Goal: Task Accomplishment & Management: Use online tool/utility

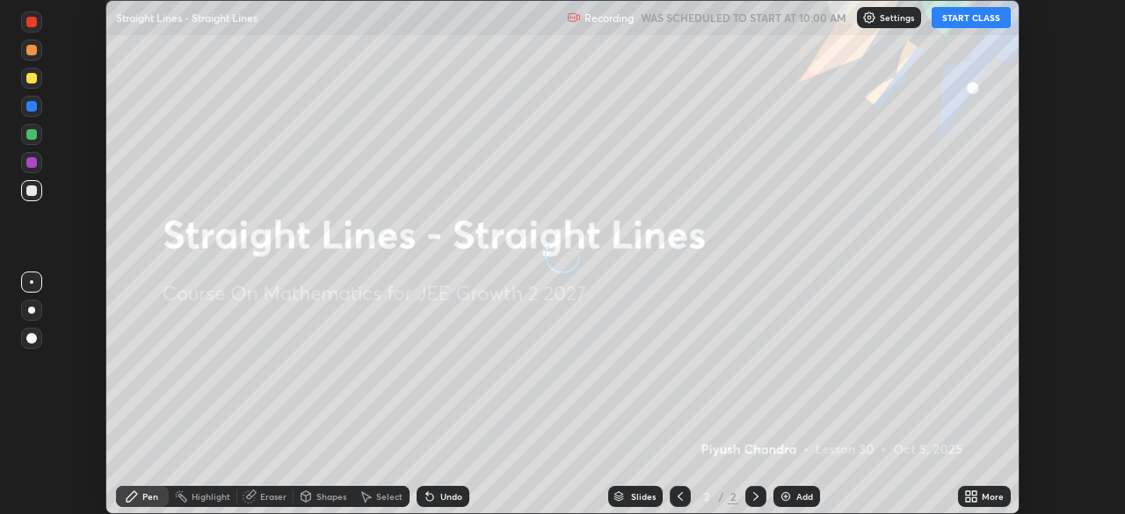
scroll to position [514, 1124]
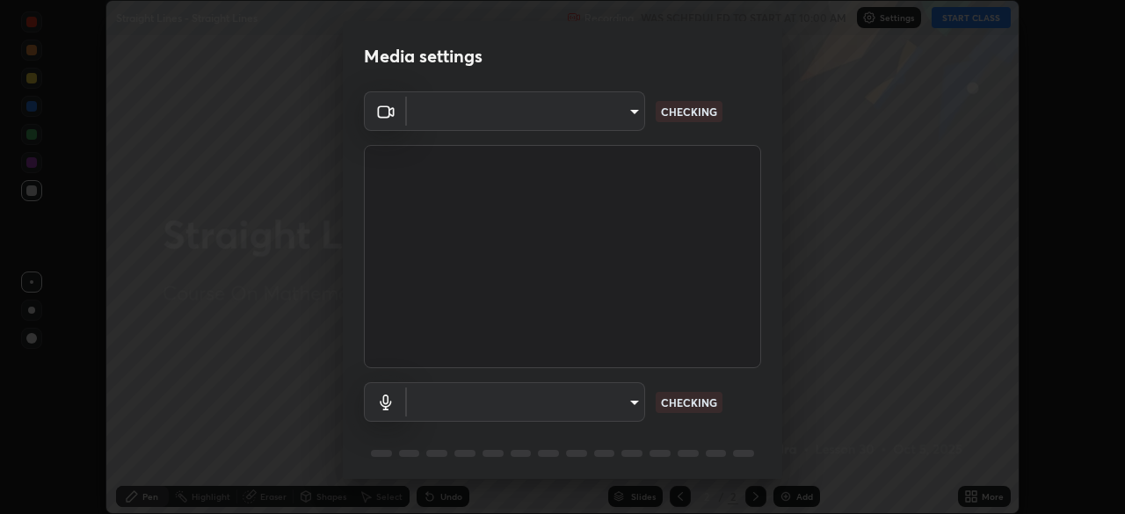
click at [622, 392] on body "Erase all Straight Lines - Straight Lines Recording WAS SCHEDULED TO START AT 1…" at bounding box center [562, 257] width 1125 height 514
type input "a6c09d3532ea2fb43736101803286e867d47047993e392948129e064bf5450bd"
type input "default"
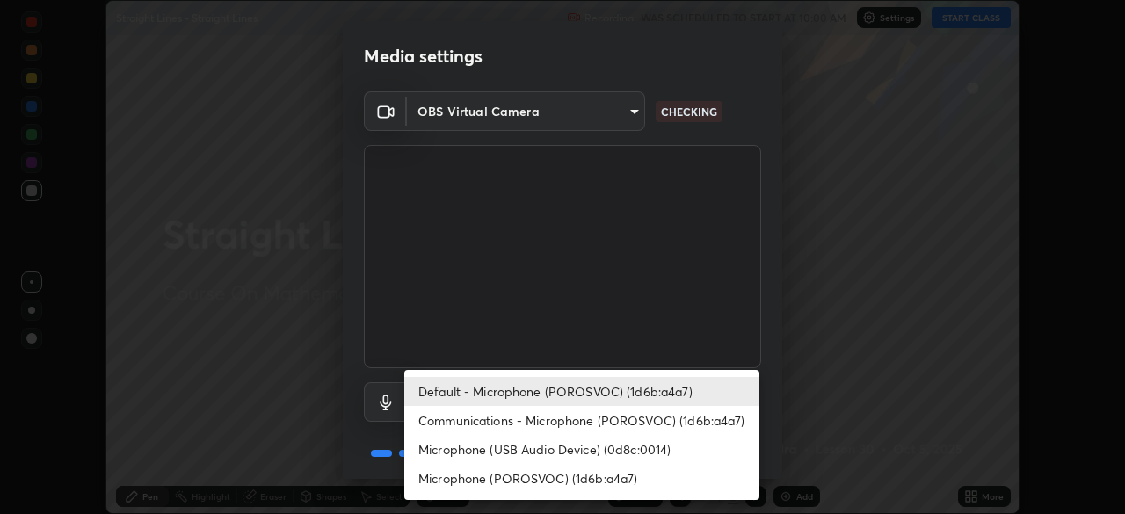
click at [629, 394] on li "Default - Microphone (POROSVOC) (1d6b:a4a7)" at bounding box center [581, 391] width 355 height 29
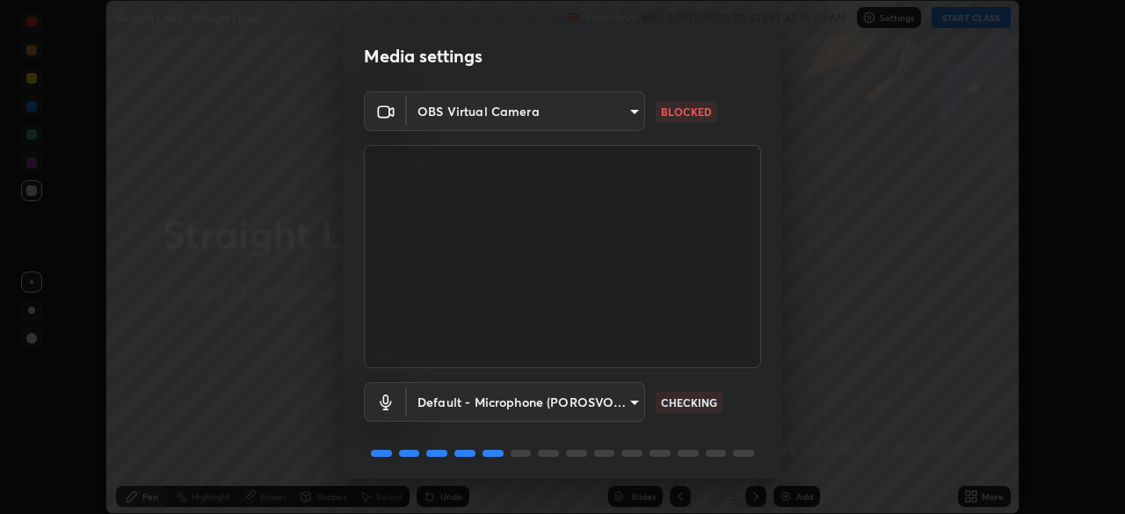
click at [626, 112] on body "Erase all Straight Lines - Straight Lines Recording WAS SCHEDULED TO START AT 1…" at bounding box center [562, 257] width 1125 height 514
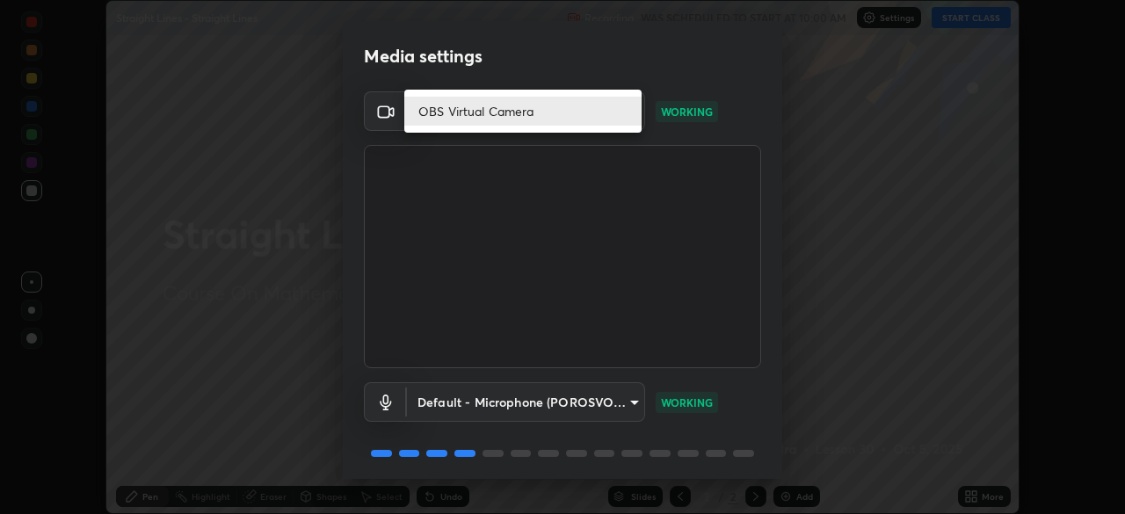
click at [622, 113] on li "OBS Virtual Camera" at bounding box center [522, 111] width 237 height 29
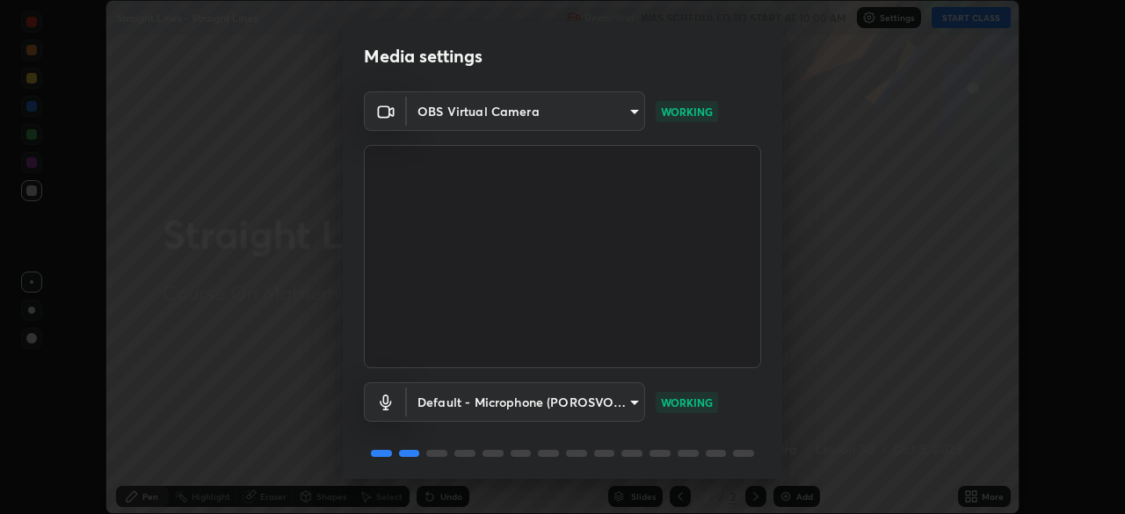
scroll to position [62, 0]
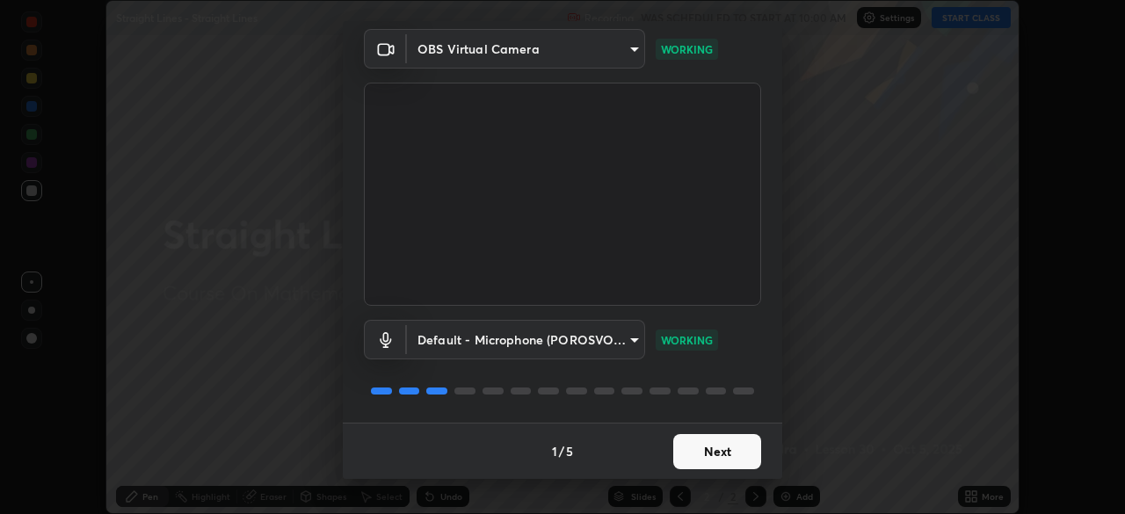
click at [711, 440] on button "Next" at bounding box center [717, 451] width 88 height 35
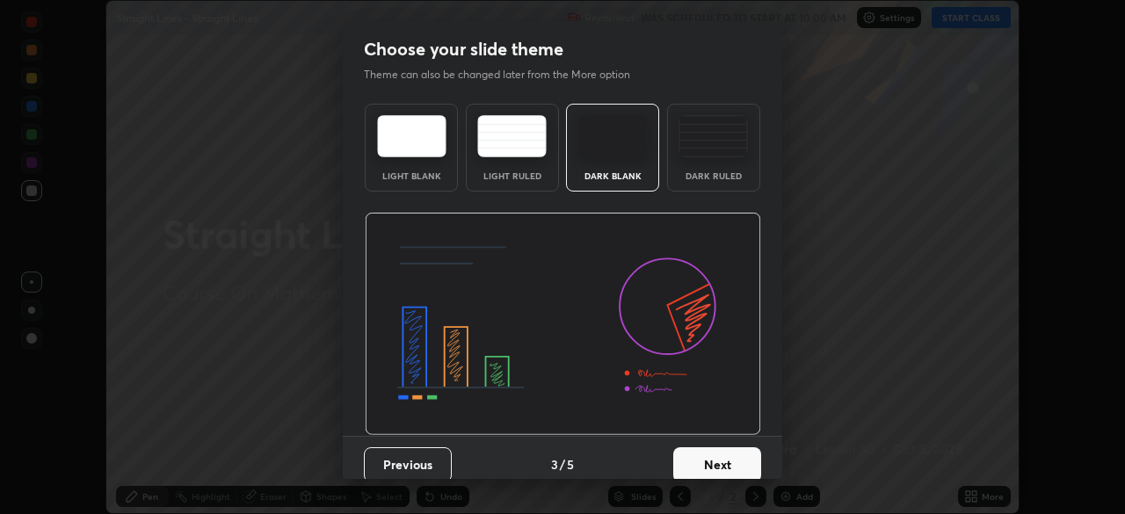
click at [708, 455] on button "Next" at bounding box center [717, 465] width 88 height 35
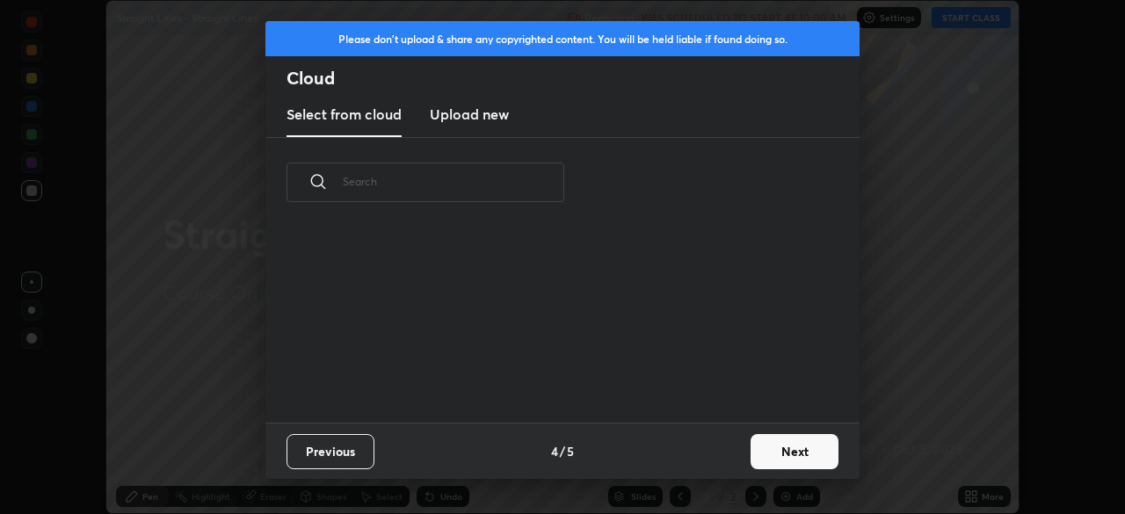
click at [709, 452] on div "Previous 4 / 5 Next" at bounding box center [563, 451] width 594 height 56
click at [754, 449] on button "Next" at bounding box center [795, 451] width 88 height 35
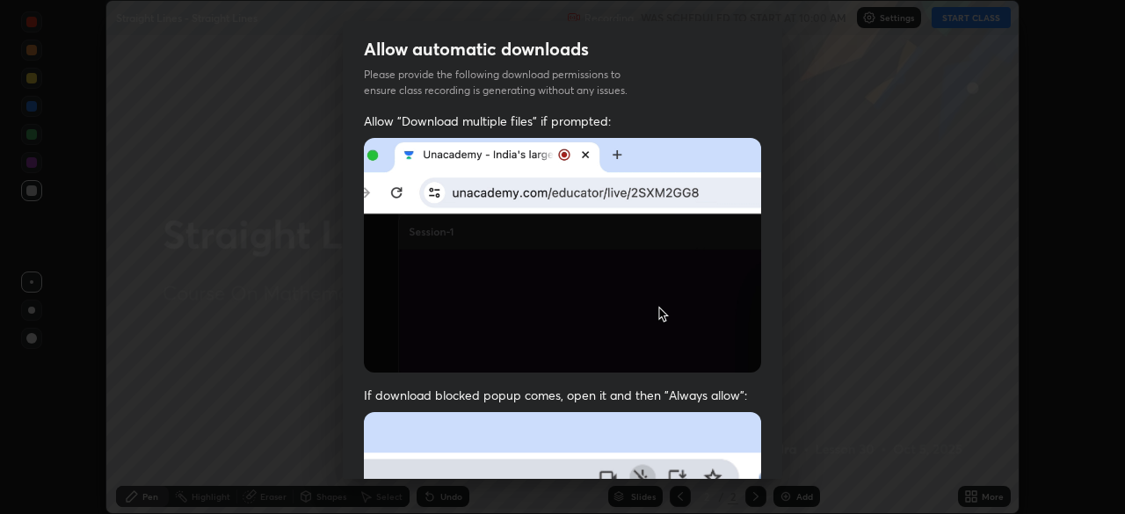
click at [760, 446] on div "Allow "Download multiple files" if prompted: If download blocked popup comes, o…" at bounding box center [563, 483] width 440 height 740
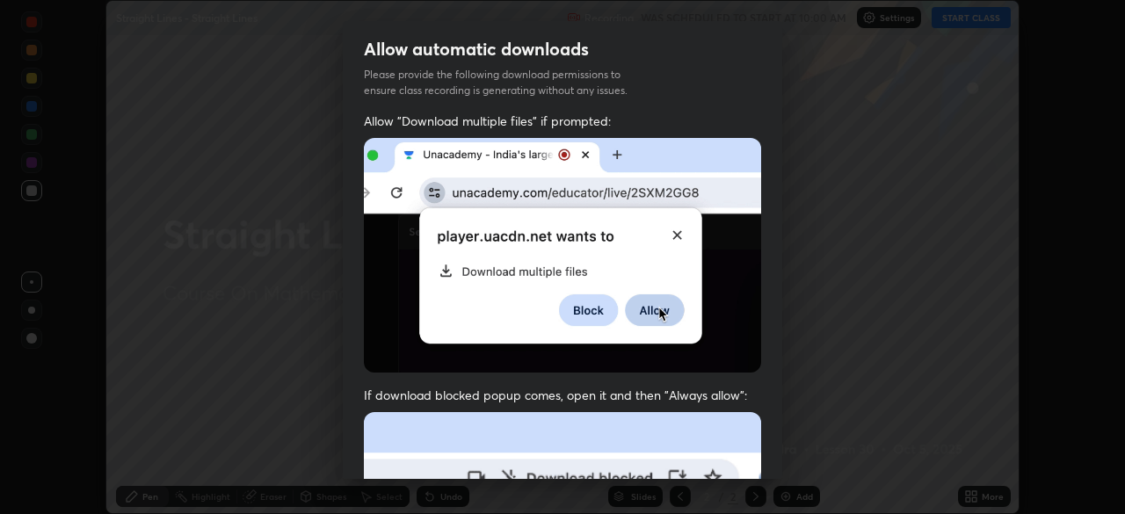
click at [760, 441] on div "Allow "Download multiple files" if prompted: If download blocked popup comes, o…" at bounding box center [563, 483] width 440 height 740
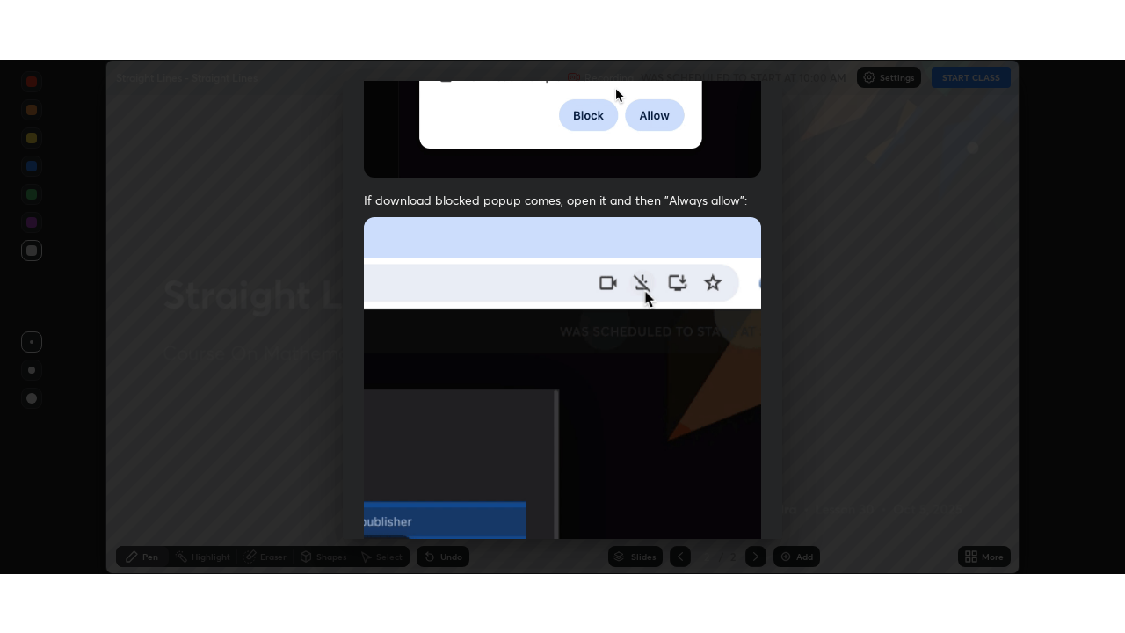
scroll to position [421, 0]
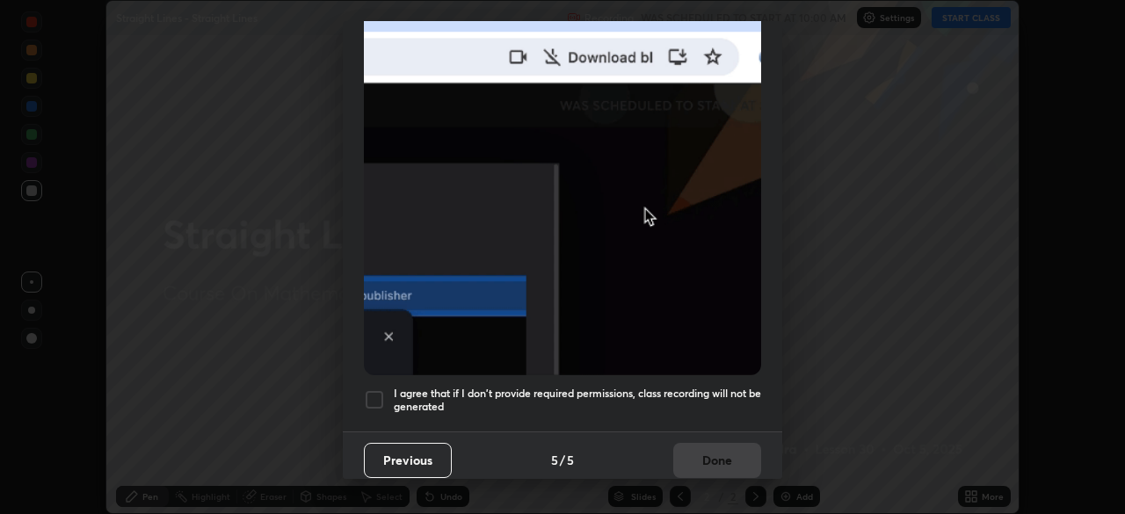
click at [686, 387] on h5 "I agree that if I don't provide required permissions, class recording will not …" at bounding box center [577, 400] width 367 height 27
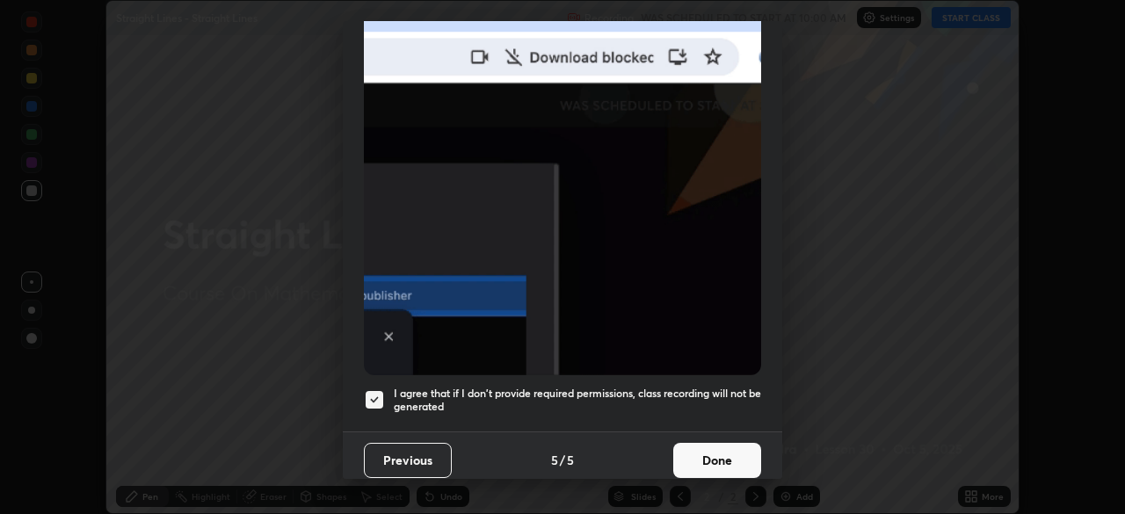
click at [692, 455] on button "Done" at bounding box center [717, 460] width 88 height 35
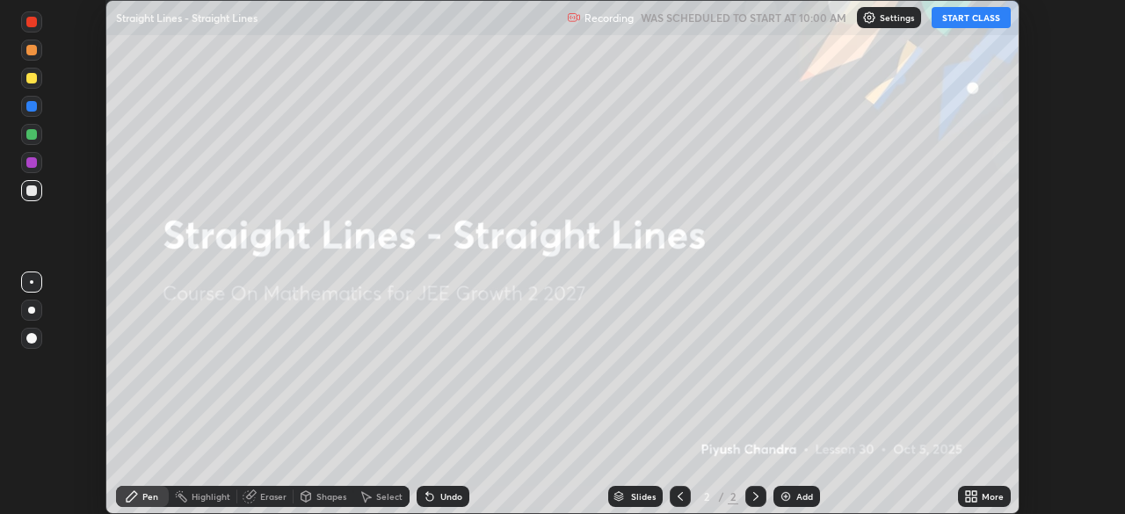
click at [993, 23] on button "START CLASS" at bounding box center [971, 17] width 79 height 21
click at [994, 490] on div "More" at bounding box center [984, 496] width 53 height 21
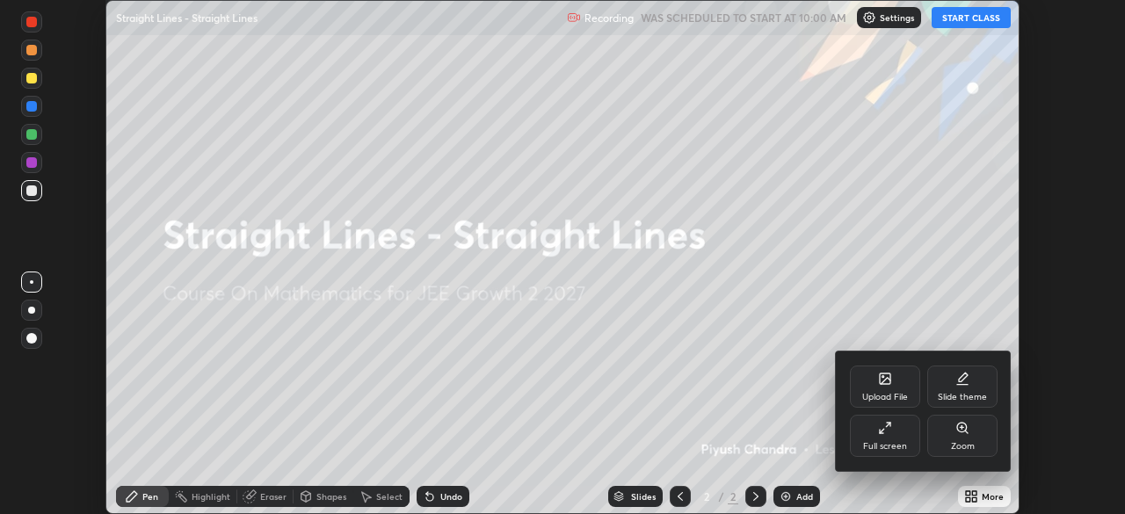
click at [902, 431] on div "Full screen" at bounding box center [885, 436] width 70 height 42
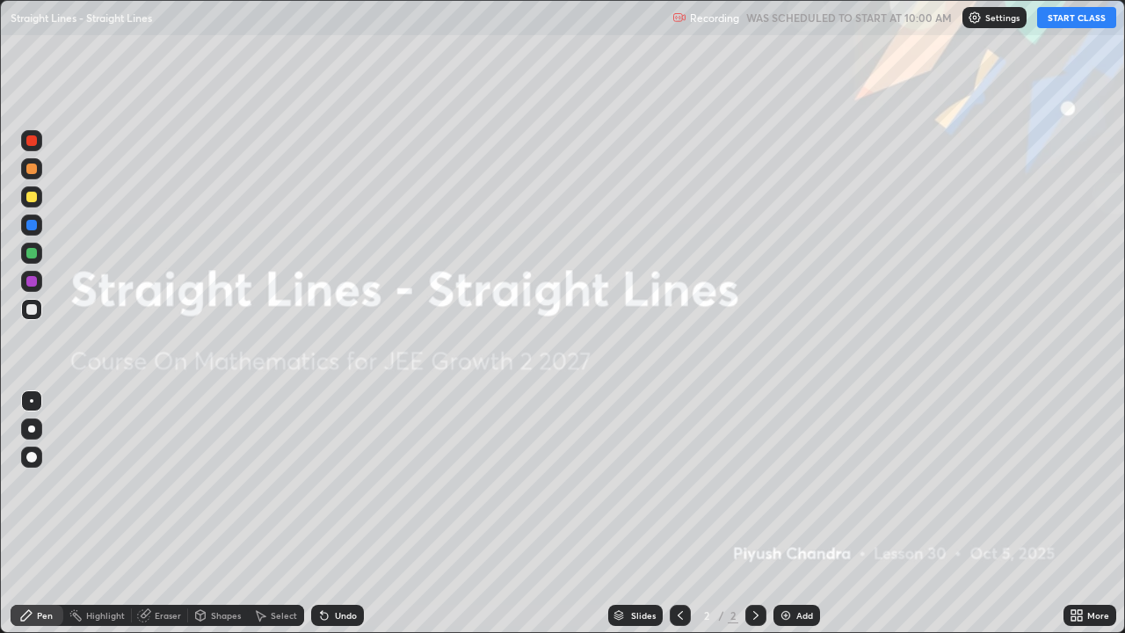
scroll to position [633, 1125]
click at [805, 513] on div "Add" at bounding box center [805, 615] width 17 height 9
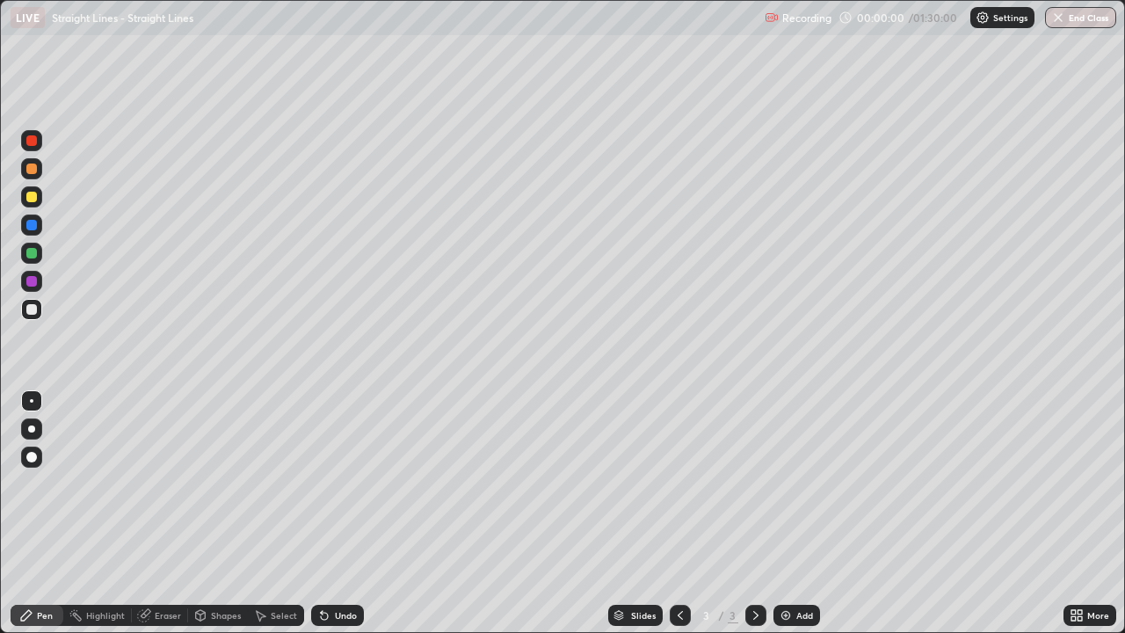
click at [812, 513] on div "Add" at bounding box center [797, 615] width 47 height 21
click at [807, 513] on div "Add" at bounding box center [805, 615] width 17 height 9
click at [805, 513] on div "Add" at bounding box center [805, 615] width 17 height 9
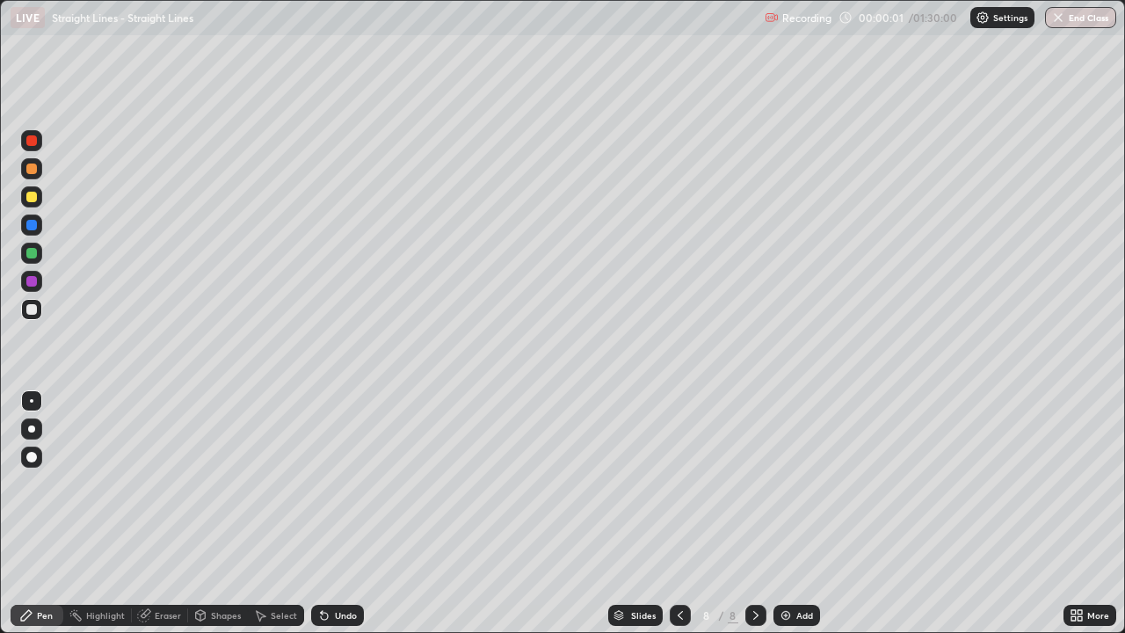
click at [805, 513] on div "Add" at bounding box center [805, 615] width 17 height 9
click at [804, 513] on div "Add" at bounding box center [805, 615] width 17 height 9
click at [796, 513] on div "Add" at bounding box center [797, 615] width 47 height 21
click at [630, 513] on div "Slides" at bounding box center [635, 615] width 55 height 21
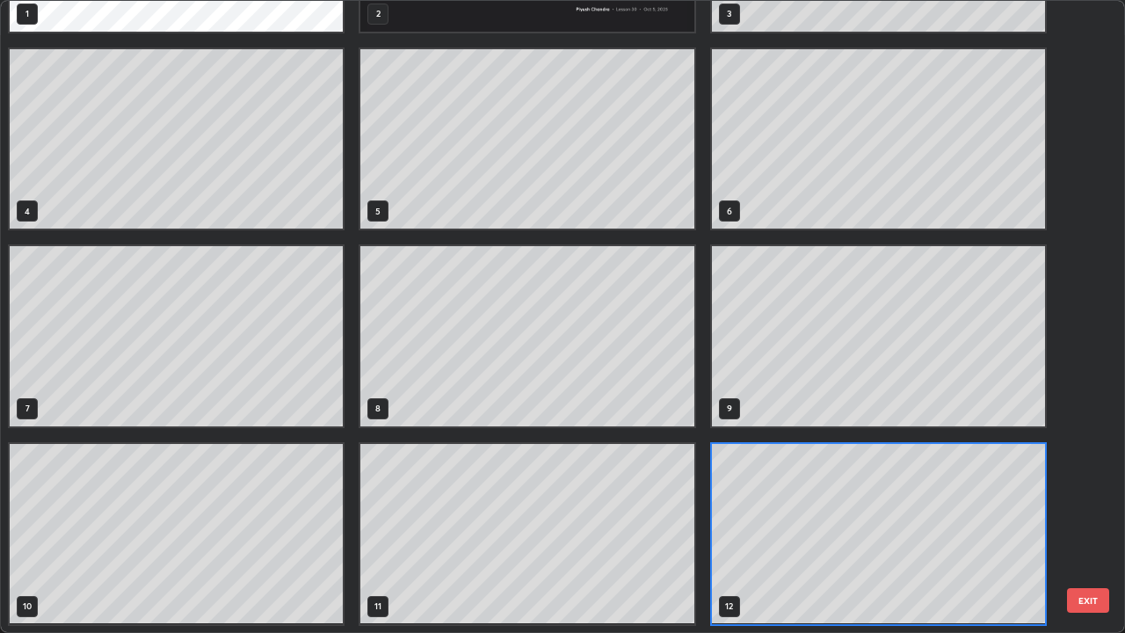
scroll to position [0, 0]
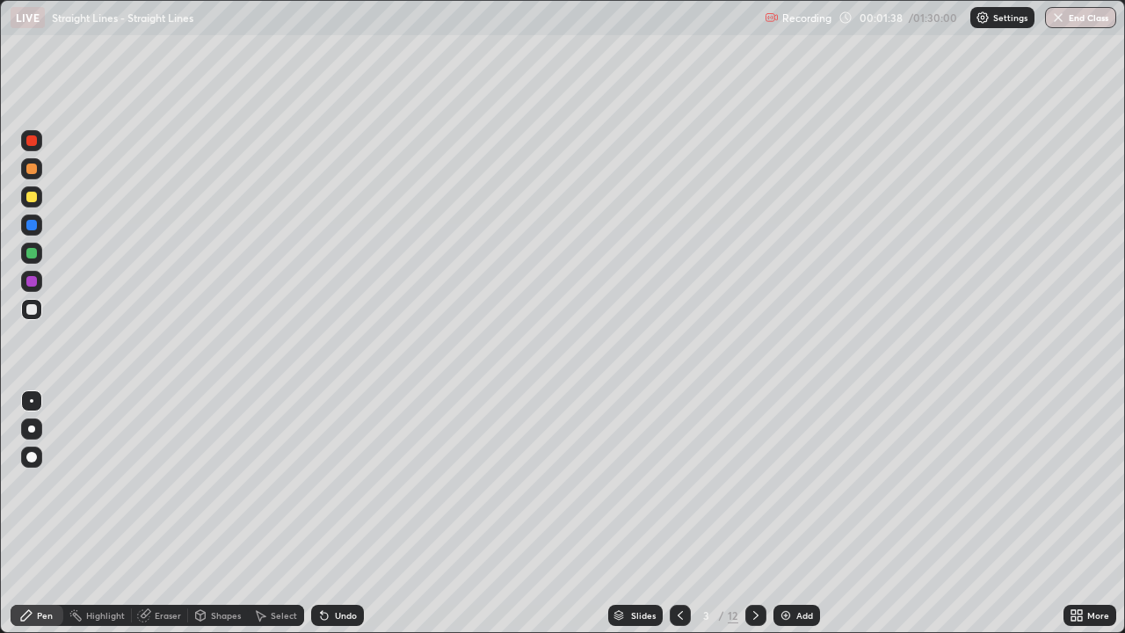
click at [38, 311] on div at bounding box center [31, 309] width 21 height 21
click at [346, 513] on div "Undo" at bounding box center [346, 615] width 22 height 9
click at [336, 513] on div "Undo" at bounding box center [346, 615] width 22 height 9
click at [36, 196] on div at bounding box center [31, 197] width 11 height 11
click at [339, 513] on div "Undo" at bounding box center [337, 615] width 53 height 21
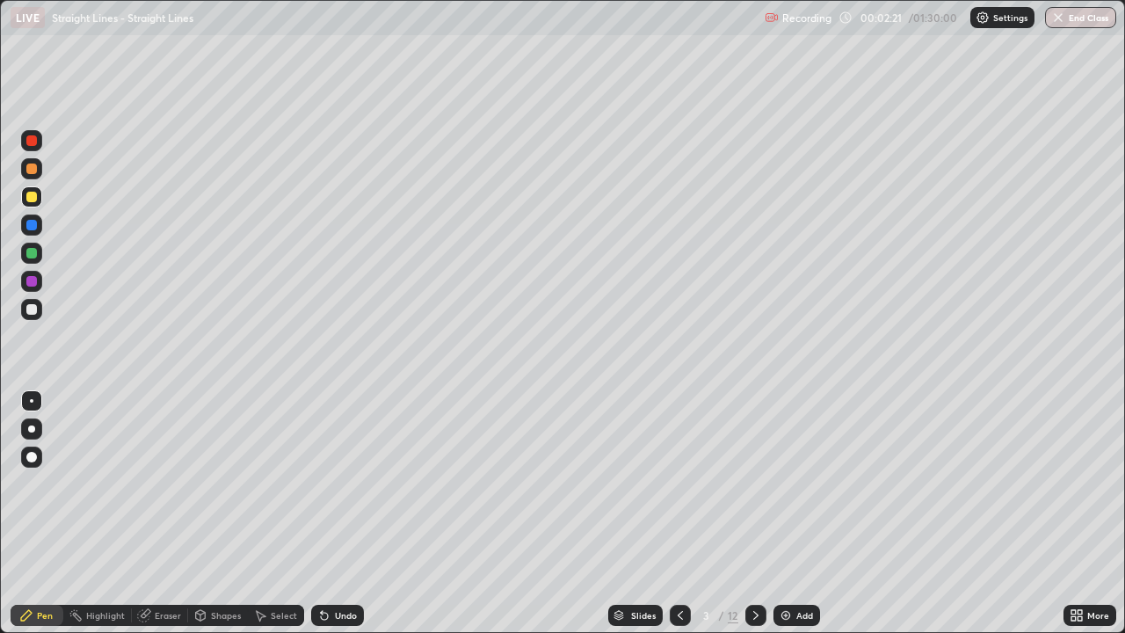
click at [164, 513] on div "Eraser" at bounding box center [160, 615] width 56 height 21
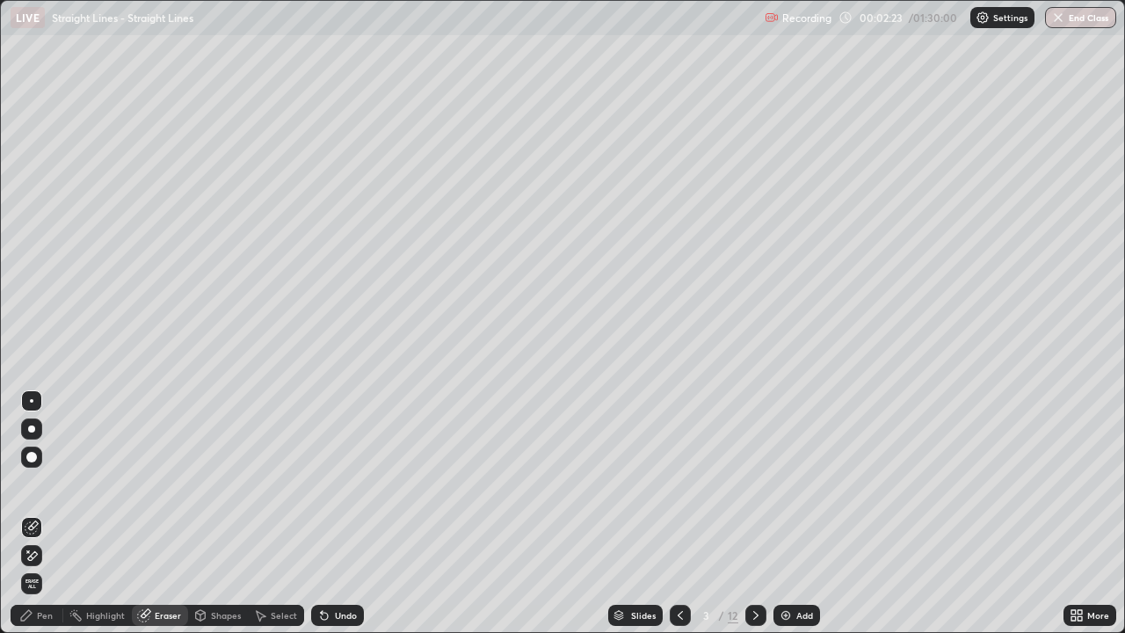
click at [33, 513] on div "Pen" at bounding box center [37, 615] width 53 height 21
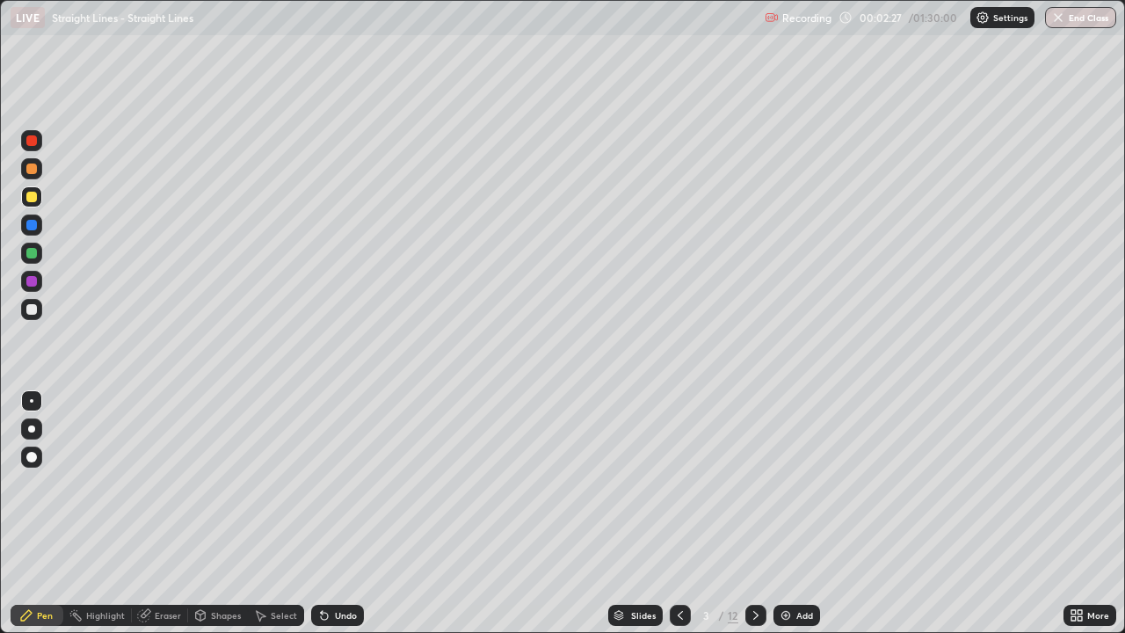
click at [38, 310] on div at bounding box center [31, 309] width 21 height 21
click at [33, 197] on div at bounding box center [31, 197] width 11 height 11
click at [33, 305] on div at bounding box center [31, 309] width 11 height 11
click at [342, 513] on div "Undo" at bounding box center [337, 615] width 53 height 21
click at [341, 513] on div "Undo" at bounding box center [337, 615] width 53 height 21
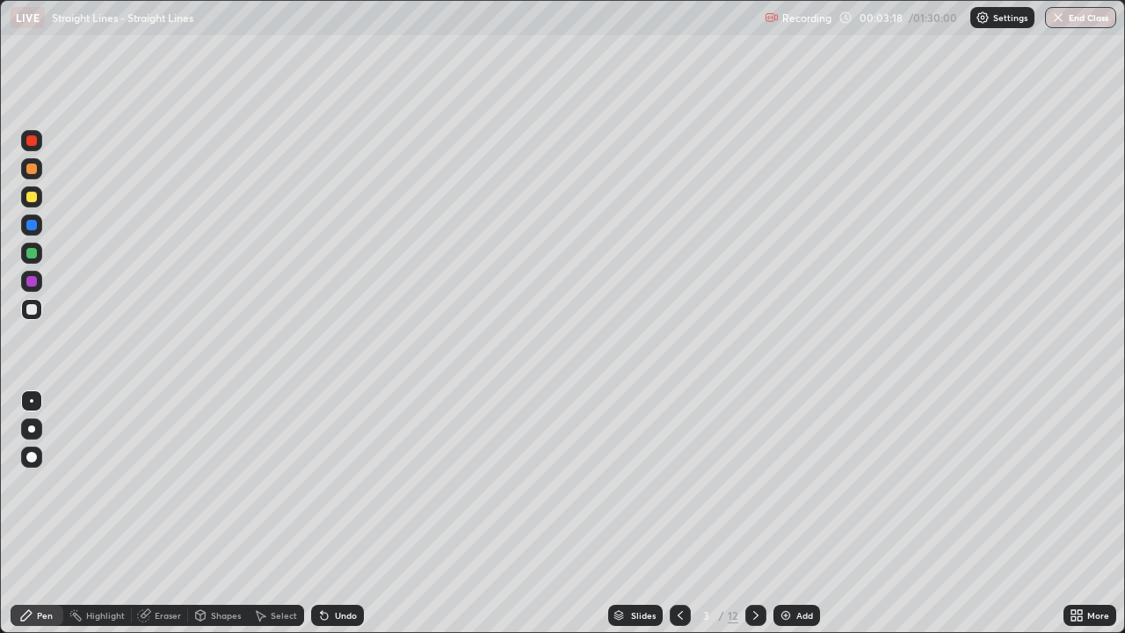
click at [335, 513] on div "Undo" at bounding box center [337, 615] width 53 height 21
click at [345, 513] on div "Undo" at bounding box center [337, 615] width 53 height 21
click at [33, 307] on div at bounding box center [31, 309] width 11 height 11
click at [29, 199] on div at bounding box center [31, 197] width 11 height 11
click at [32, 198] on div at bounding box center [31, 197] width 11 height 11
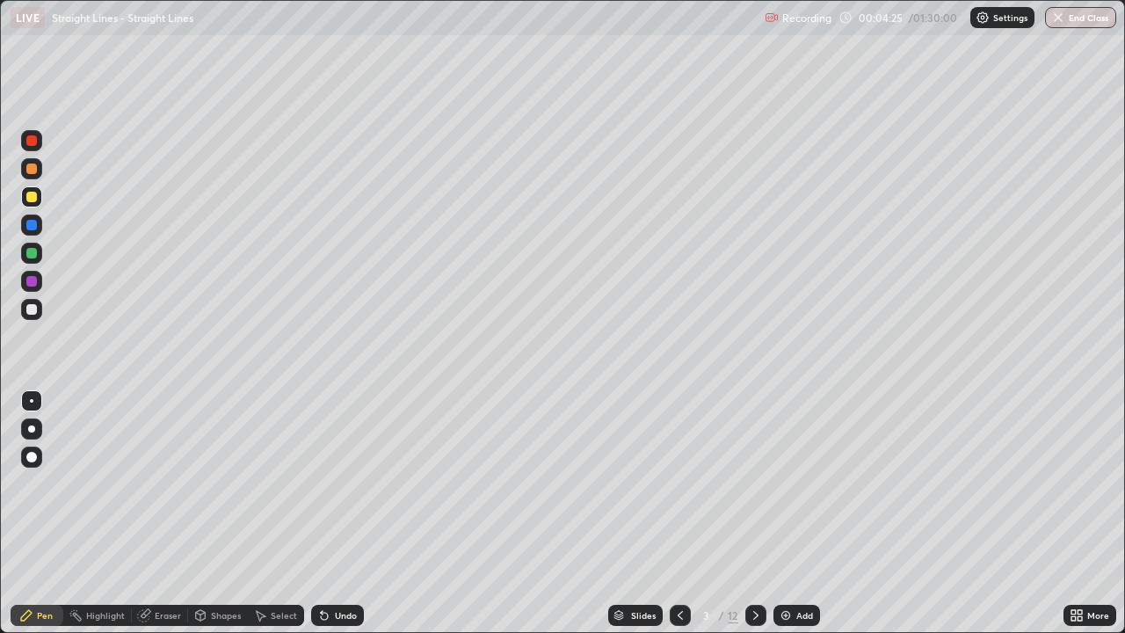
click at [38, 310] on div at bounding box center [31, 309] width 21 height 21
click at [355, 513] on div "Undo" at bounding box center [337, 615] width 53 height 21
click at [357, 513] on div "Undo" at bounding box center [337, 615] width 53 height 21
click at [358, 513] on div "Undo" at bounding box center [337, 615] width 53 height 21
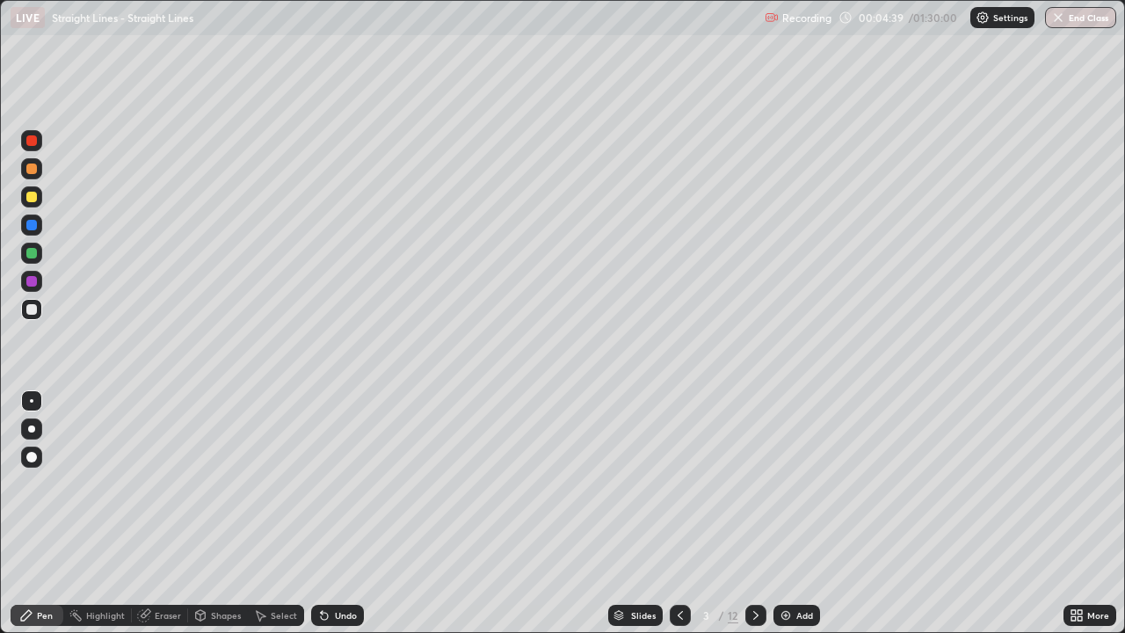
click at [360, 513] on div "Undo" at bounding box center [337, 615] width 53 height 21
click at [295, 513] on div "Select" at bounding box center [276, 615] width 56 height 21
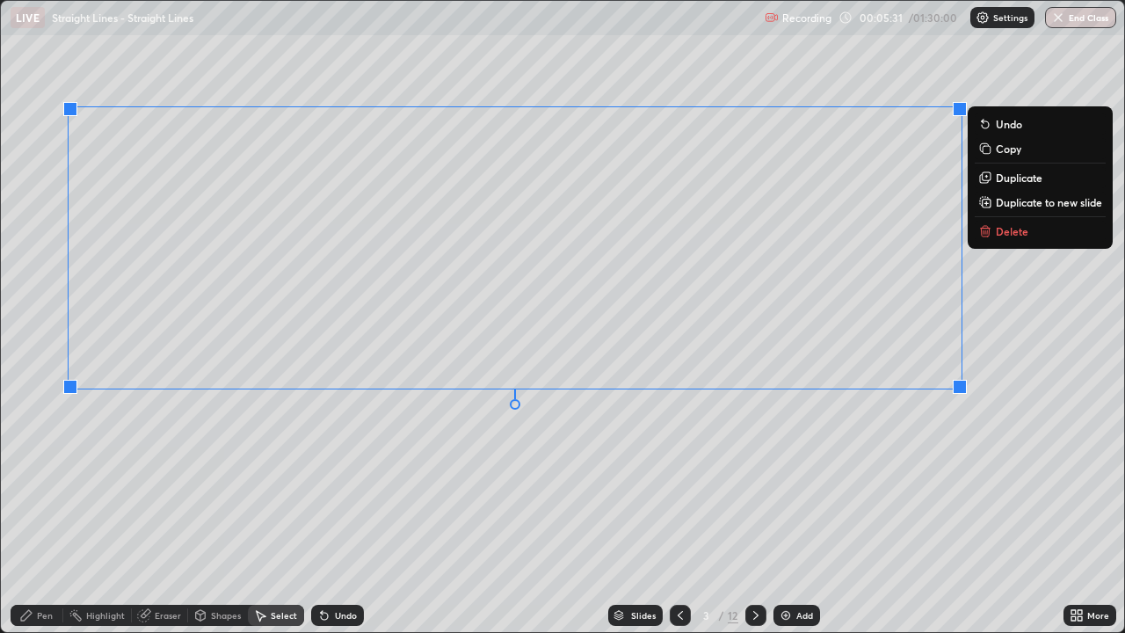
click at [714, 446] on div "0 ° Undo Copy Duplicate Duplicate to new slide Delete" at bounding box center [563, 316] width 1124 height 631
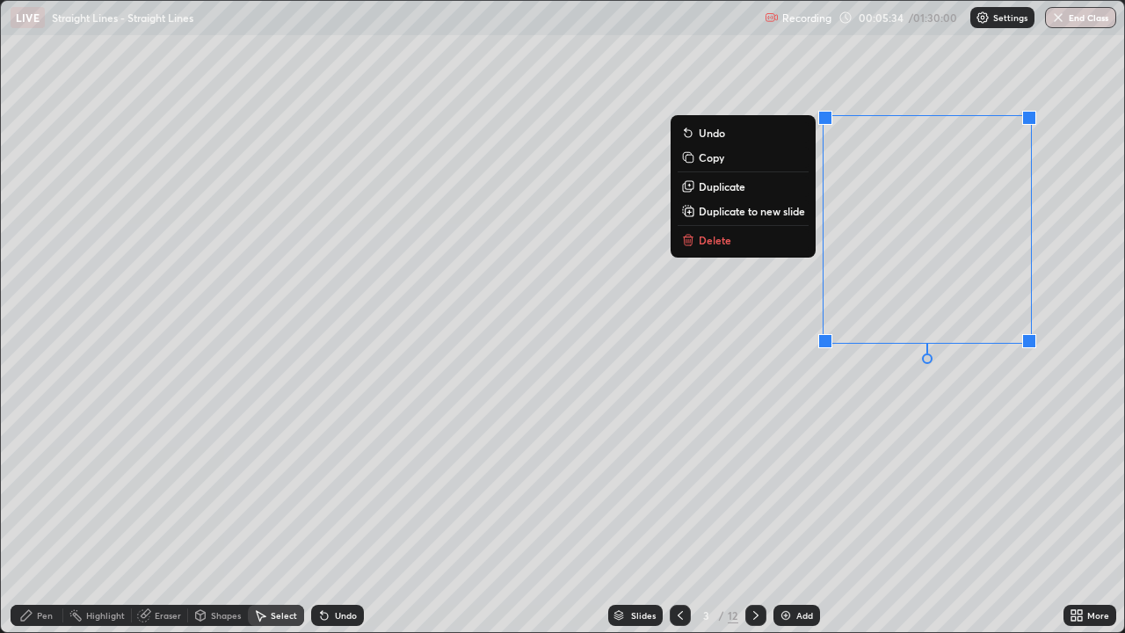
click at [768, 513] on div "0 ° Undo Copy Duplicate Duplicate to new slide Delete" at bounding box center [563, 316] width 1124 height 631
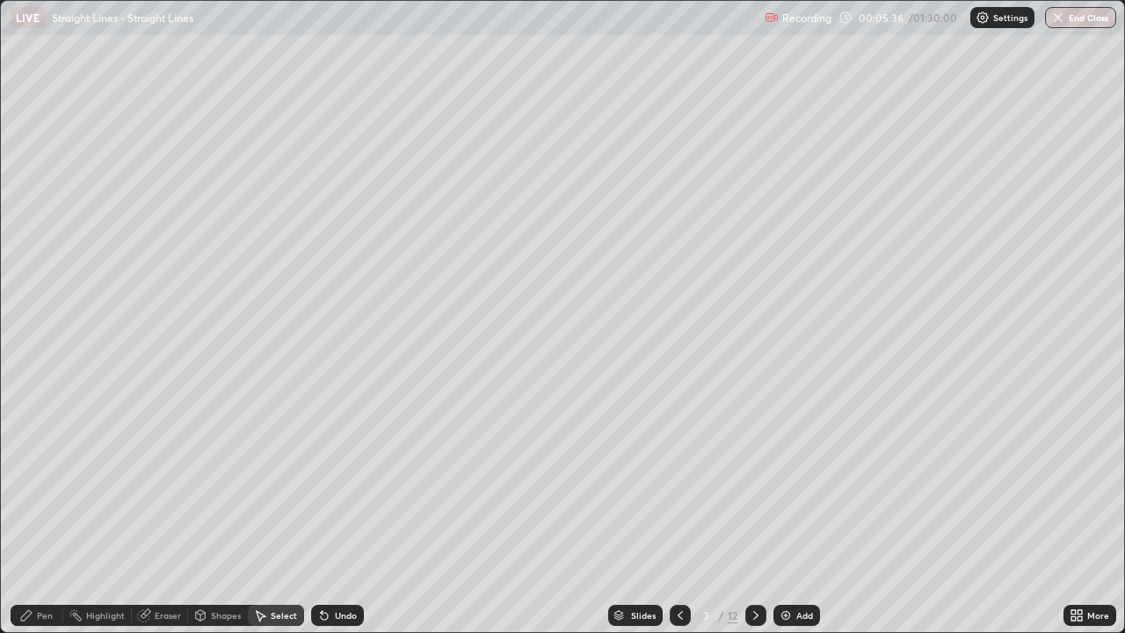
click at [40, 513] on div "Pen" at bounding box center [45, 615] width 16 height 9
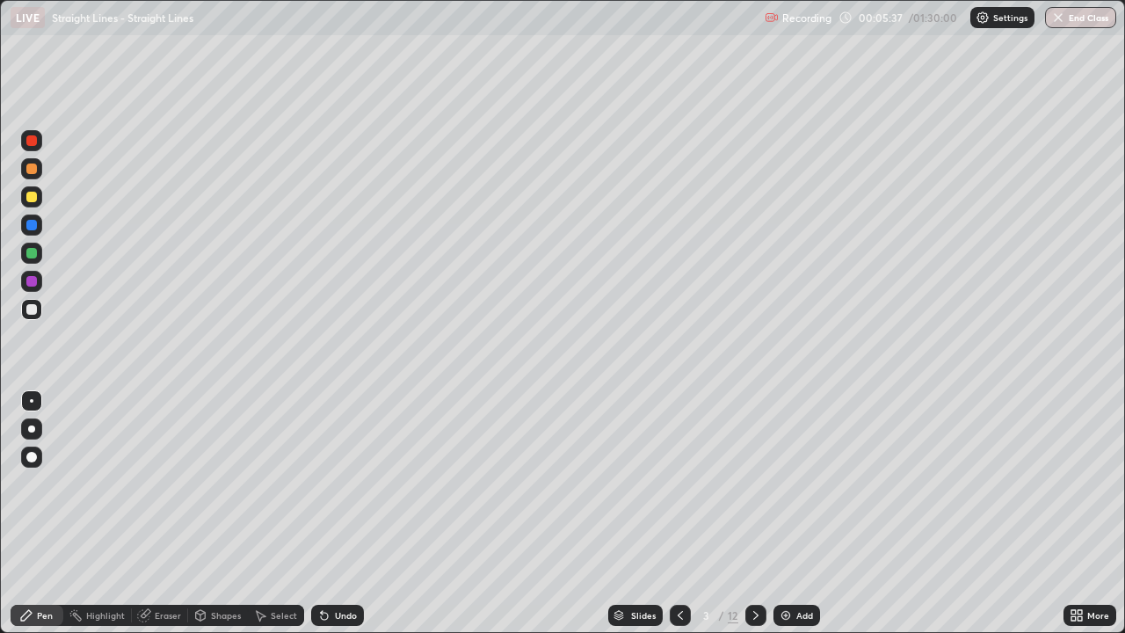
click at [27, 200] on div at bounding box center [31, 197] width 11 height 11
click at [35, 309] on div at bounding box center [31, 309] width 11 height 11
click at [749, 513] on icon at bounding box center [756, 615] width 14 height 14
click at [33, 197] on div at bounding box center [31, 197] width 11 height 11
click at [335, 513] on div "Undo" at bounding box center [346, 615] width 22 height 9
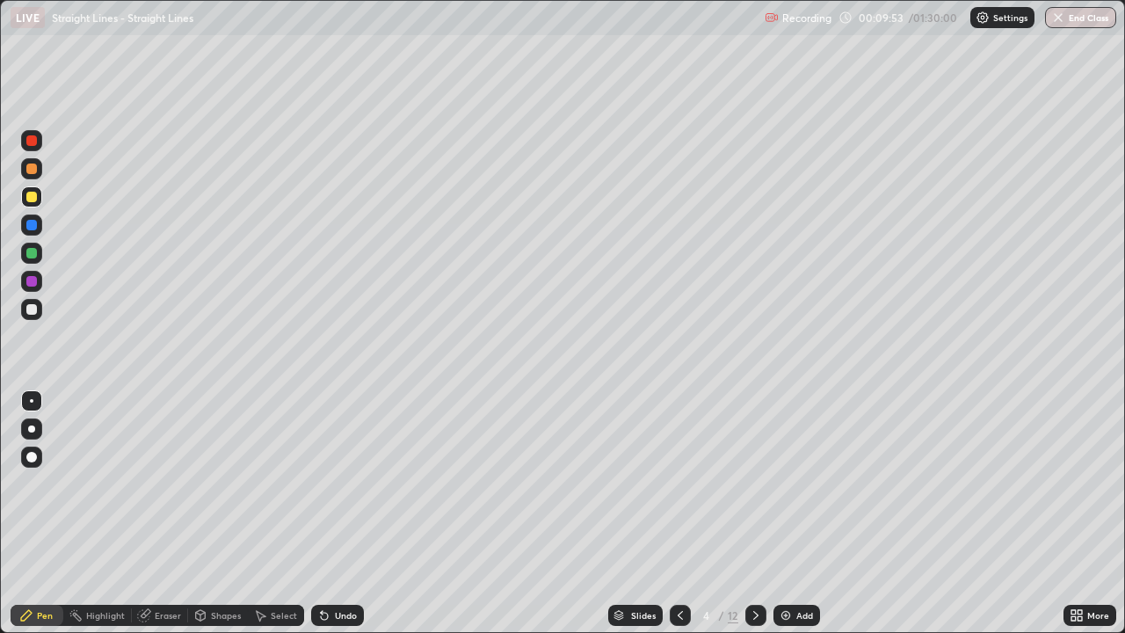
click at [335, 513] on div "Undo" at bounding box center [346, 615] width 22 height 9
click at [331, 513] on div "Undo" at bounding box center [337, 615] width 53 height 21
click at [33, 308] on div at bounding box center [31, 309] width 11 height 11
click at [35, 309] on div at bounding box center [31, 309] width 11 height 11
click at [337, 513] on div "Undo" at bounding box center [346, 615] width 22 height 9
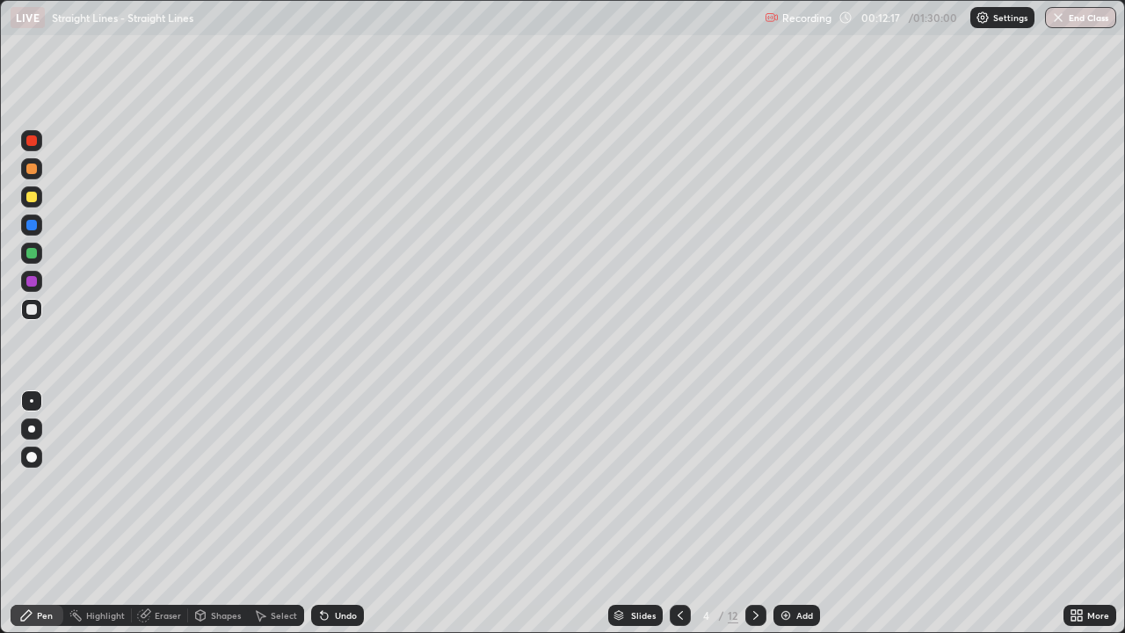
click at [32, 170] on div at bounding box center [31, 169] width 11 height 11
click at [38, 255] on div at bounding box center [31, 253] width 21 height 21
click at [28, 199] on div at bounding box center [31, 197] width 11 height 11
click at [28, 171] on div at bounding box center [31, 169] width 11 height 11
click at [33, 252] on div at bounding box center [31, 253] width 11 height 11
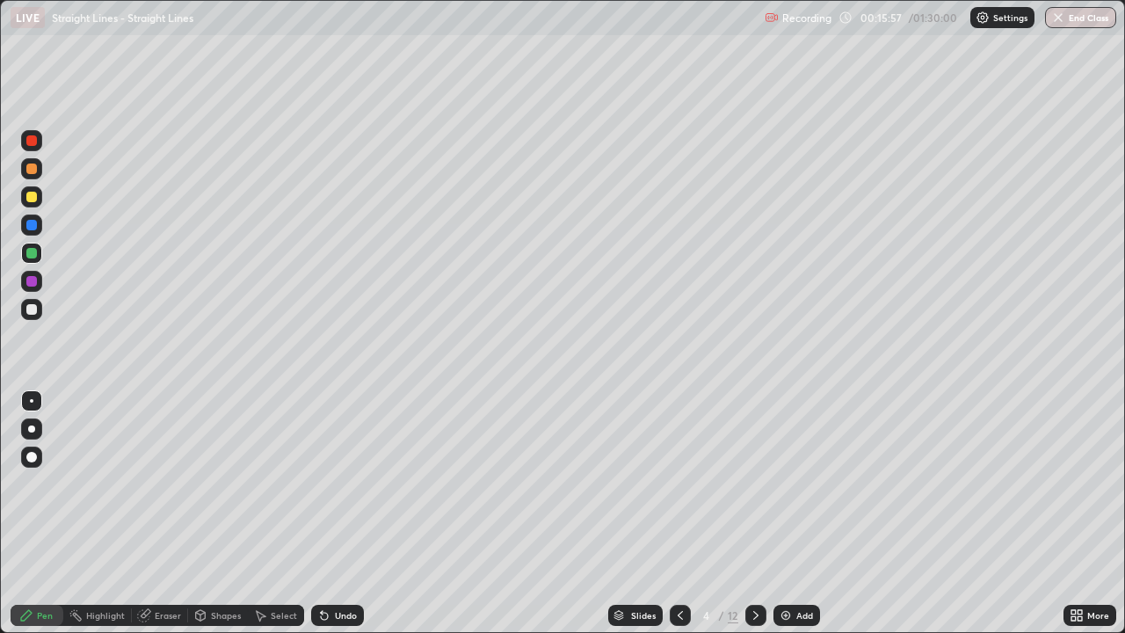
click at [30, 253] on div at bounding box center [31, 253] width 11 height 11
click at [32, 170] on div at bounding box center [31, 169] width 11 height 11
click at [32, 314] on div at bounding box center [31, 309] width 11 height 11
click at [755, 513] on icon at bounding box center [756, 615] width 14 height 14
click at [33, 197] on div at bounding box center [31, 197] width 11 height 11
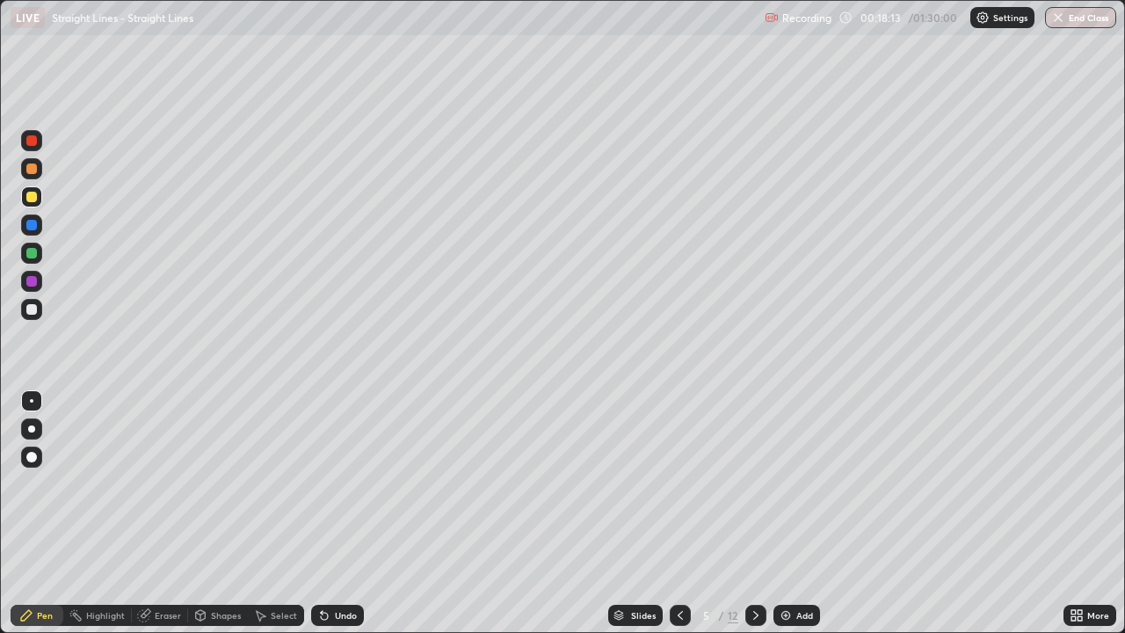
click at [33, 171] on div at bounding box center [31, 169] width 11 height 11
click at [33, 310] on div at bounding box center [31, 309] width 11 height 11
click at [640, 513] on div "Slides" at bounding box center [635, 615] width 55 height 21
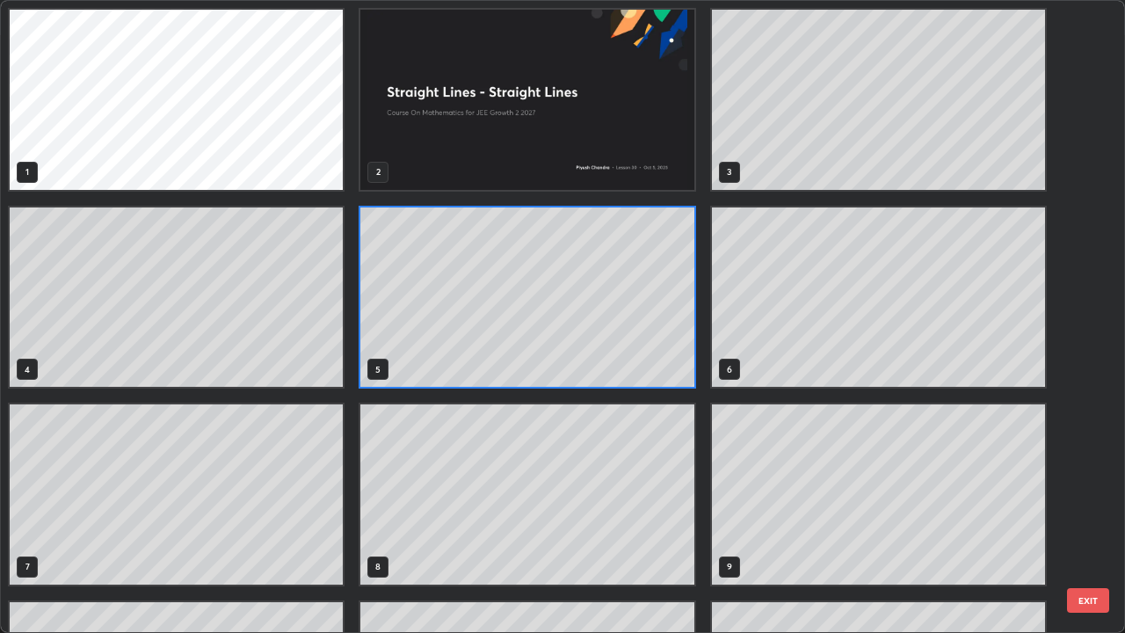
scroll to position [626, 1115]
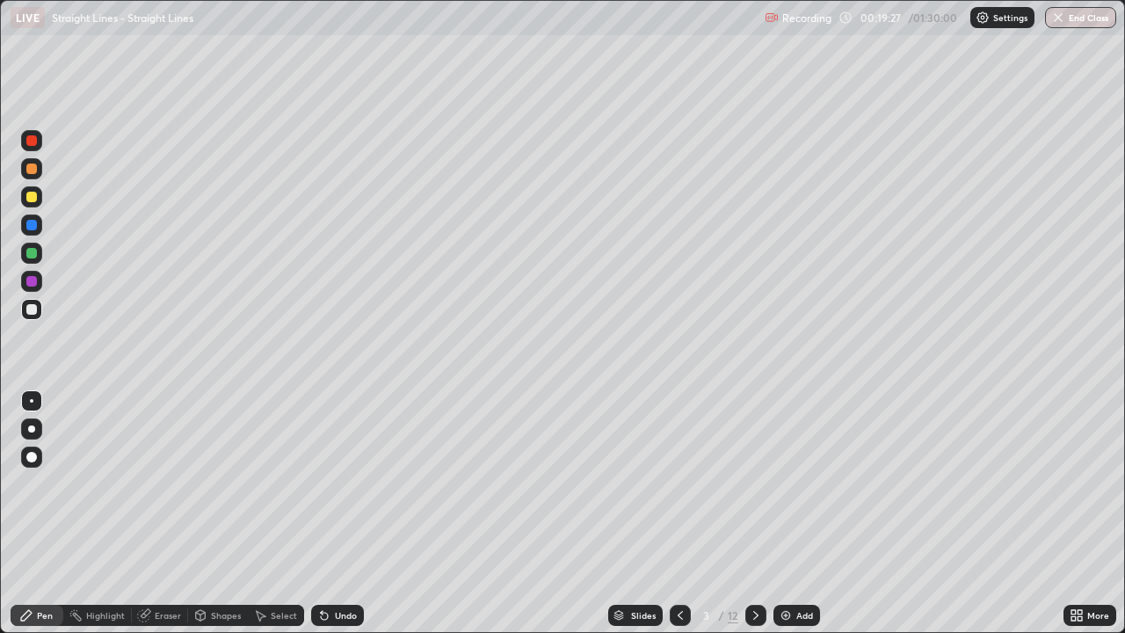
click at [29, 255] on div at bounding box center [31, 253] width 11 height 11
click at [33, 167] on div at bounding box center [31, 169] width 11 height 11
click at [342, 513] on div "Undo" at bounding box center [346, 615] width 22 height 9
click at [336, 513] on div "Undo" at bounding box center [337, 615] width 53 height 21
click at [333, 513] on div "Undo" at bounding box center [337, 615] width 53 height 21
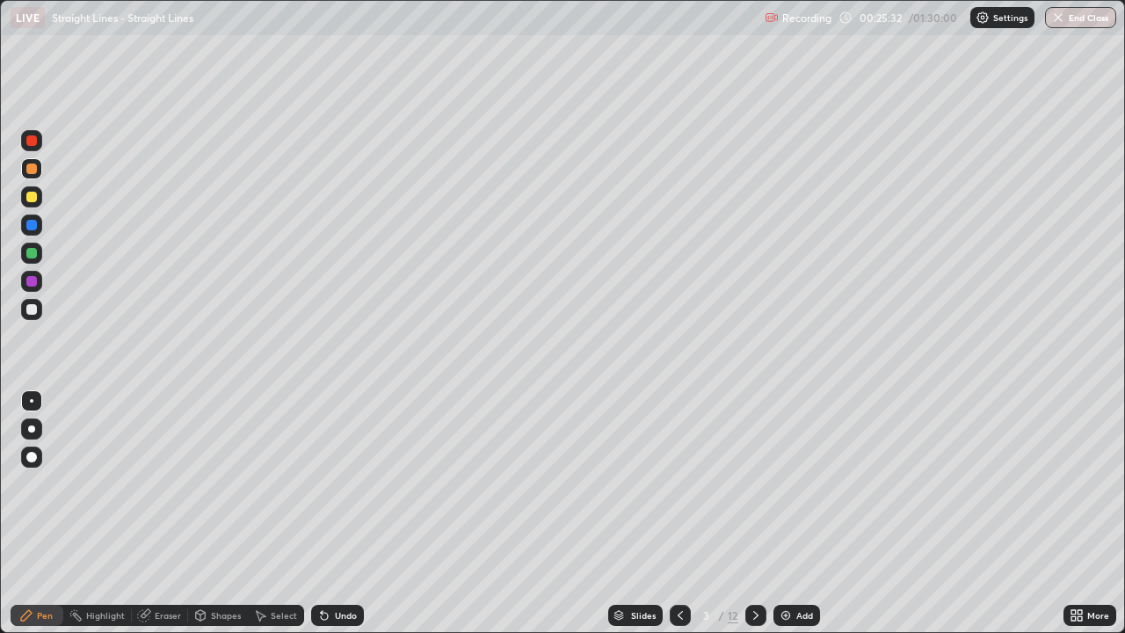
click at [337, 513] on div "Undo" at bounding box center [337, 615] width 53 height 21
click at [32, 170] on div at bounding box center [31, 169] width 11 height 11
click at [29, 257] on div at bounding box center [31, 253] width 11 height 11
click at [343, 513] on div "Undo" at bounding box center [346, 615] width 22 height 9
click at [337, 513] on div "Undo" at bounding box center [337, 615] width 53 height 21
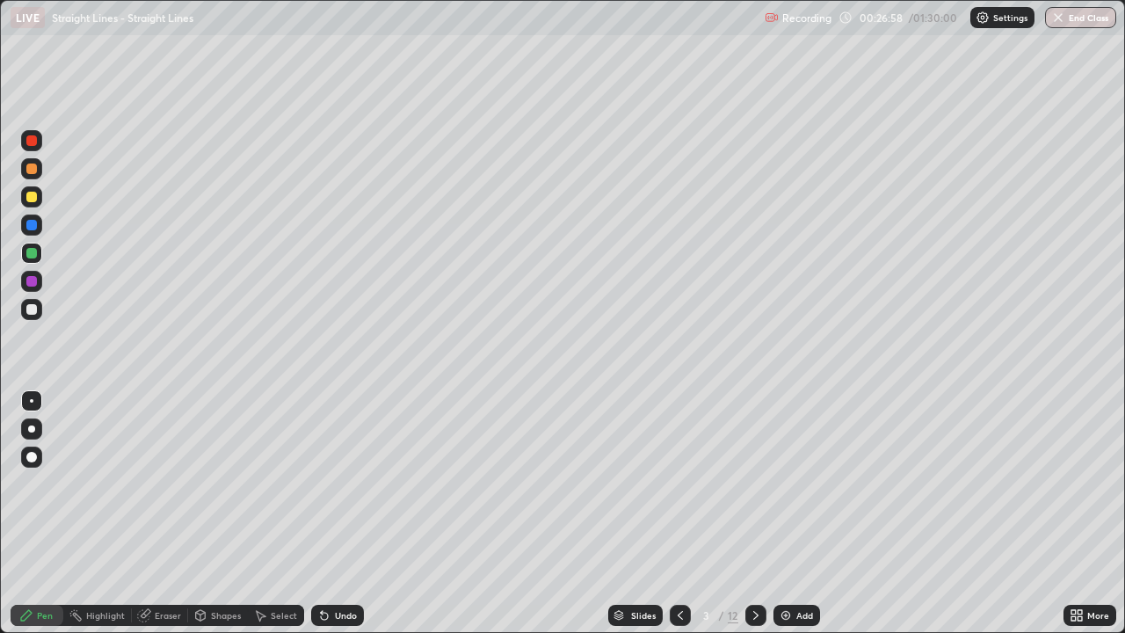
click at [336, 513] on div "Undo" at bounding box center [346, 615] width 22 height 9
click at [333, 513] on div "Undo" at bounding box center [337, 615] width 53 height 21
click at [332, 513] on div "Undo" at bounding box center [337, 615] width 53 height 21
click at [330, 513] on div "Undo" at bounding box center [337, 615] width 53 height 21
click at [329, 513] on div "Undo" at bounding box center [337, 615] width 53 height 21
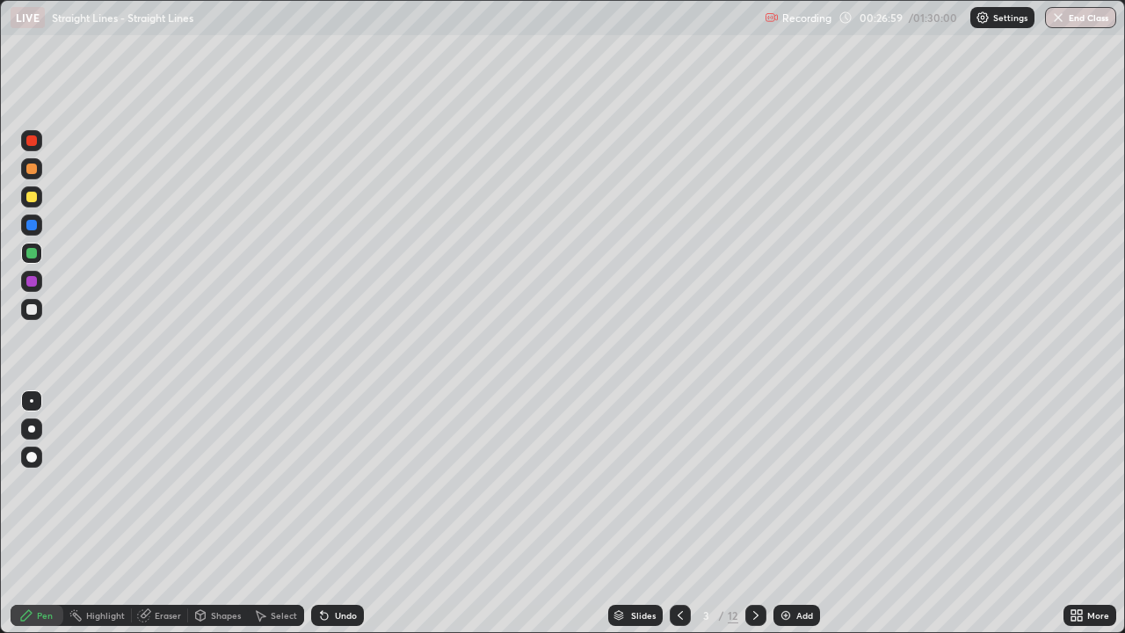
click at [330, 513] on div "Undo" at bounding box center [337, 615] width 53 height 21
click at [329, 513] on div "Undo" at bounding box center [337, 615] width 53 height 21
click at [30, 252] on div at bounding box center [31, 253] width 11 height 11
click at [330, 513] on div "Undo" at bounding box center [337, 615] width 53 height 21
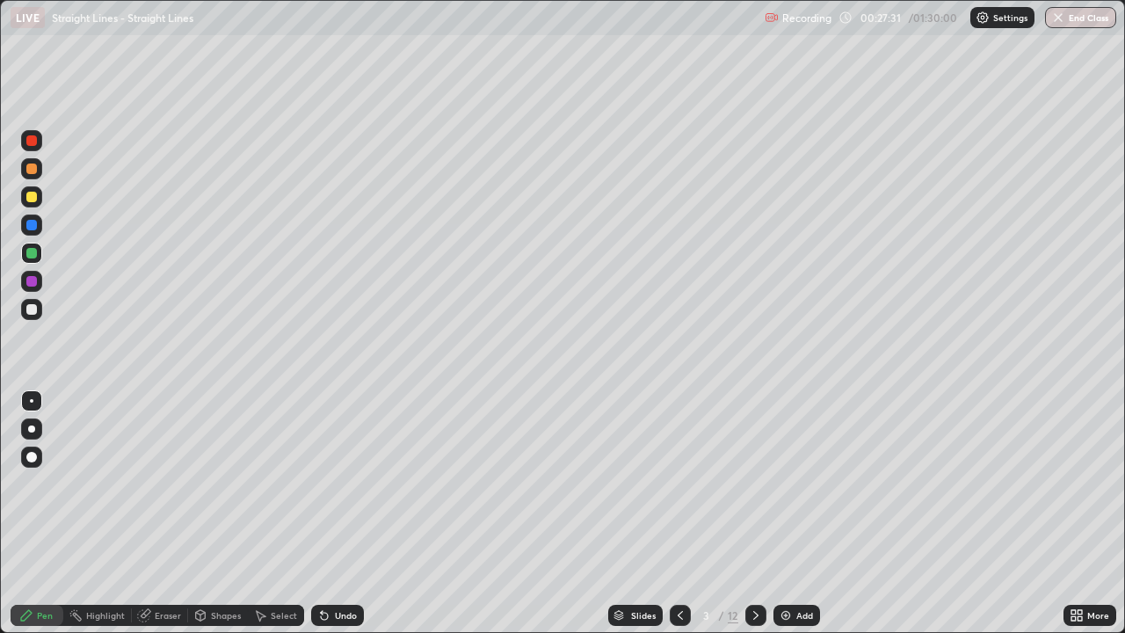
click at [340, 513] on div "Undo" at bounding box center [346, 615] width 22 height 9
click at [347, 513] on div "Undo" at bounding box center [346, 615] width 22 height 9
click at [33, 193] on div at bounding box center [31, 197] width 11 height 11
click at [32, 172] on div at bounding box center [31, 169] width 11 height 11
click at [32, 228] on div at bounding box center [31, 225] width 11 height 11
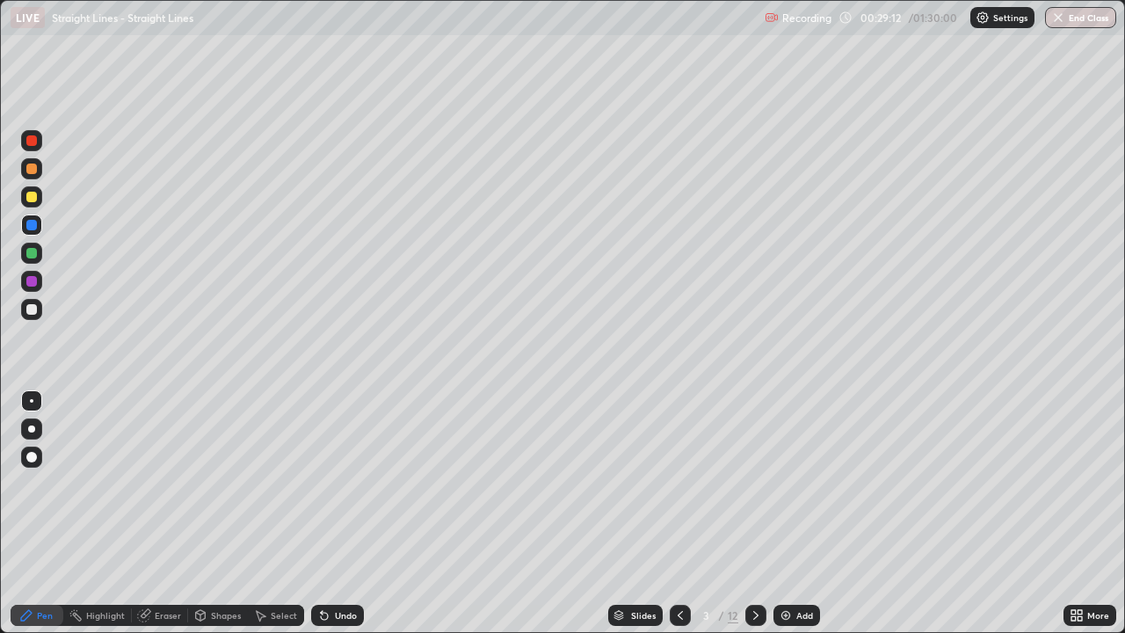
click at [32, 198] on div at bounding box center [31, 197] width 11 height 11
click at [163, 513] on div "Eraser" at bounding box center [168, 615] width 26 height 9
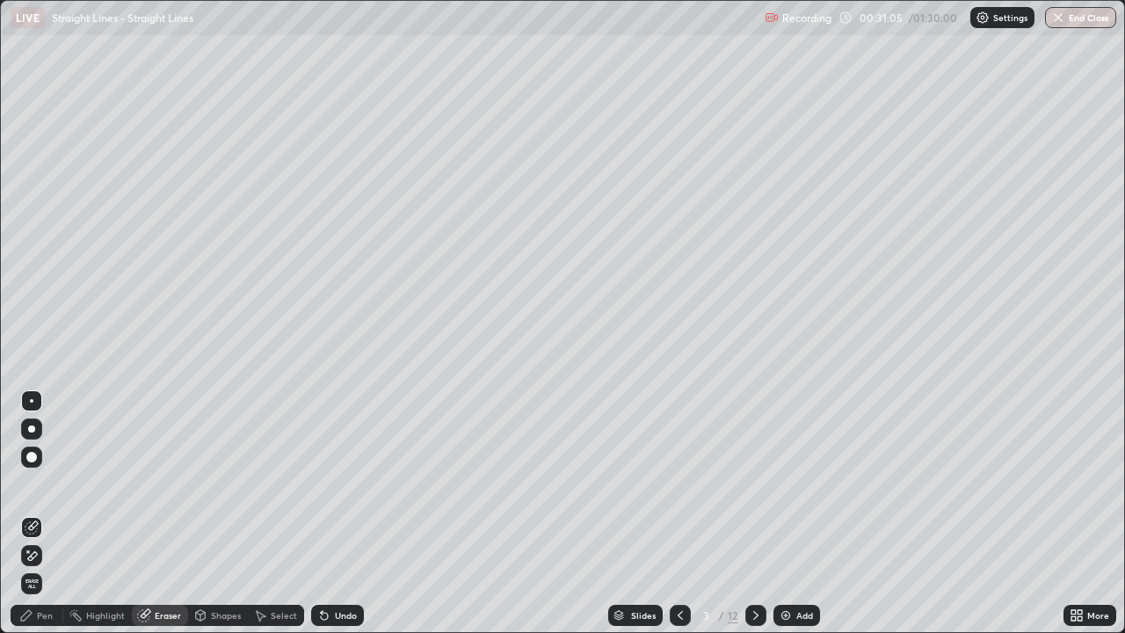
click at [45, 513] on div "Pen" at bounding box center [45, 615] width 16 height 9
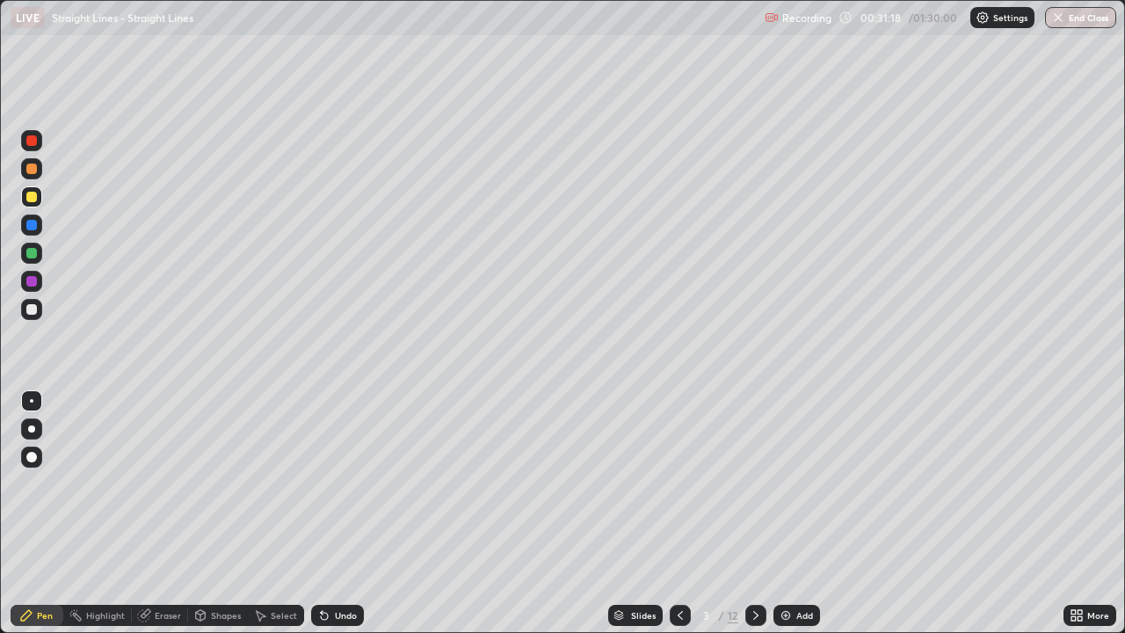
click at [31, 314] on div at bounding box center [31, 309] width 11 height 11
click at [33, 307] on div at bounding box center [31, 309] width 11 height 11
click at [757, 513] on icon at bounding box center [756, 615] width 14 height 14
click at [754, 513] on icon at bounding box center [756, 615] width 14 height 14
click at [753, 513] on div at bounding box center [756, 615] width 21 height 21
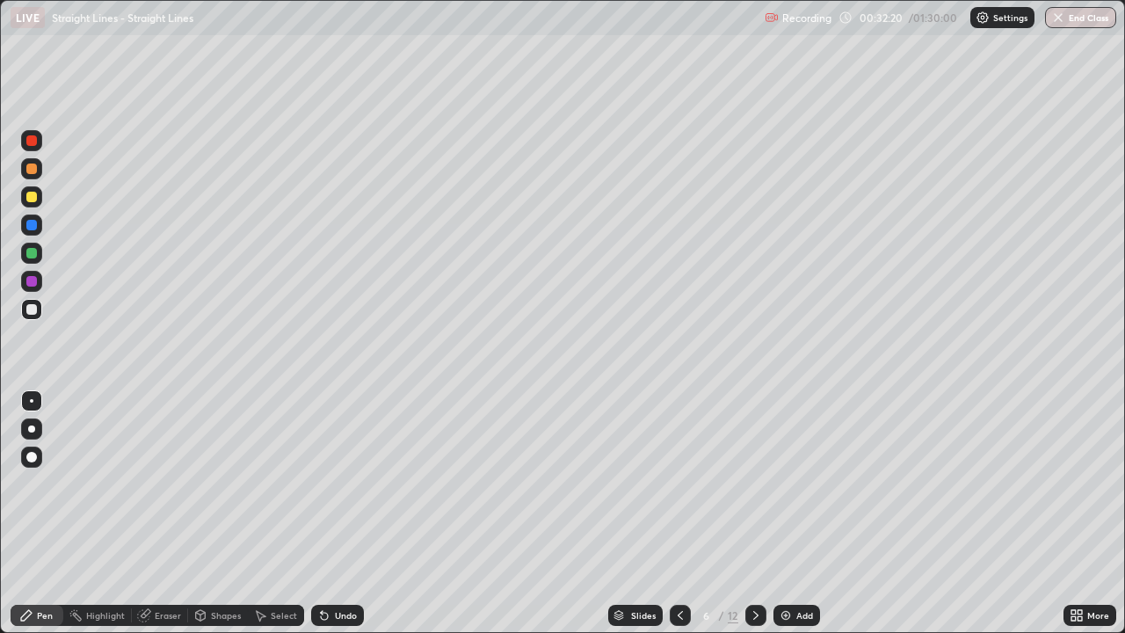
click at [41, 308] on div at bounding box center [31, 309] width 21 height 21
click at [32, 310] on div at bounding box center [31, 309] width 11 height 11
click at [33, 309] on div at bounding box center [31, 309] width 11 height 11
click at [348, 513] on div "Undo" at bounding box center [337, 615] width 53 height 21
click at [30, 200] on div at bounding box center [31, 197] width 11 height 11
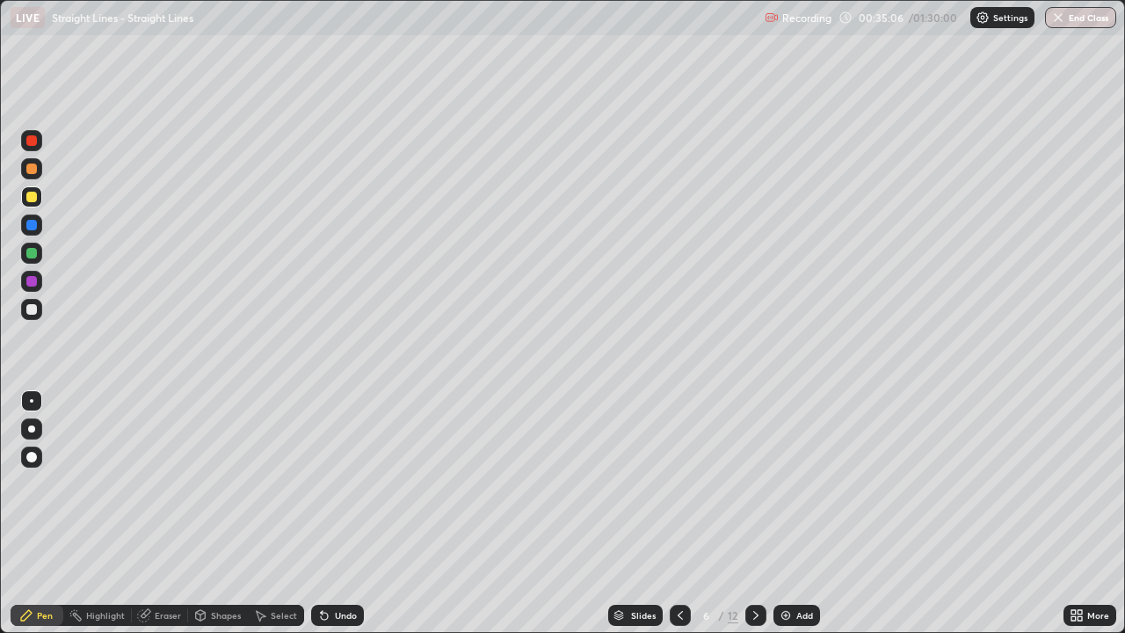
click at [149, 513] on icon at bounding box center [144, 615] width 14 height 14
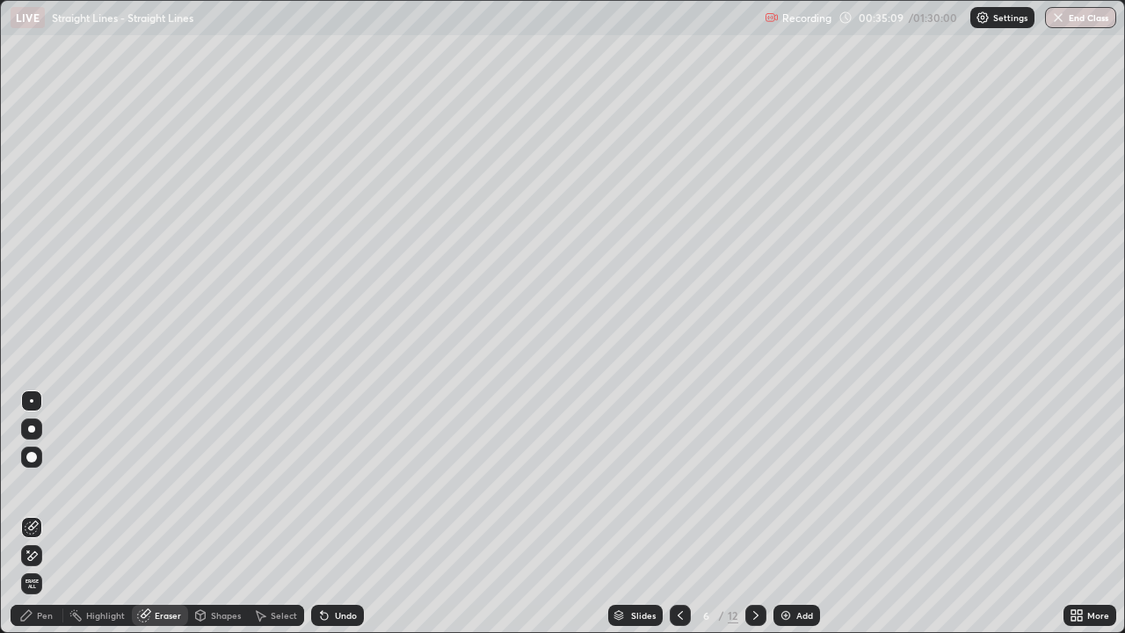
click at [47, 513] on div "Pen" at bounding box center [45, 615] width 16 height 9
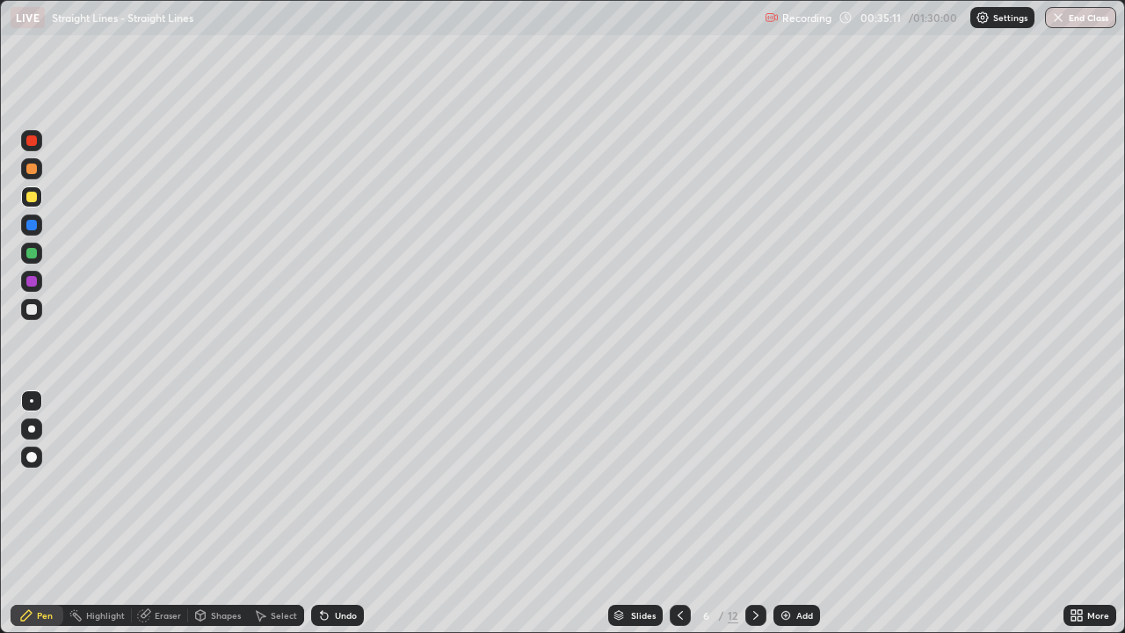
click at [30, 201] on div at bounding box center [31, 197] width 11 height 11
click at [753, 513] on icon at bounding box center [756, 615] width 14 height 14
click at [36, 305] on div at bounding box center [31, 309] width 11 height 11
click at [35, 198] on div at bounding box center [31, 197] width 11 height 11
click at [32, 250] on div at bounding box center [31, 253] width 11 height 11
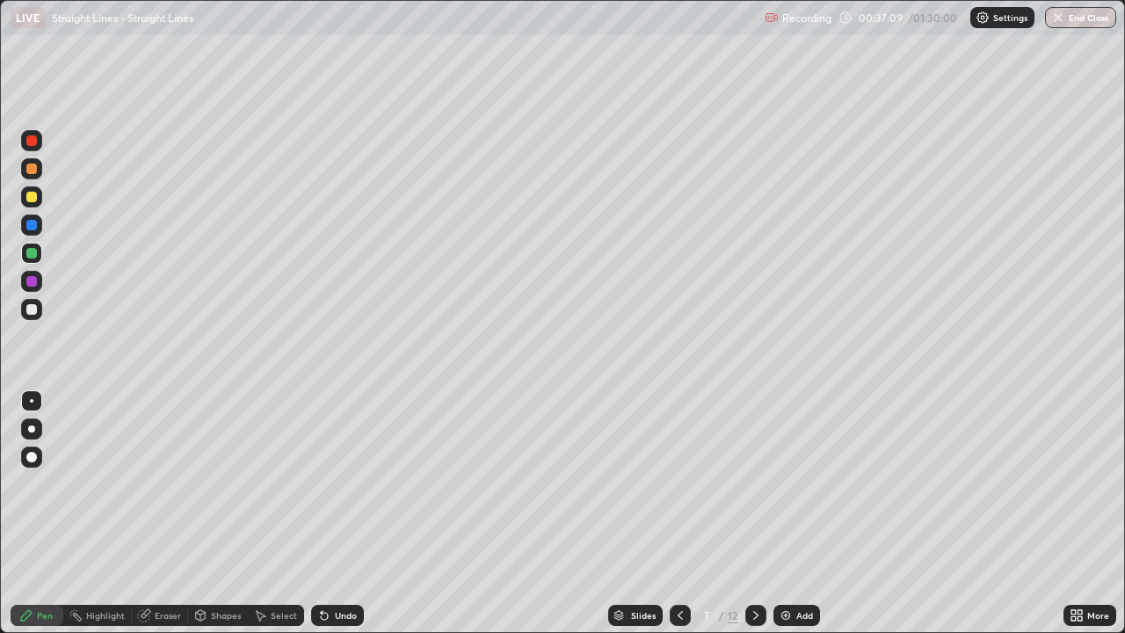
click at [33, 172] on div at bounding box center [31, 169] width 11 height 11
click at [162, 513] on div "Eraser" at bounding box center [168, 615] width 26 height 9
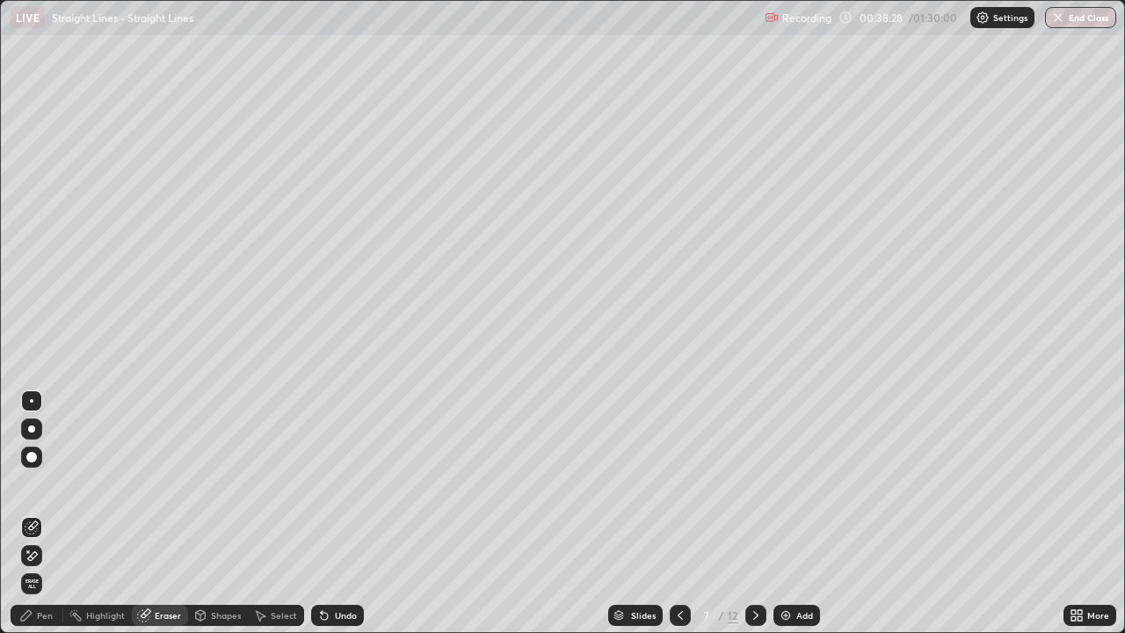
click at [48, 513] on div "Pen" at bounding box center [45, 615] width 16 height 9
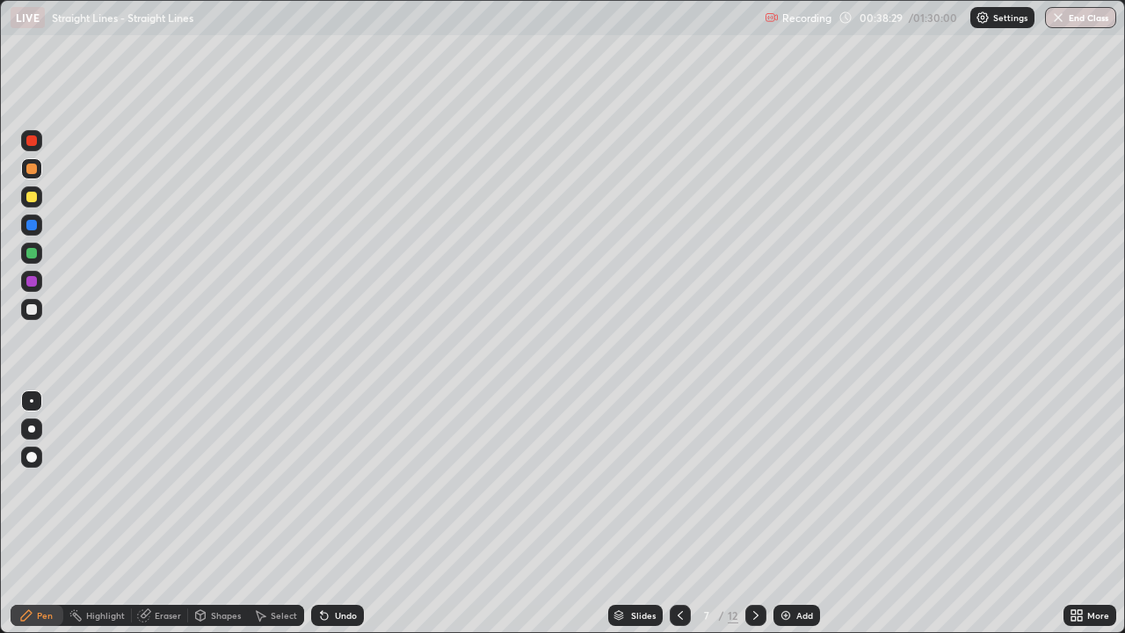
click at [33, 250] on div at bounding box center [31, 253] width 11 height 11
click at [38, 177] on div at bounding box center [31, 168] width 21 height 21
click at [31, 305] on div at bounding box center [31, 309] width 11 height 11
click at [33, 197] on div at bounding box center [31, 197] width 11 height 11
click at [680, 513] on icon at bounding box center [680, 615] width 14 height 14
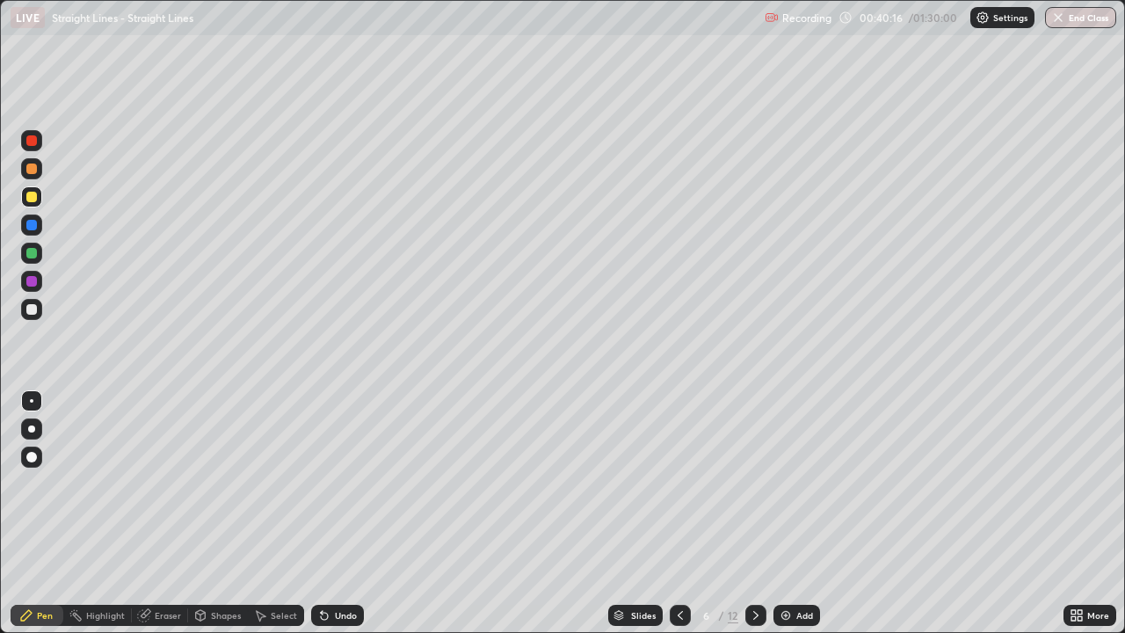
click at [32, 170] on div at bounding box center [31, 169] width 11 height 11
click at [349, 513] on div "Undo" at bounding box center [346, 615] width 22 height 9
click at [272, 513] on div "Select" at bounding box center [284, 615] width 26 height 9
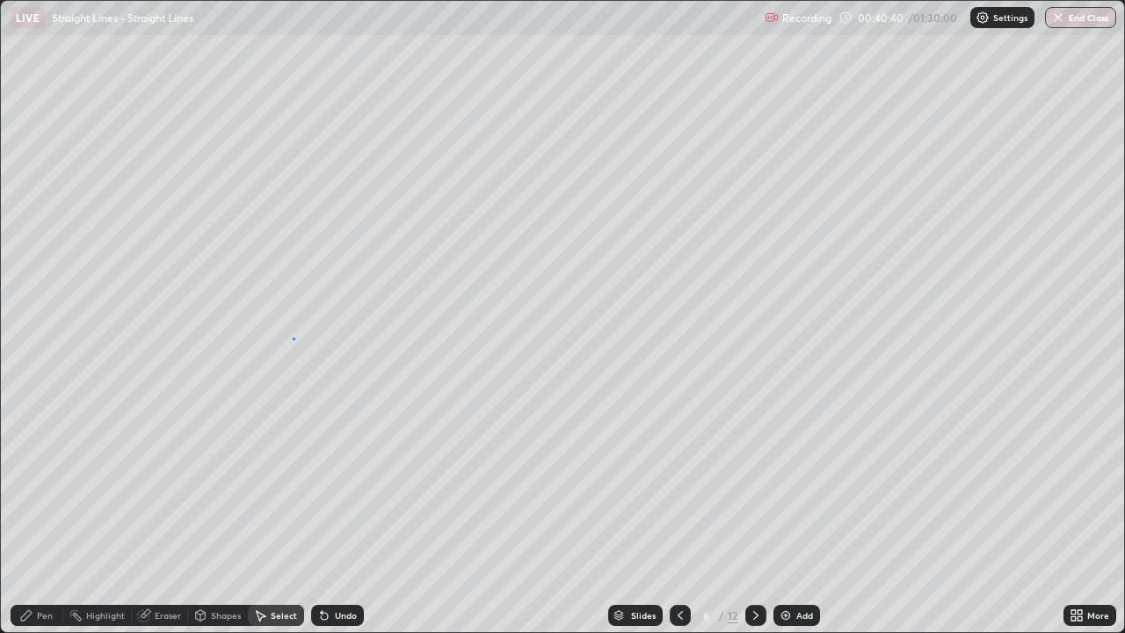
click at [293, 338] on div "0 ° Undo Copy Duplicate Duplicate to new slide Delete" at bounding box center [563, 316] width 1124 height 631
click at [50, 513] on div "Pen" at bounding box center [45, 615] width 16 height 9
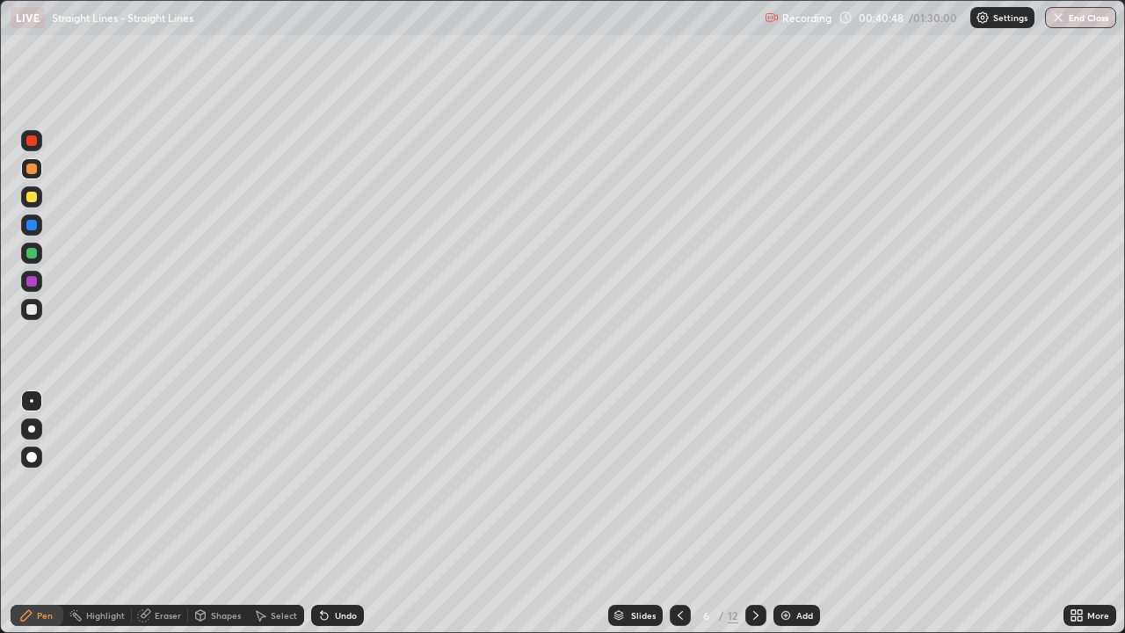
click at [34, 201] on div at bounding box center [31, 197] width 11 height 11
click at [33, 199] on div at bounding box center [31, 197] width 11 height 11
click at [33, 200] on div at bounding box center [31, 197] width 11 height 11
click at [30, 257] on div at bounding box center [31, 253] width 11 height 11
click at [33, 197] on div at bounding box center [31, 197] width 11 height 11
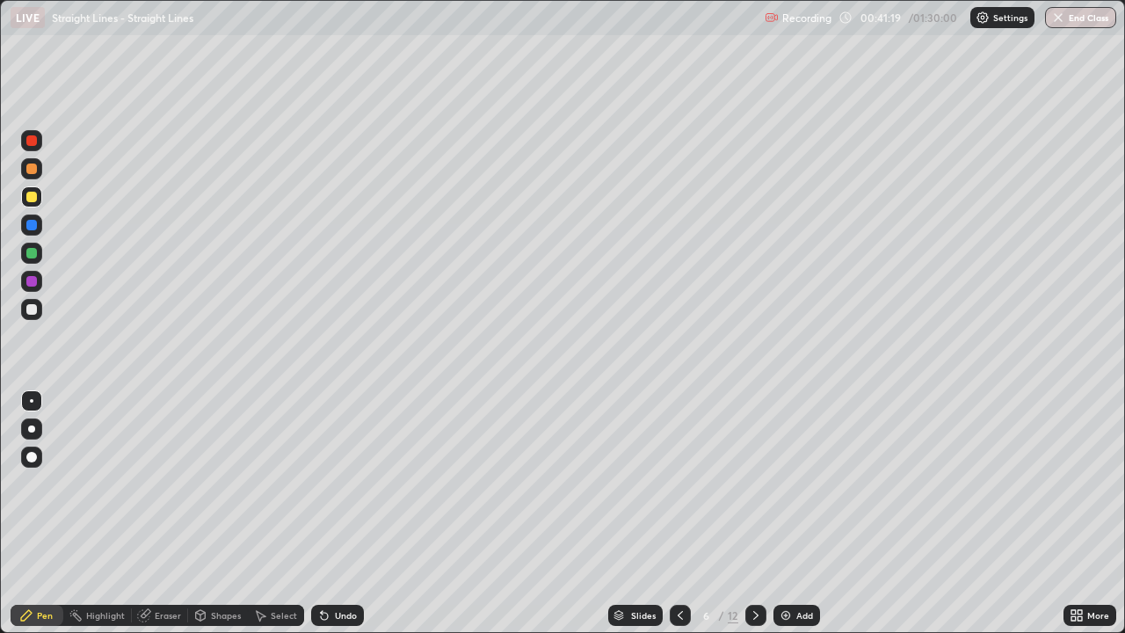
click at [33, 246] on div at bounding box center [31, 253] width 21 height 21
click at [33, 224] on div at bounding box center [31, 225] width 11 height 11
click at [342, 513] on div "Undo" at bounding box center [346, 615] width 22 height 9
click at [340, 513] on div "Undo" at bounding box center [346, 615] width 22 height 9
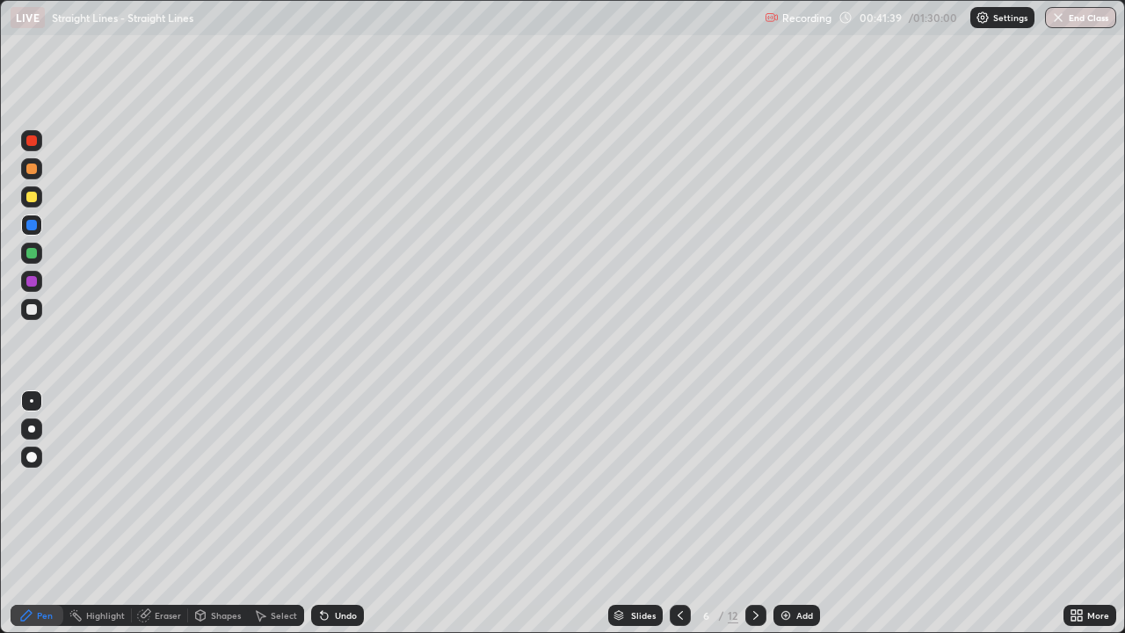
click at [33, 307] on div at bounding box center [31, 309] width 11 height 11
click at [31, 198] on div at bounding box center [31, 197] width 11 height 11
click at [292, 513] on div "Select" at bounding box center [284, 615] width 26 height 9
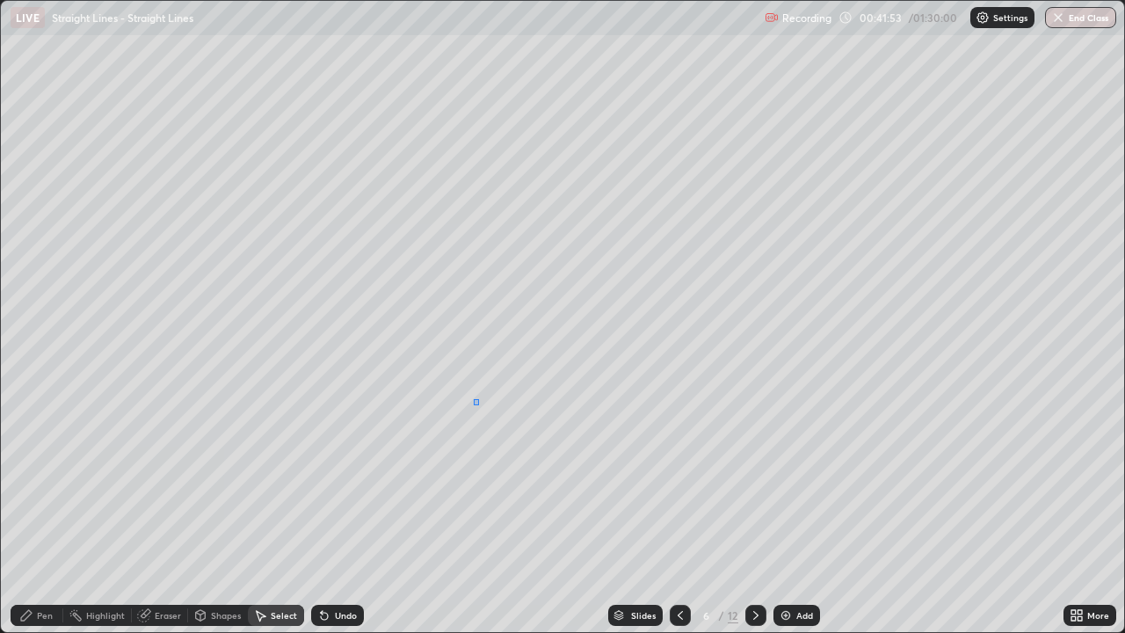
click at [478, 399] on div "0 ° Undo Copy Duplicate Duplicate to new slide Delete" at bounding box center [563, 316] width 1124 height 631
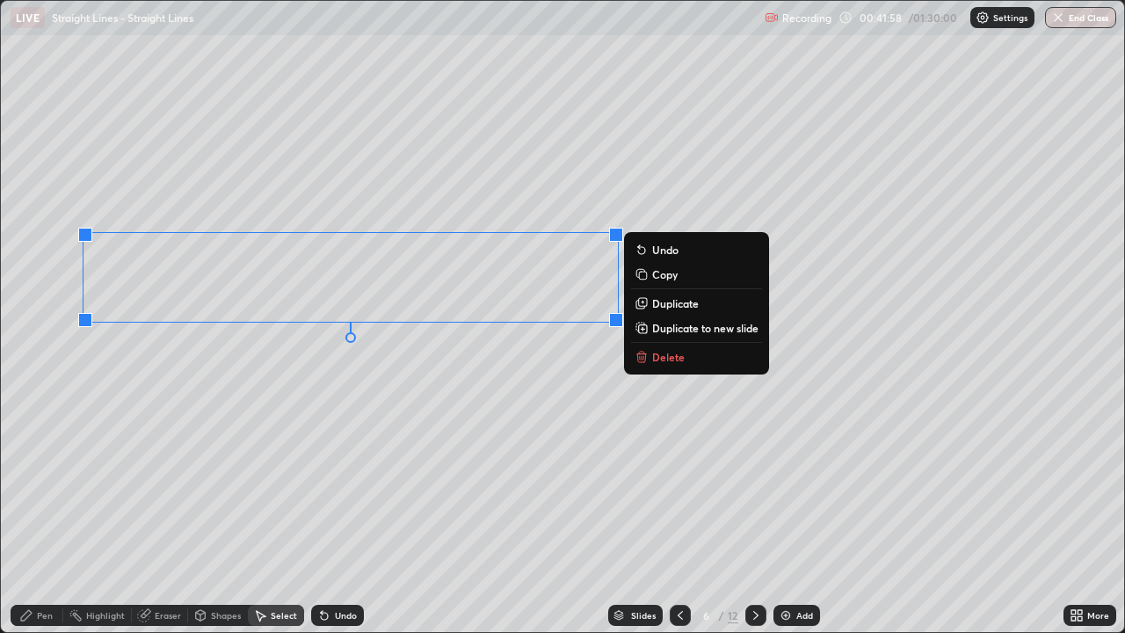
click at [676, 302] on p "Duplicate" at bounding box center [675, 303] width 47 height 14
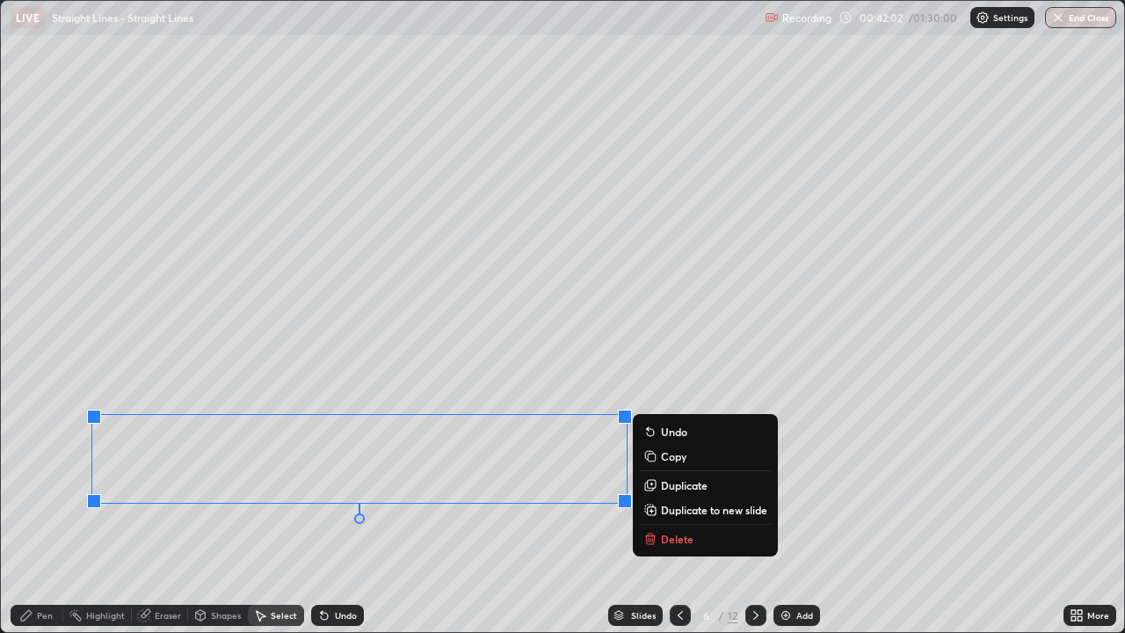
click at [157, 513] on div "Eraser" at bounding box center [168, 615] width 26 height 9
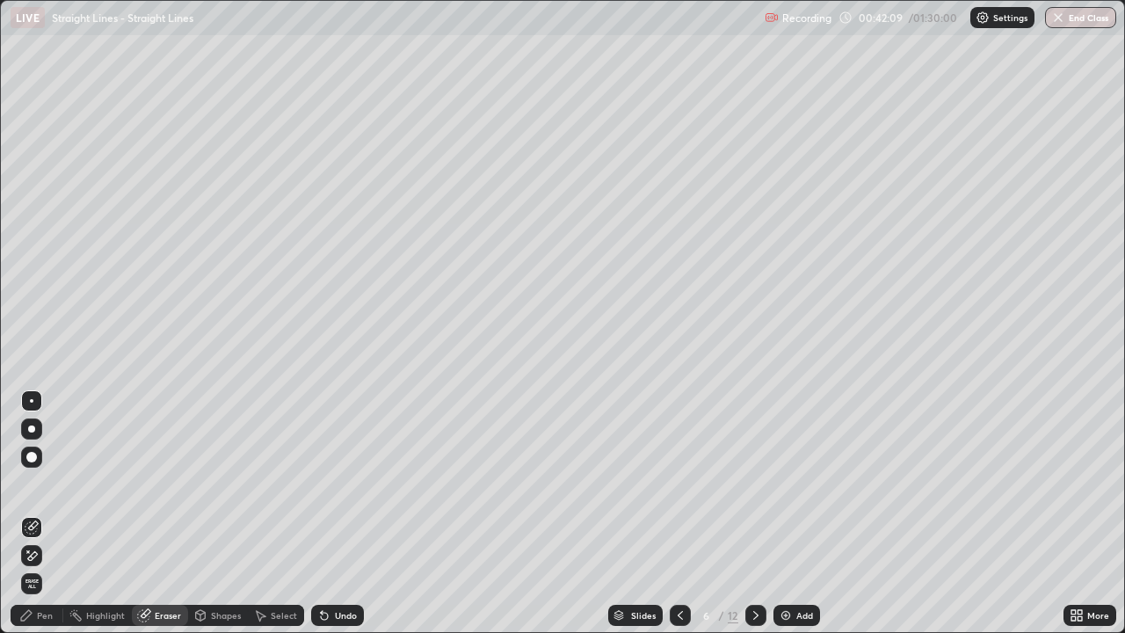
click at [346, 513] on div "Undo" at bounding box center [346, 615] width 22 height 9
click at [47, 513] on div "Pen" at bounding box center [45, 615] width 16 height 9
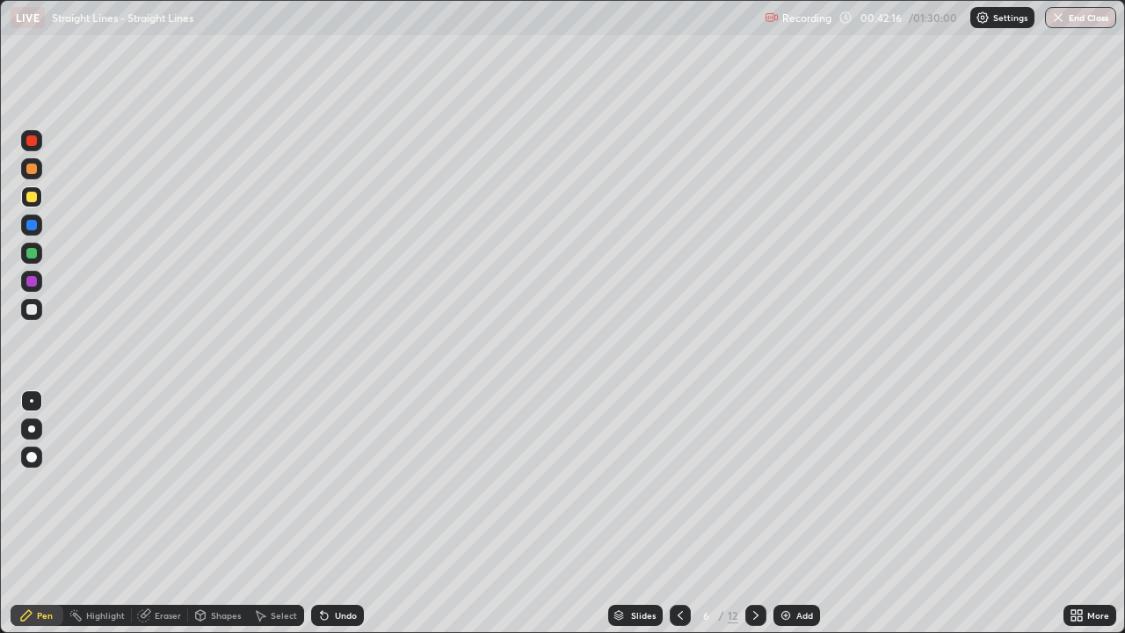
click at [33, 226] on div at bounding box center [31, 225] width 11 height 11
click at [29, 171] on div at bounding box center [31, 169] width 11 height 11
click at [29, 222] on div at bounding box center [31, 225] width 11 height 11
click at [30, 200] on div at bounding box center [31, 197] width 11 height 11
click at [29, 204] on div at bounding box center [31, 196] width 21 height 21
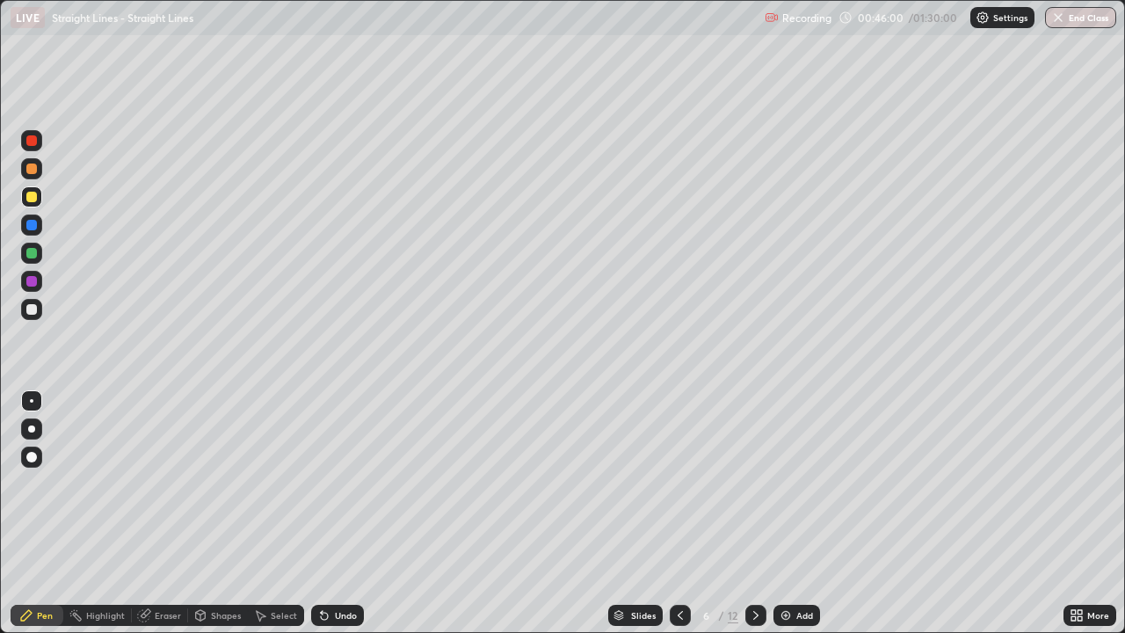
click at [335, 513] on div "Undo" at bounding box center [346, 615] width 22 height 9
click at [33, 142] on div at bounding box center [31, 140] width 11 height 11
click at [29, 309] on div at bounding box center [31, 309] width 11 height 11
click at [36, 311] on div at bounding box center [31, 309] width 11 height 11
click at [754, 513] on icon at bounding box center [756, 615] width 14 height 14
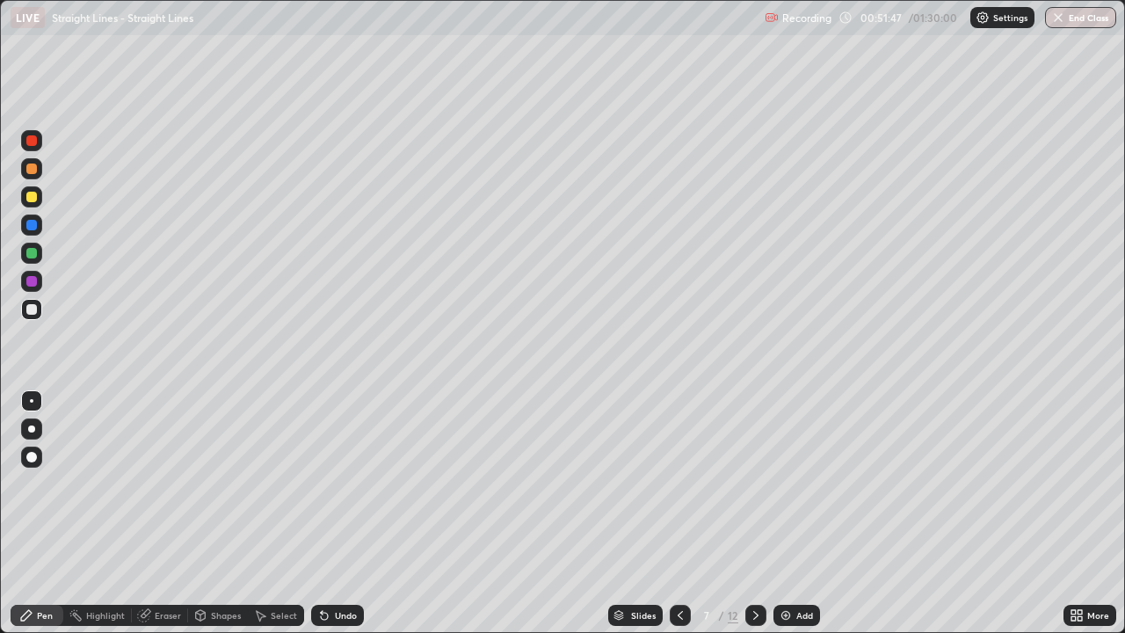
click at [755, 513] on div at bounding box center [756, 615] width 21 height 21
click at [340, 513] on div "Undo" at bounding box center [346, 615] width 22 height 9
click at [344, 513] on div "Undo" at bounding box center [346, 615] width 22 height 9
click at [338, 513] on div "Undo" at bounding box center [346, 615] width 22 height 9
click at [335, 513] on div "Undo" at bounding box center [346, 615] width 22 height 9
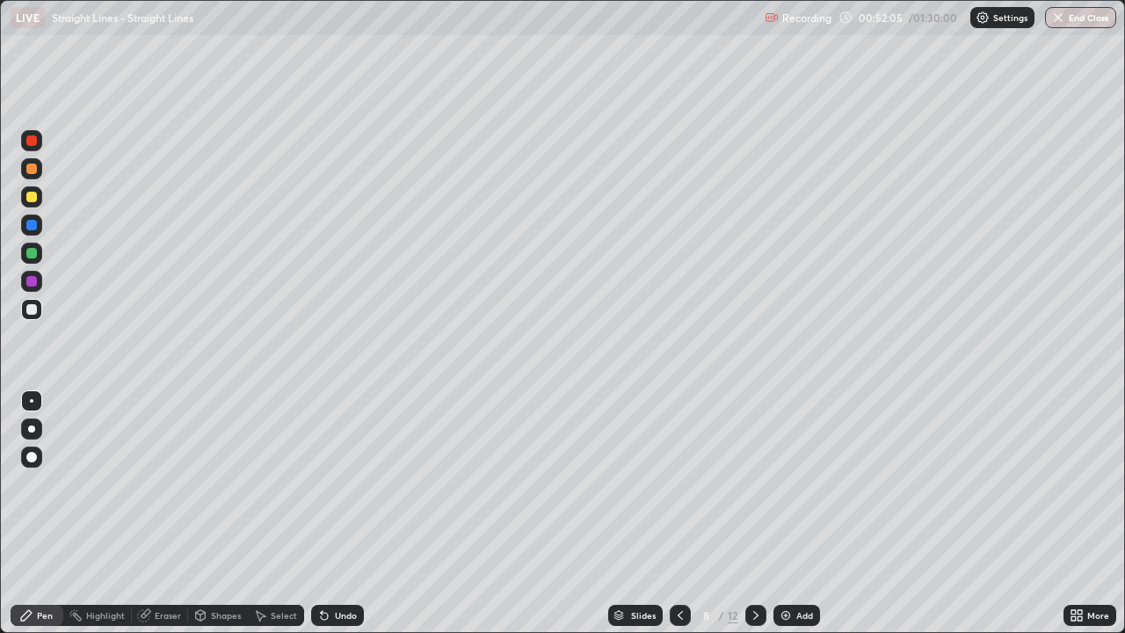
click at [335, 513] on div "Undo" at bounding box center [346, 615] width 22 height 9
click at [329, 513] on div "Undo" at bounding box center [337, 615] width 53 height 21
click at [352, 513] on div "Undo" at bounding box center [346, 615] width 22 height 9
click at [346, 513] on div "Undo" at bounding box center [346, 615] width 22 height 9
click at [287, 513] on div "Select" at bounding box center [276, 615] width 56 height 21
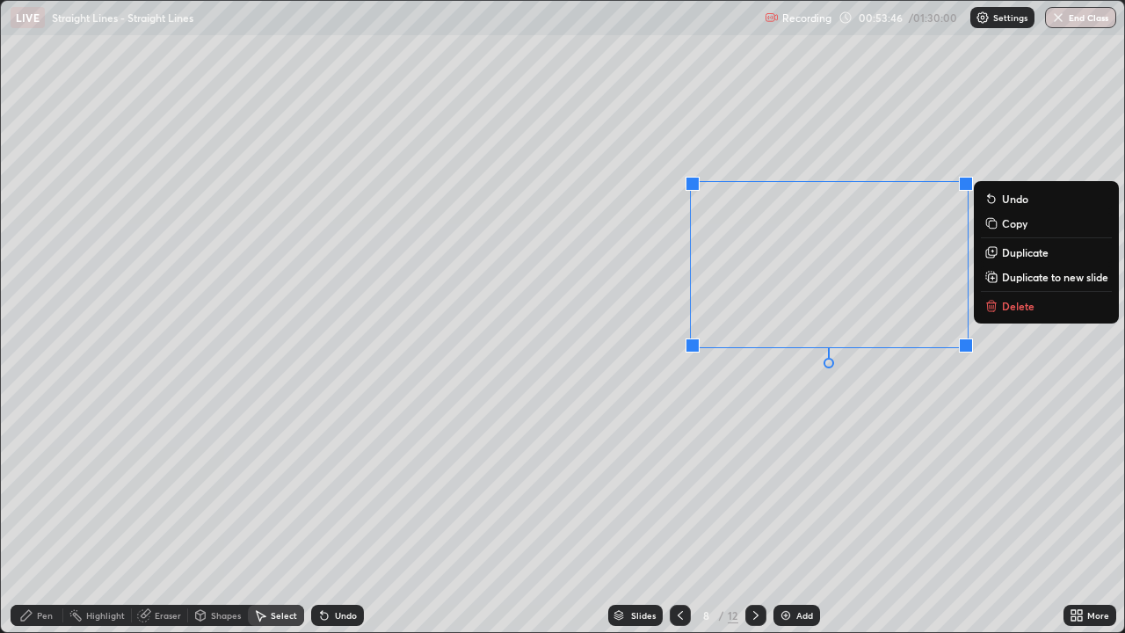
click at [42, 513] on div "Pen" at bounding box center [45, 615] width 16 height 9
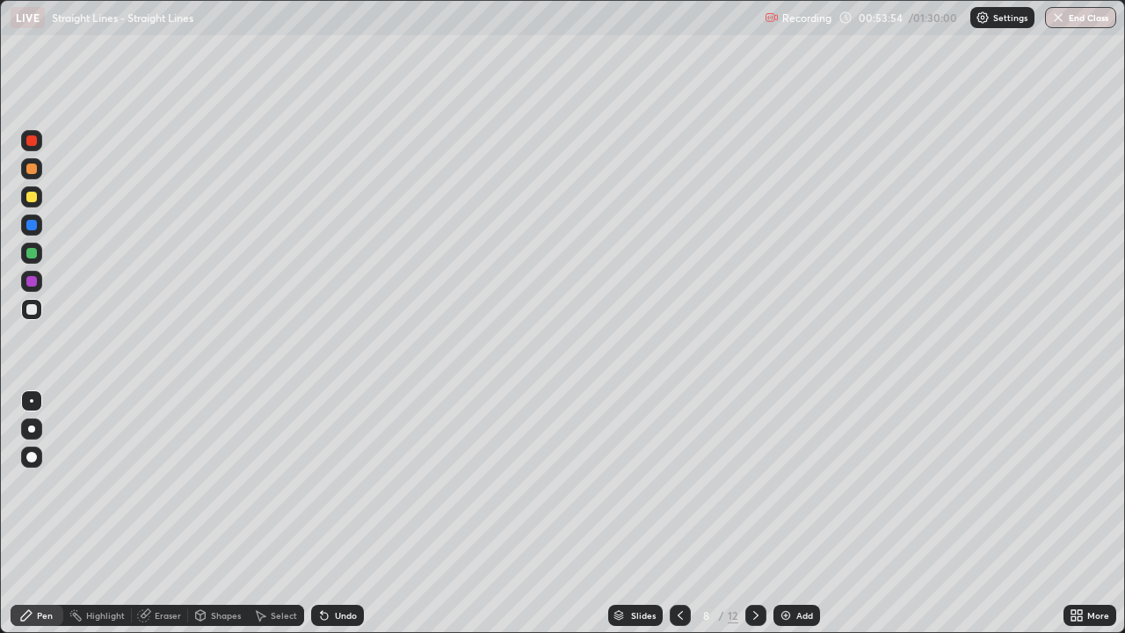
click at [338, 513] on div "Undo" at bounding box center [346, 615] width 22 height 9
click at [340, 513] on div "Undo" at bounding box center [346, 615] width 22 height 9
click at [168, 513] on div "Eraser" at bounding box center [168, 615] width 26 height 9
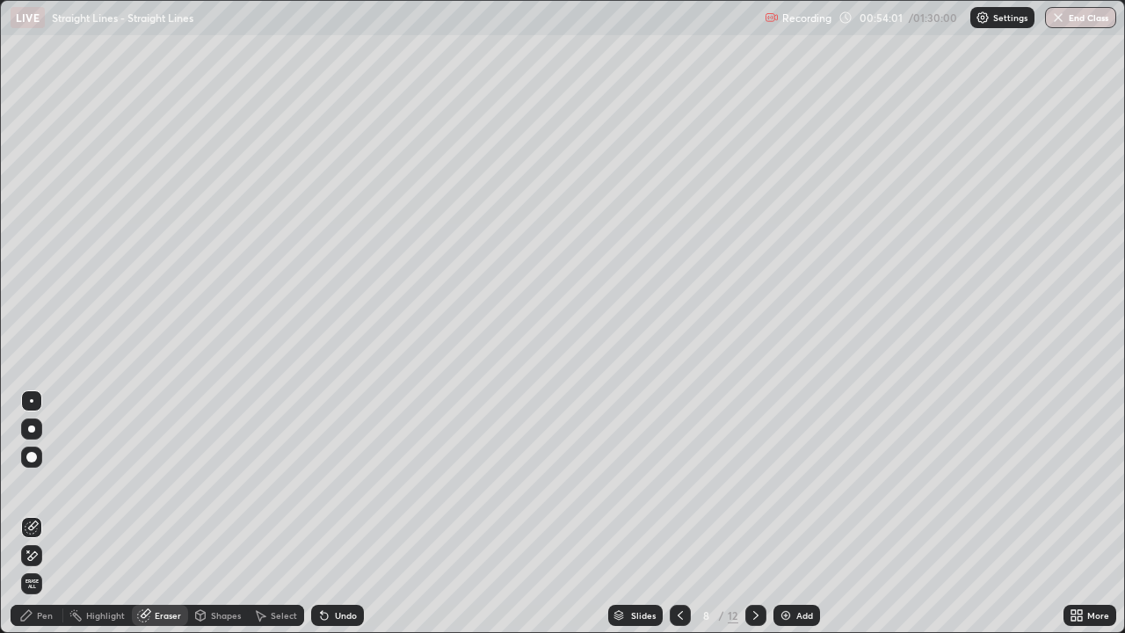
click at [53, 513] on div "Pen" at bounding box center [37, 615] width 53 height 21
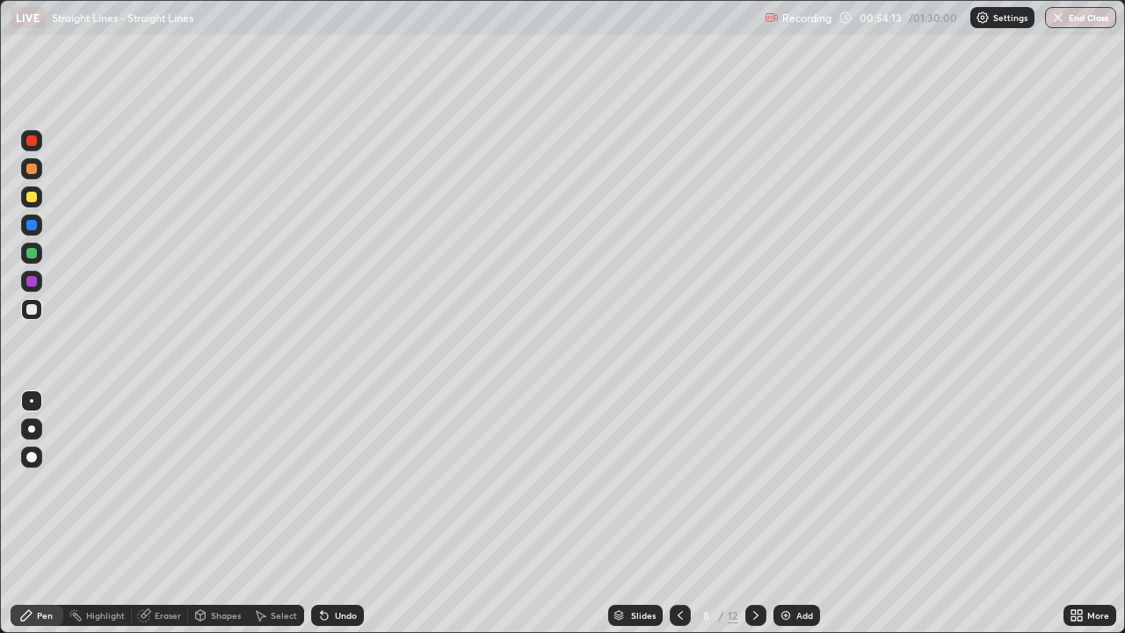
click at [34, 204] on div at bounding box center [31, 196] width 21 height 21
click at [32, 171] on div at bounding box center [31, 169] width 11 height 11
click at [337, 513] on div "Undo" at bounding box center [337, 615] width 53 height 21
click at [38, 196] on div at bounding box center [31, 196] width 21 height 21
click at [38, 200] on div at bounding box center [31, 196] width 21 height 21
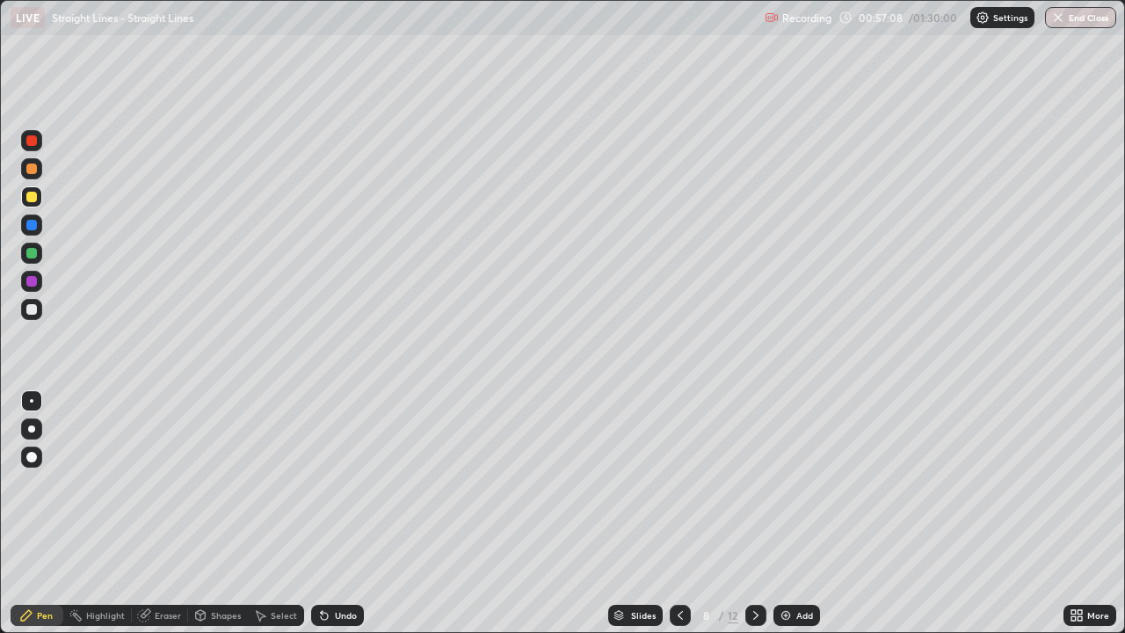
click at [32, 254] on div at bounding box center [31, 253] width 11 height 11
click at [335, 513] on div "Undo" at bounding box center [337, 615] width 53 height 21
click at [35, 170] on div at bounding box center [31, 169] width 11 height 11
click at [30, 194] on div at bounding box center [31, 197] width 11 height 11
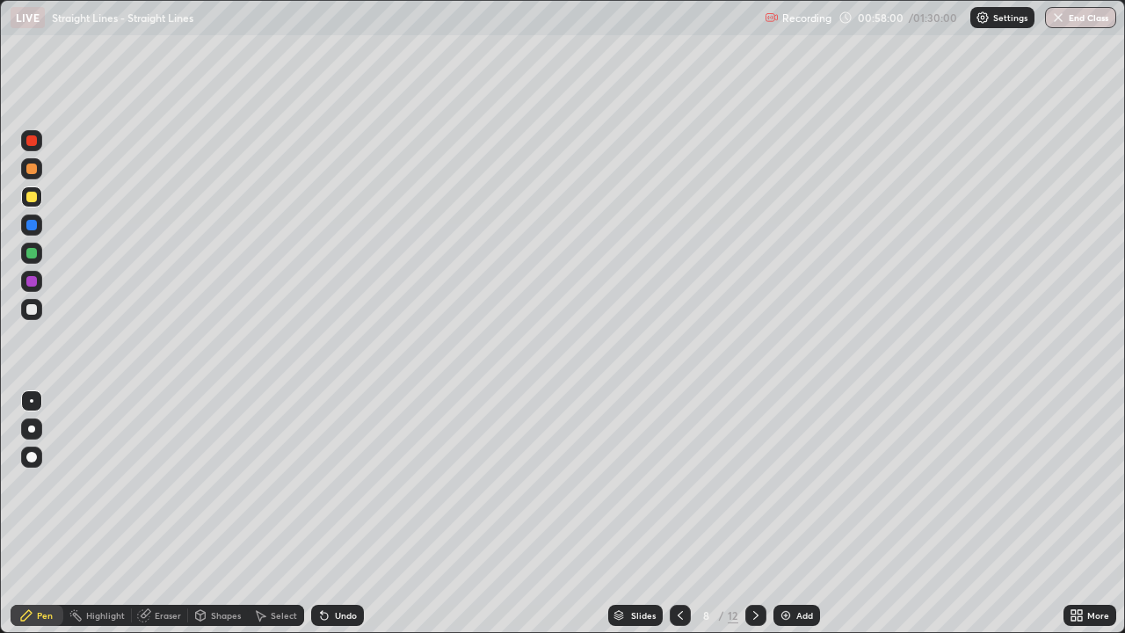
click at [344, 513] on div "Undo" at bounding box center [346, 615] width 22 height 9
click at [33, 255] on div at bounding box center [31, 253] width 11 height 11
click at [282, 513] on div "Select" at bounding box center [276, 615] width 56 height 21
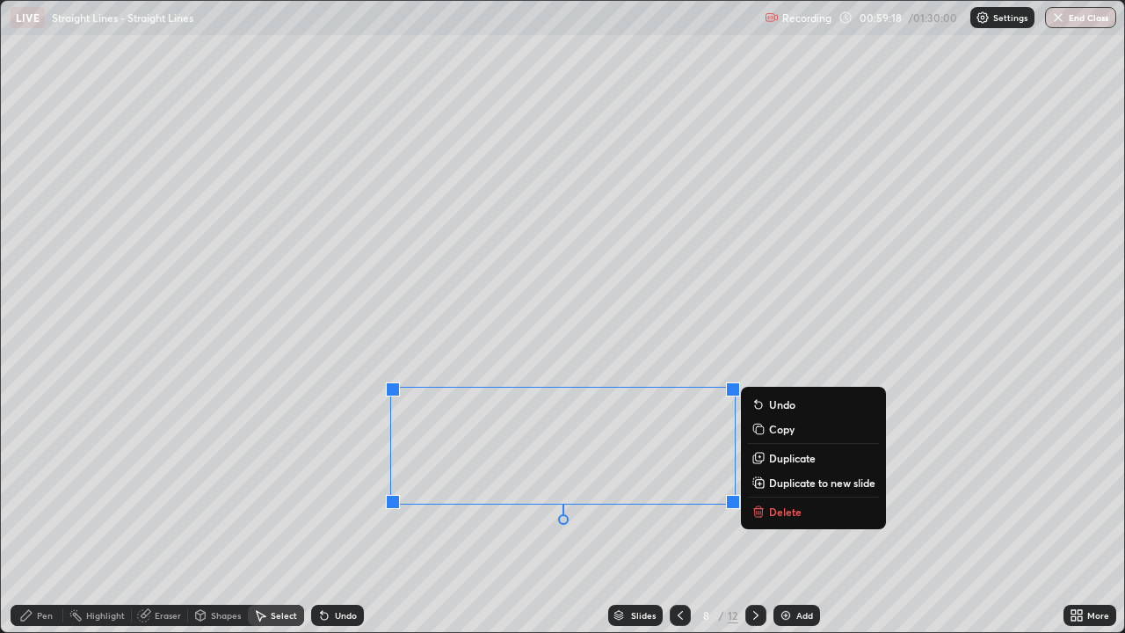
click at [782, 507] on p "Delete" at bounding box center [785, 512] width 33 height 14
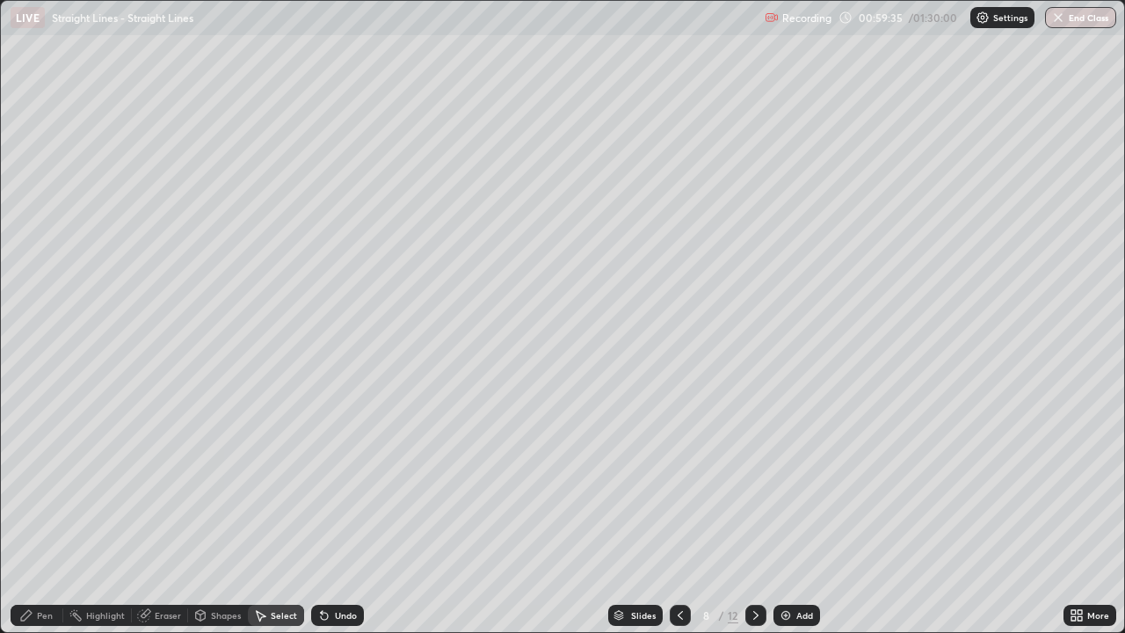
click at [45, 513] on div "Pen" at bounding box center [45, 615] width 16 height 9
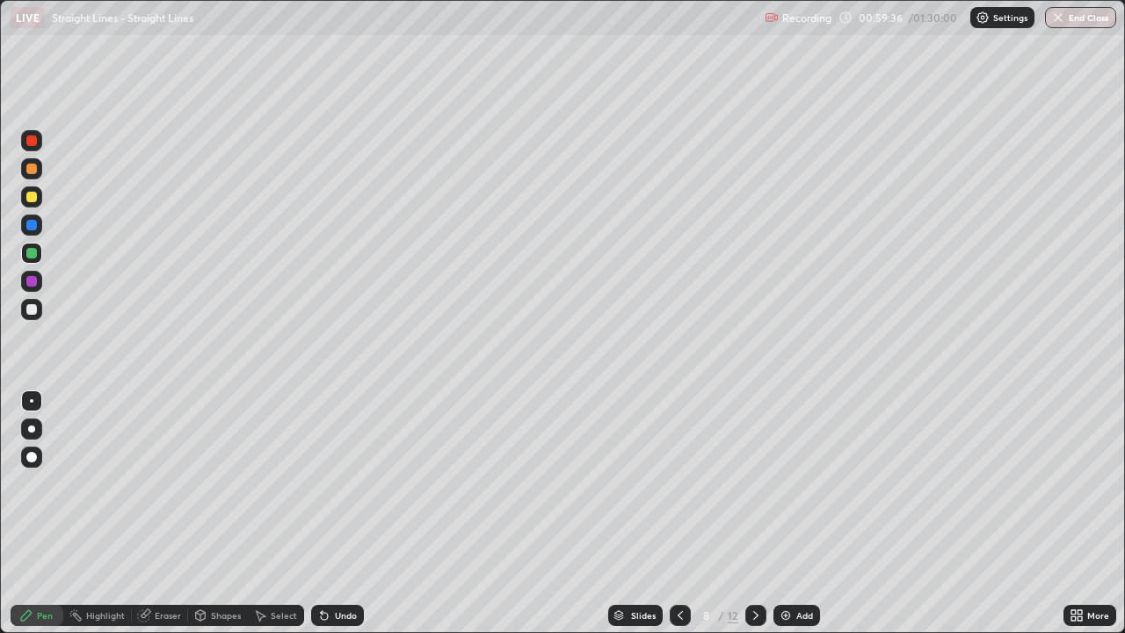
click at [33, 197] on div at bounding box center [31, 197] width 11 height 11
click at [276, 513] on div "Select" at bounding box center [284, 615] width 26 height 9
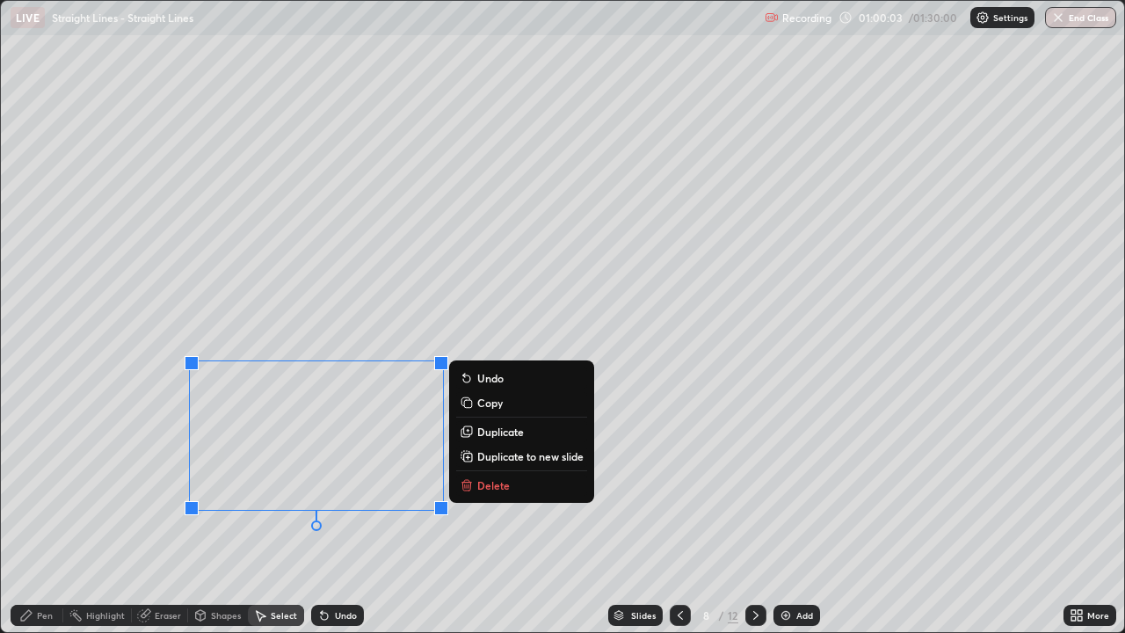
click at [40, 513] on div "Pen" at bounding box center [45, 615] width 16 height 9
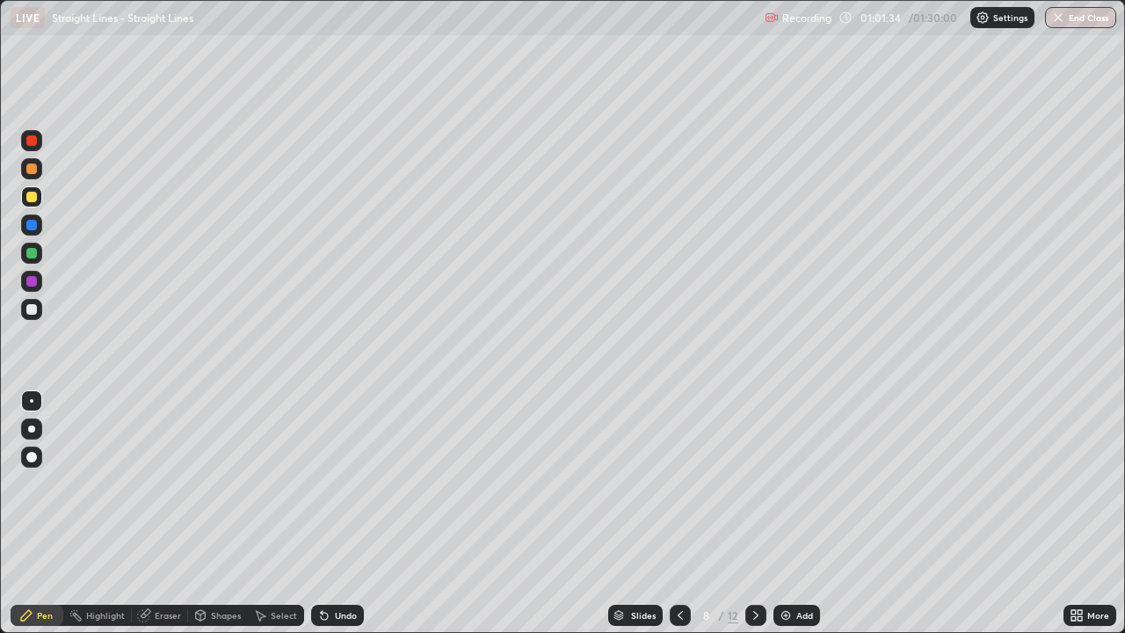
click at [32, 170] on div at bounding box center [31, 169] width 11 height 11
click at [679, 513] on icon at bounding box center [680, 615] width 14 height 14
click at [752, 513] on icon at bounding box center [756, 615] width 14 height 14
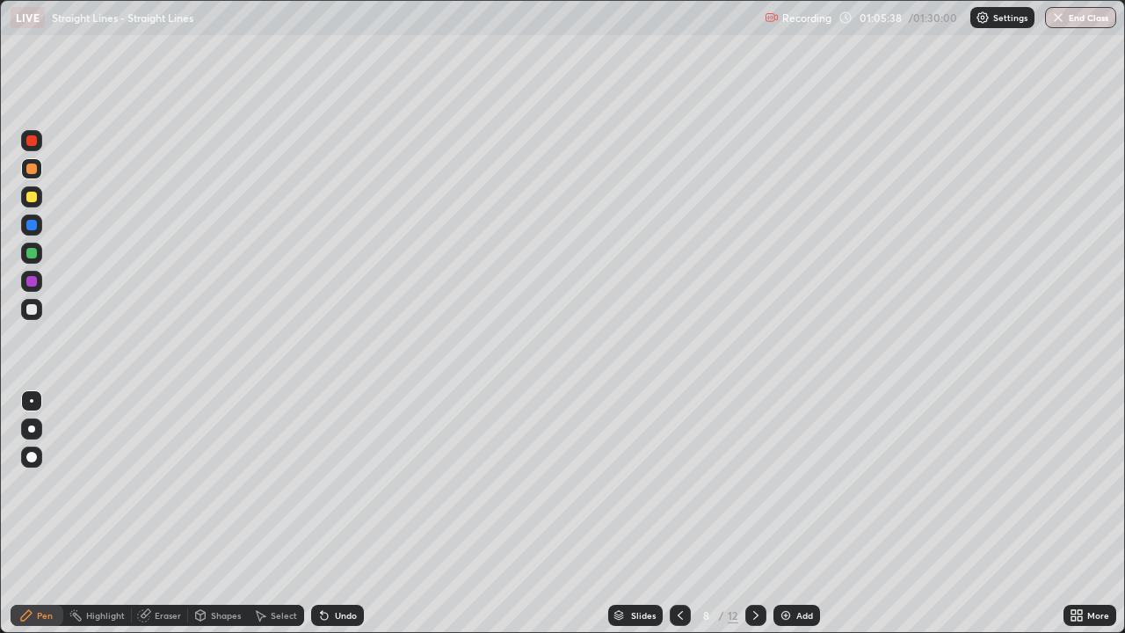
click at [33, 198] on div at bounding box center [31, 197] width 11 height 11
click at [280, 513] on div "Select" at bounding box center [284, 615] width 26 height 9
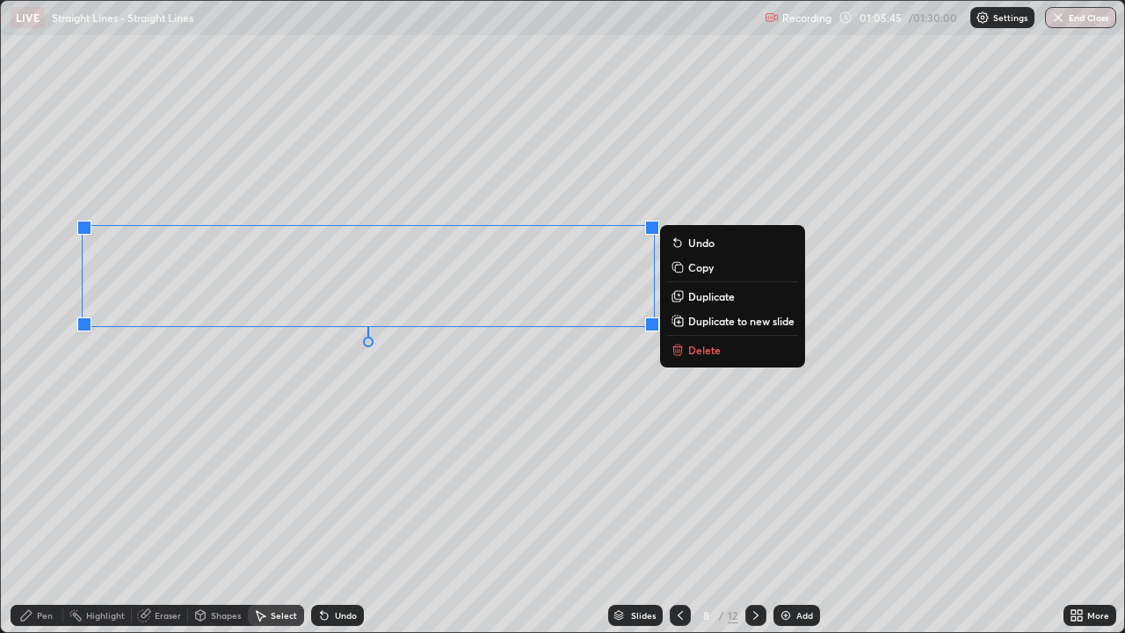
click at [704, 321] on p "Duplicate to new slide" at bounding box center [741, 321] width 106 height 14
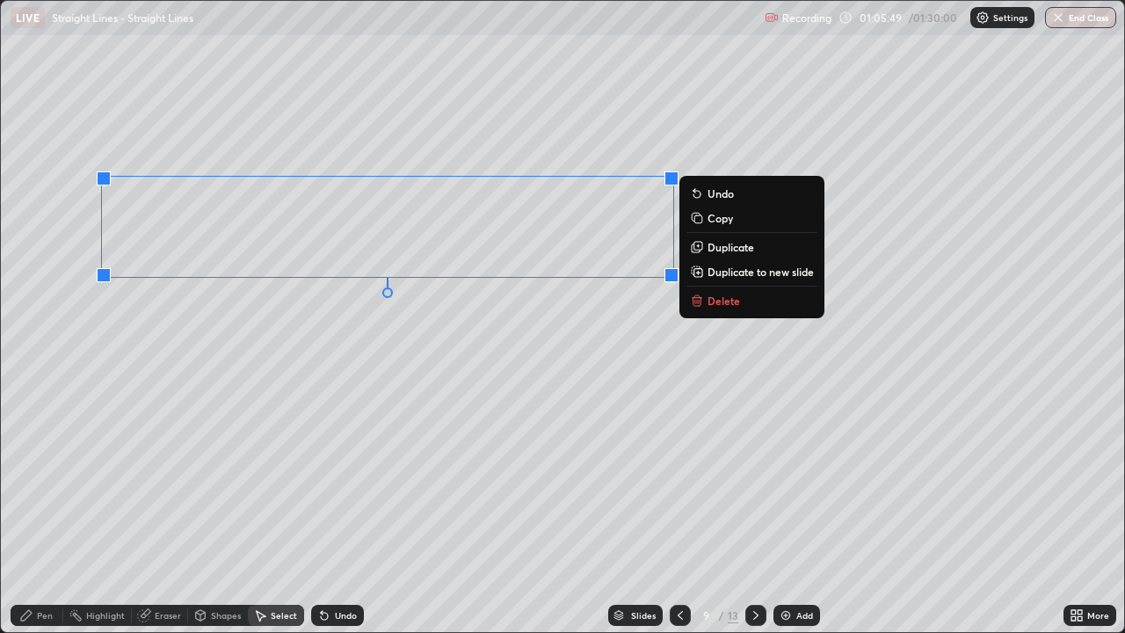
click at [56, 513] on div "Pen" at bounding box center [37, 615] width 53 height 21
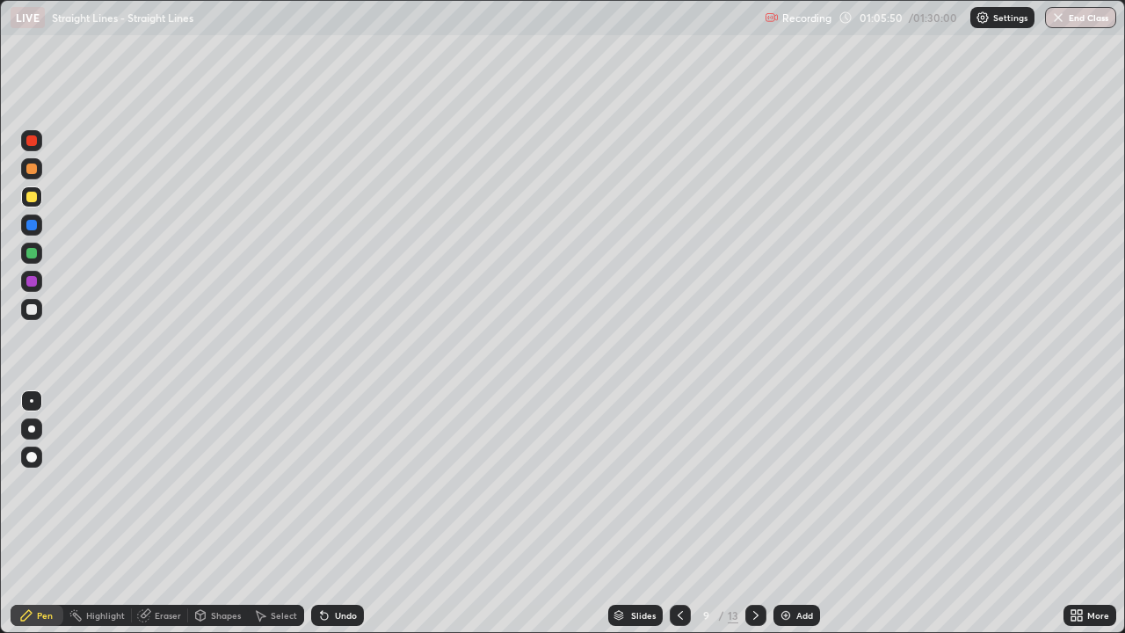
click at [33, 178] on div at bounding box center [31, 168] width 21 height 21
click at [173, 513] on div "Eraser" at bounding box center [160, 615] width 56 height 21
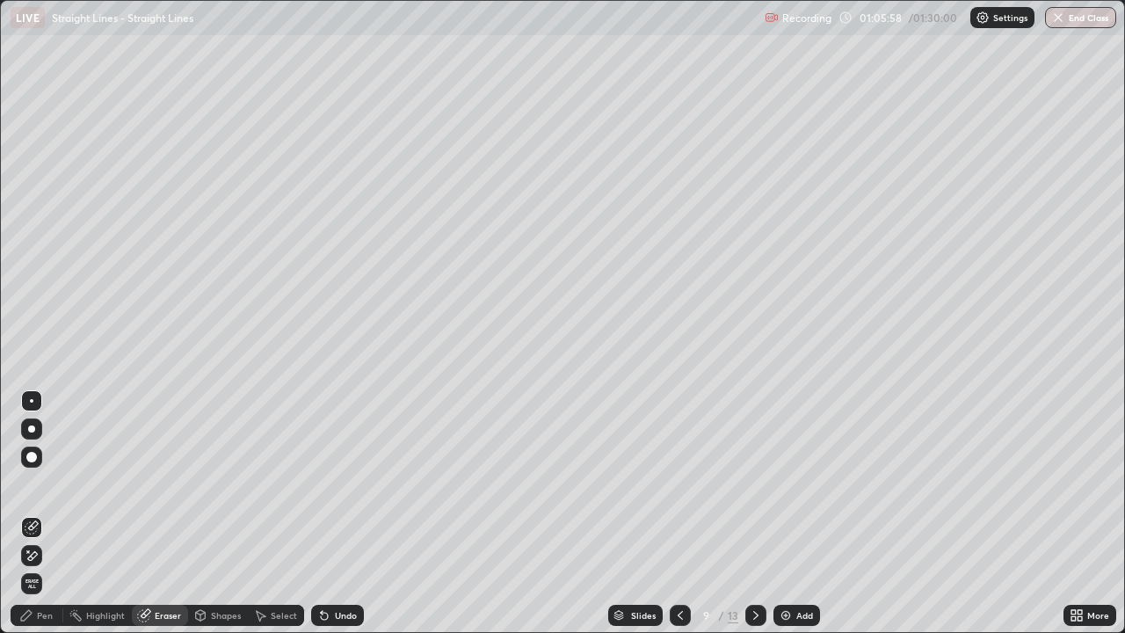
click at [46, 513] on div "Pen" at bounding box center [37, 615] width 53 height 21
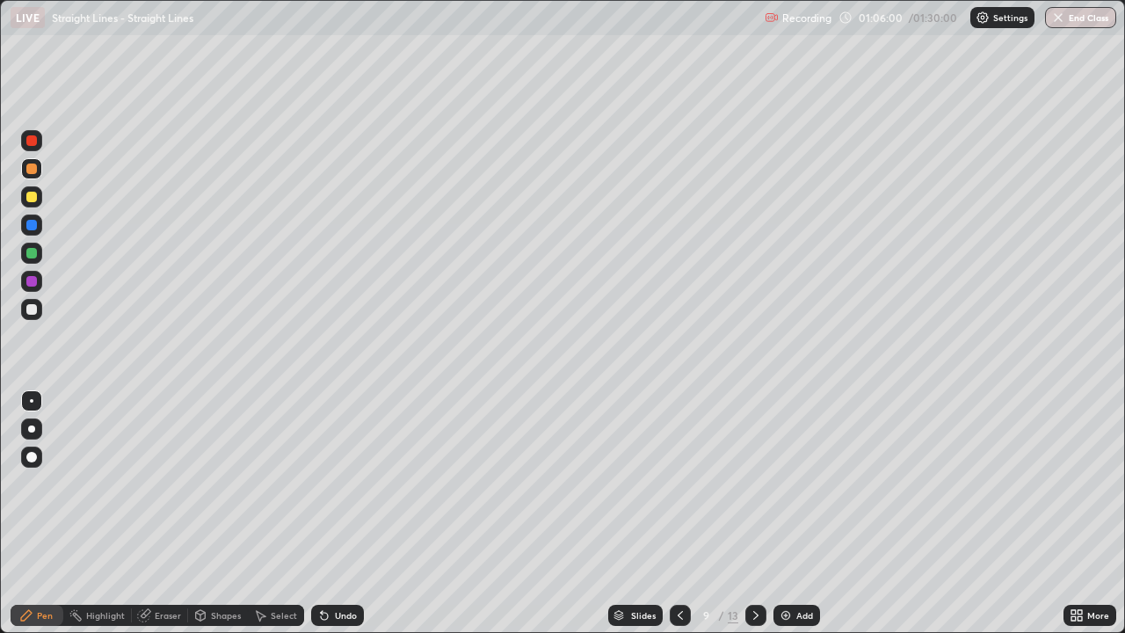
click at [38, 175] on div at bounding box center [31, 168] width 21 height 21
click at [33, 251] on div at bounding box center [31, 253] width 11 height 11
click at [341, 513] on div "Undo" at bounding box center [346, 615] width 22 height 9
click at [342, 513] on div "Undo" at bounding box center [346, 615] width 22 height 9
click at [34, 201] on div at bounding box center [31, 197] width 11 height 11
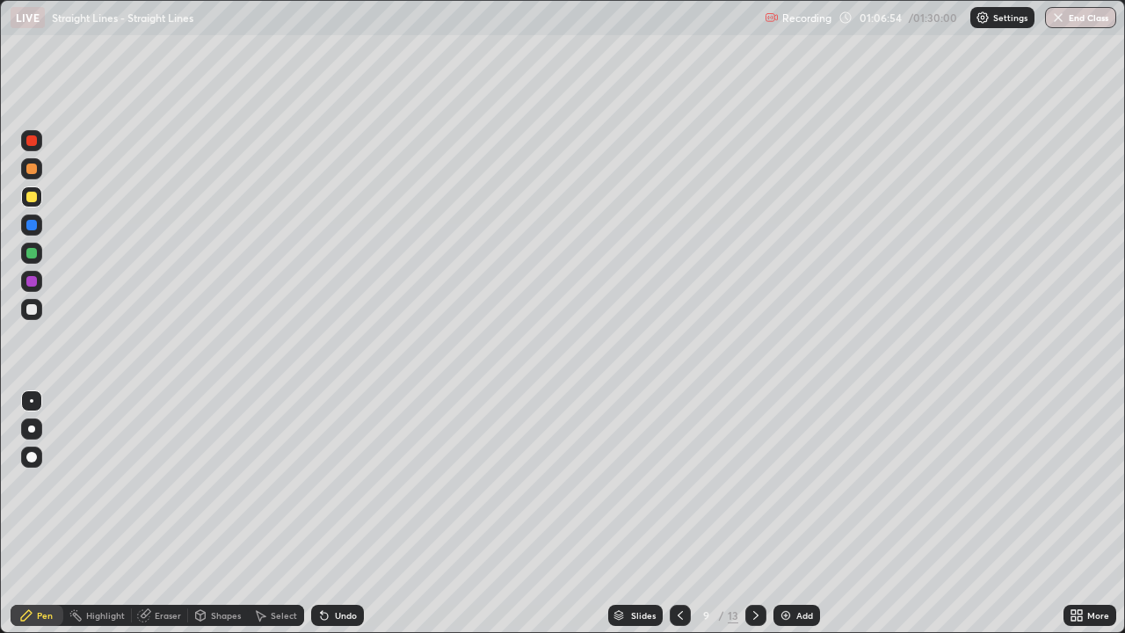
click at [670, 513] on div at bounding box center [680, 615] width 21 height 35
click at [33, 222] on div at bounding box center [31, 225] width 11 height 11
click at [29, 311] on div at bounding box center [31, 309] width 11 height 11
click at [32, 311] on div at bounding box center [31, 309] width 11 height 11
click at [752, 513] on icon at bounding box center [756, 615] width 14 height 14
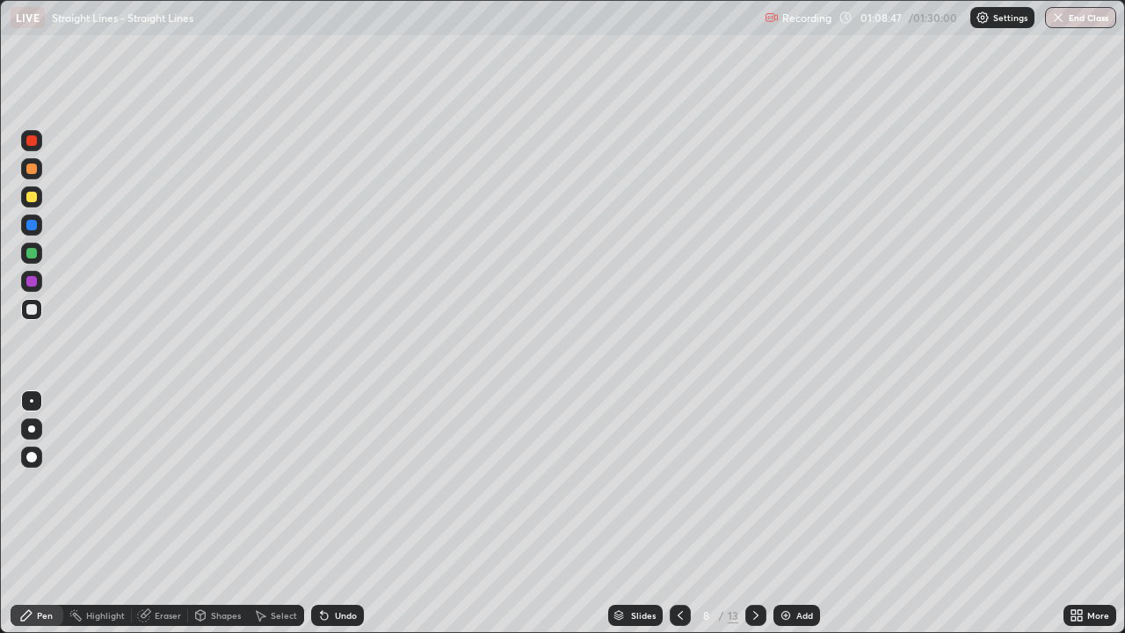
click at [753, 513] on icon at bounding box center [756, 615] width 14 height 14
click at [35, 306] on div at bounding box center [31, 309] width 11 height 11
click at [338, 513] on div "Undo" at bounding box center [346, 615] width 22 height 9
click at [38, 195] on div at bounding box center [31, 196] width 21 height 21
click at [41, 258] on div at bounding box center [31, 253] width 21 height 21
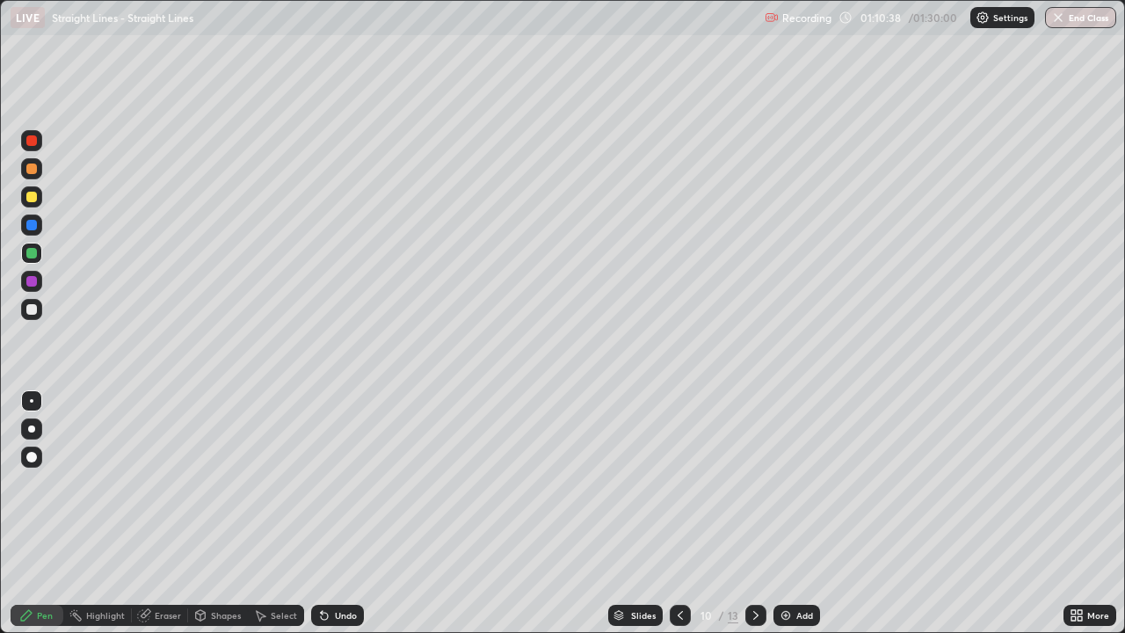
click at [32, 173] on div at bounding box center [31, 169] width 11 height 11
click at [347, 513] on div "Undo" at bounding box center [346, 615] width 22 height 9
click at [348, 513] on div "Undo" at bounding box center [346, 615] width 22 height 9
click at [347, 513] on div "Undo" at bounding box center [337, 615] width 53 height 21
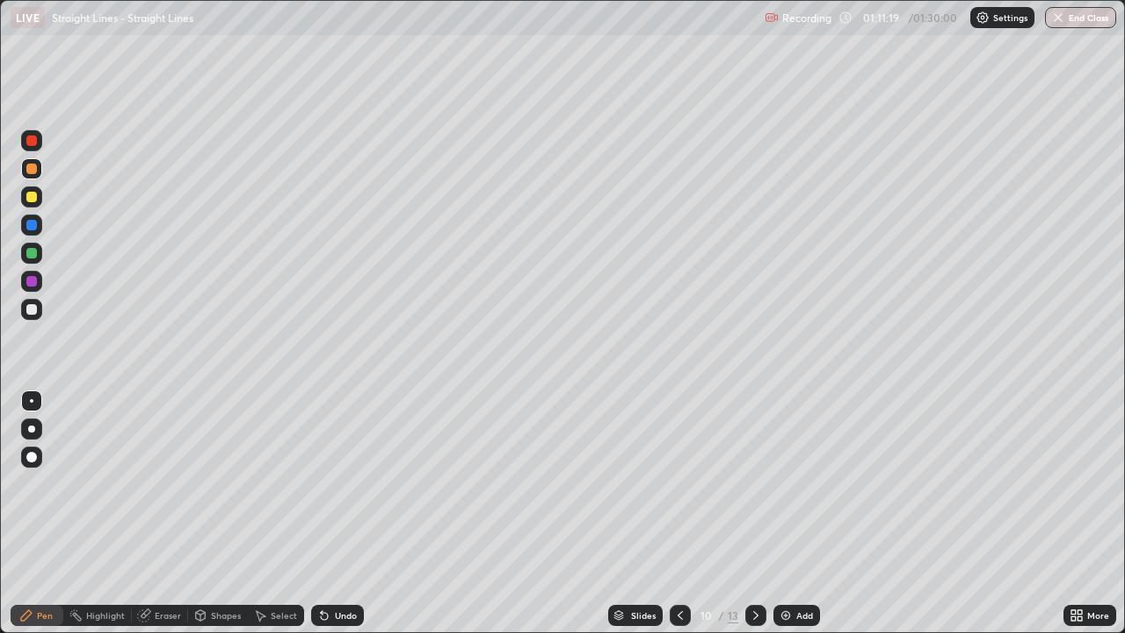
click at [346, 513] on div "Undo" at bounding box center [337, 615] width 53 height 21
click at [40, 202] on div at bounding box center [31, 196] width 21 height 21
click at [335, 513] on div "Undo" at bounding box center [346, 615] width 22 height 9
click at [333, 513] on div "Undo" at bounding box center [337, 615] width 53 height 21
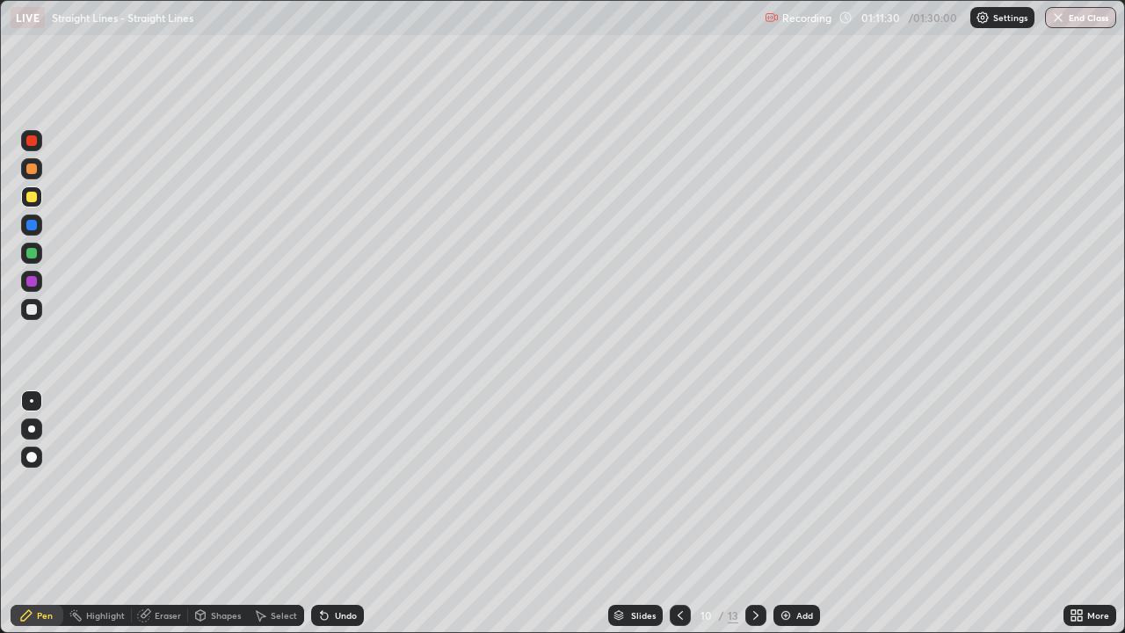
click at [329, 513] on div "Undo" at bounding box center [337, 615] width 53 height 21
click at [326, 513] on div "Undo" at bounding box center [337, 615] width 53 height 21
click at [324, 513] on icon at bounding box center [324, 615] width 14 height 14
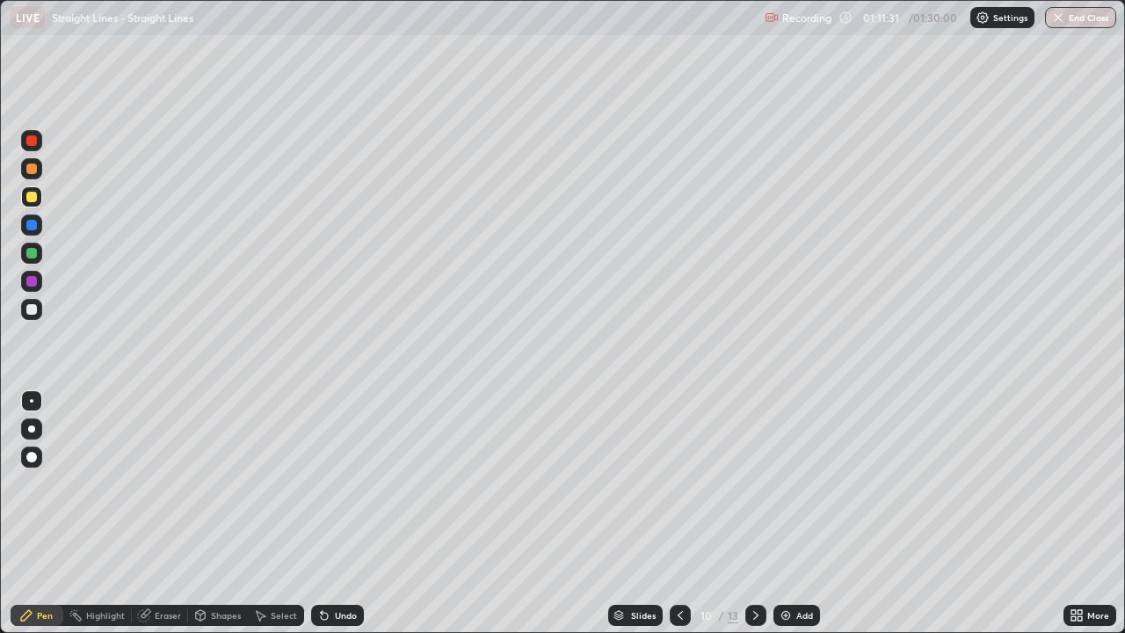
click at [324, 513] on icon at bounding box center [324, 615] width 14 height 14
click at [31, 254] on div at bounding box center [31, 253] width 11 height 11
click at [32, 222] on div at bounding box center [31, 225] width 11 height 11
click at [33, 197] on div at bounding box center [31, 197] width 11 height 11
click at [34, 200] on div at bounding box center [31, 197] width 11 height 11
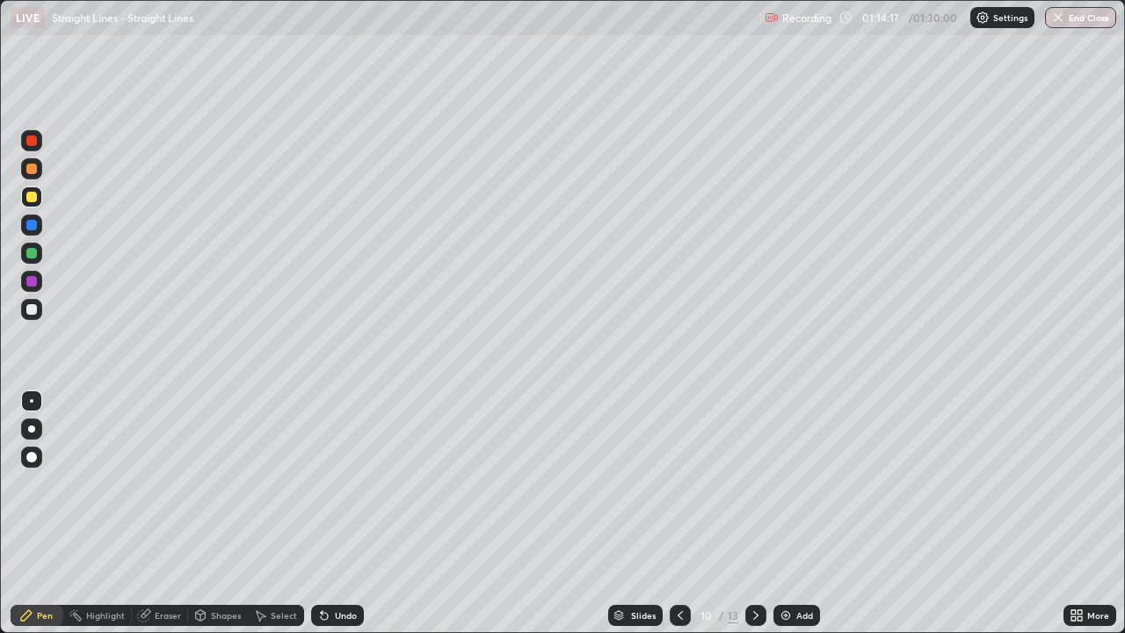
click at [28, 172] on div at bounding box center [31, 169] width 11 height 11
click at [29, 253] on div at bounding box center [31, 253] width 11 height 11
click at [29, 308] on div at bounding box center [31, 309] width 11 height 11
click at [754, 513] on icon at bounding box center [756, 615] width 14 height 14
click at [335, 513] on div "Undo" at bounding box center [346, 615] width 22 height 9
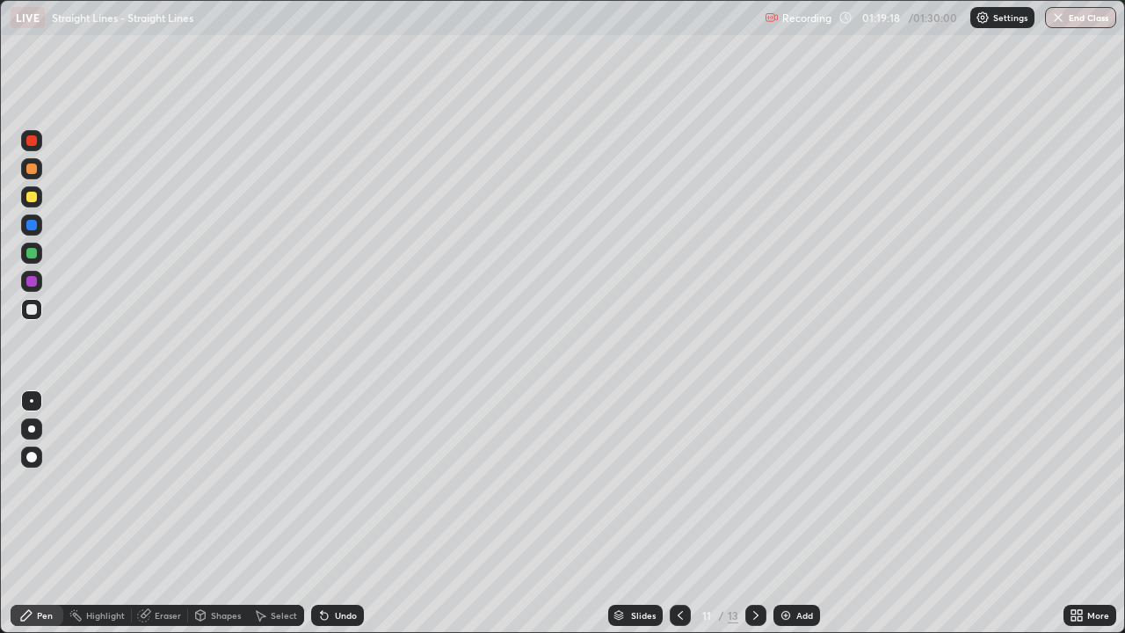
click at [330, 513] on div "Undo" at bounding box center [337, 615] width 53 height 21
click at [328, 513] on icon at bounding box center [324, 615] width 14 height 14
click at [322, 513] on icon at bounding box center [324, 616] width 7 height 7
click at [340, 513] on div "Undo" at bounding box center [346, 615] width 22 height 9
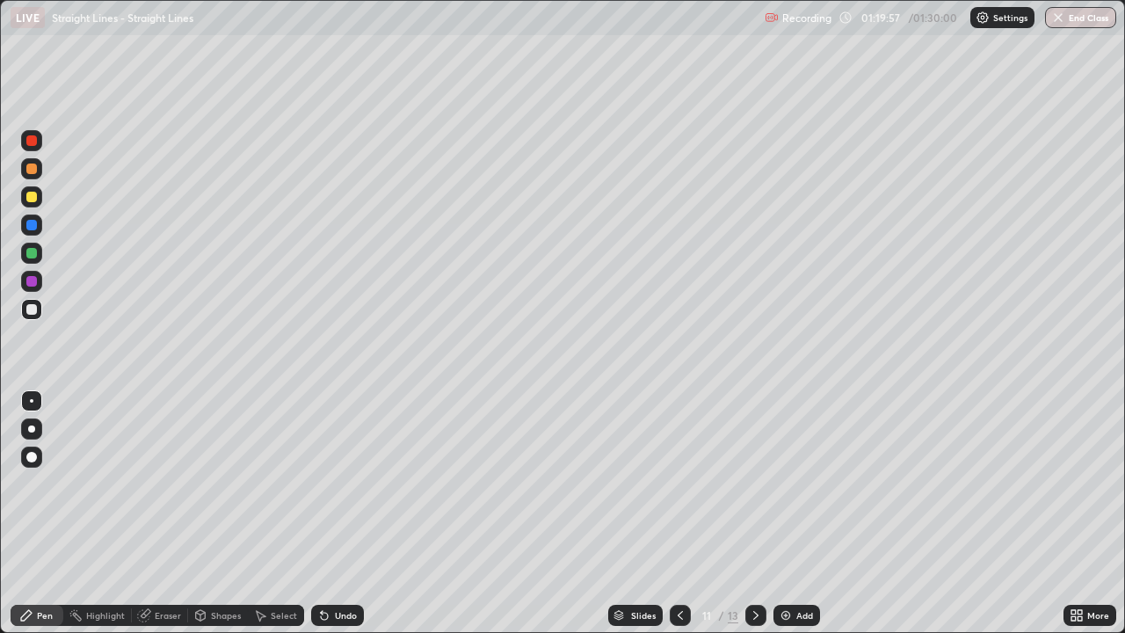
click at [34, 200] on div at bounding box center [31, 197] width 11 height 11
click at [33, 310] on div at bounding box center [31, 309] width 11 height 11
click at [343, 513] on div "Undo" at bounding box center [346, 615] width 22 height 9
click at [30, 314] on div at bounding box center [31, 309] width 11 height 11
click at [30, 313] on div at bounding box center [31, 309] width 11 height 11
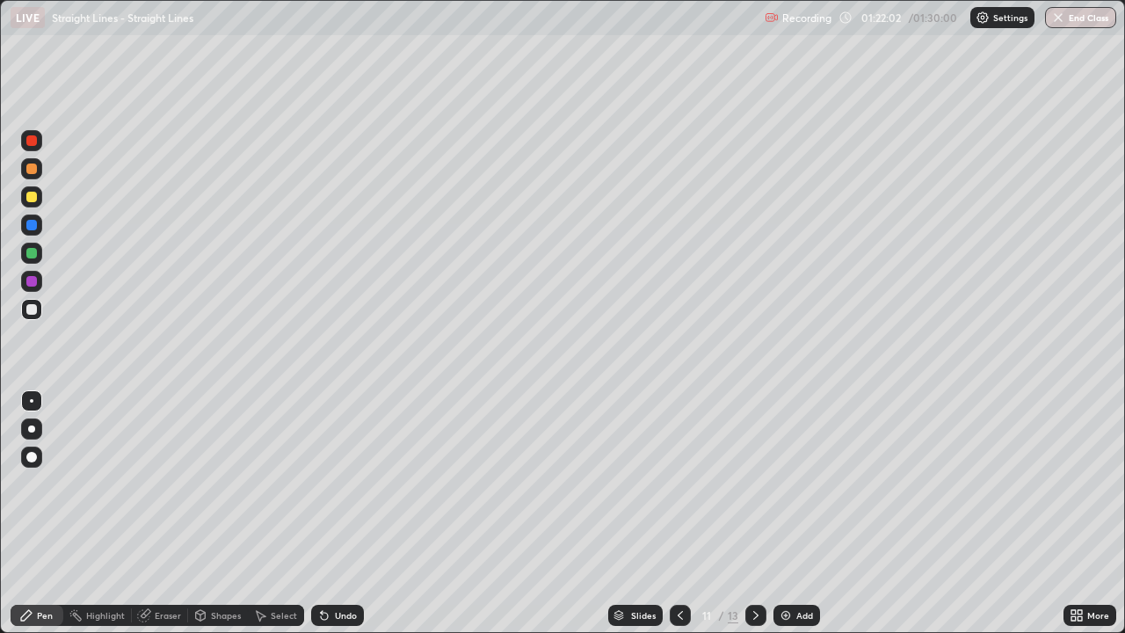
click at [32, 195] on div at bounding box center [31, 197] width 11 height 11
click at [33, 253] on div at bounding box center [31, 253] width 11 height 11
click at [36, 172] on div at bounding box center [31, 169] width 11 height 11
click at [33, 251] on div at bounding box center [31, 253] width 11 height 11
click at [35, 199] on div at bounding box center [31, 197] width 11 height 11
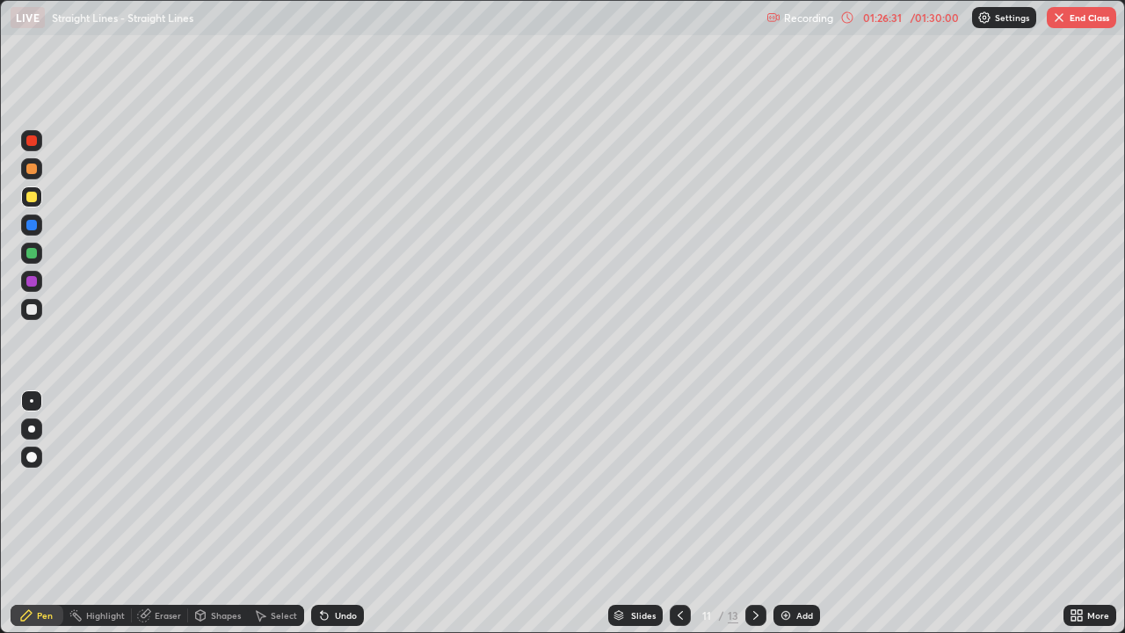
click at [1076, 25] on button "End Class" at bounding box center [1081, 17] width 69 height 21
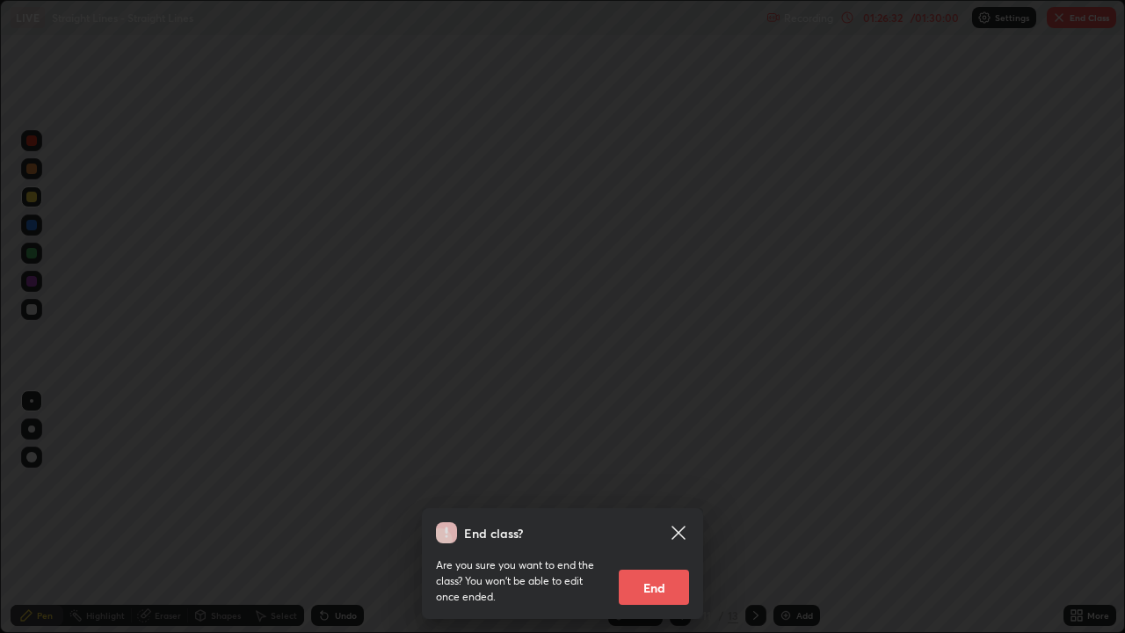
click at [659, 513] on button "End" at bounding box center [654, 587] width 70 height 35
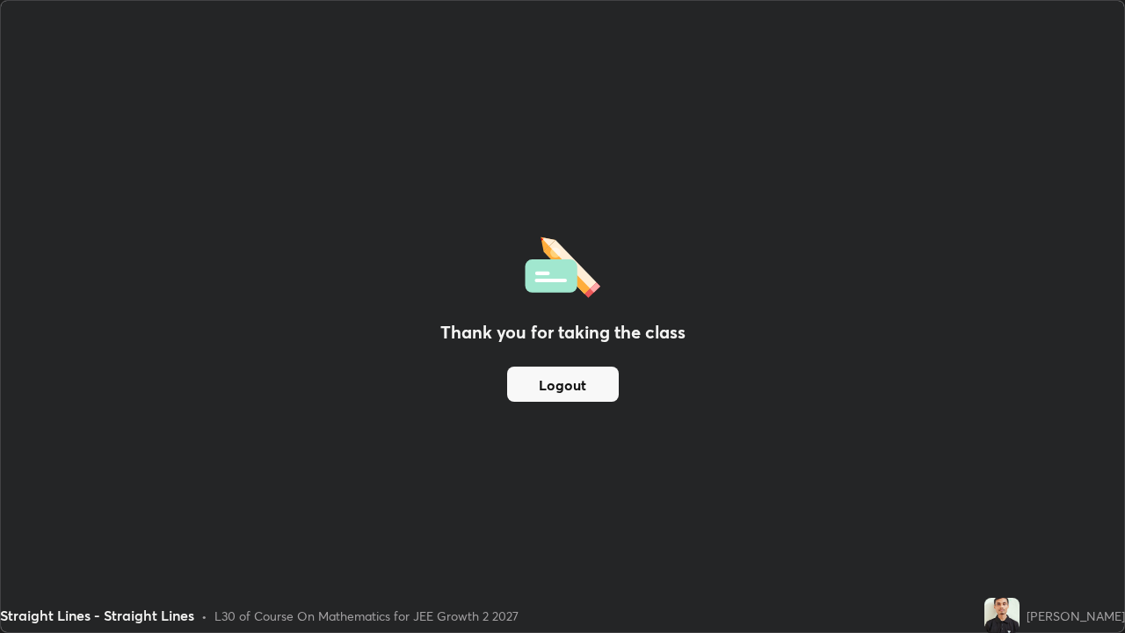
click at [563, 351] on div "Thank you for taking the class Logout" at bounding box center [563, 316] width 1124 height 631
click at [577, 387] on button "Logout" at bounding box center [563, 384] width 112 height 35
